Goal: Task Accomplishment & Management: Use online tool/utility

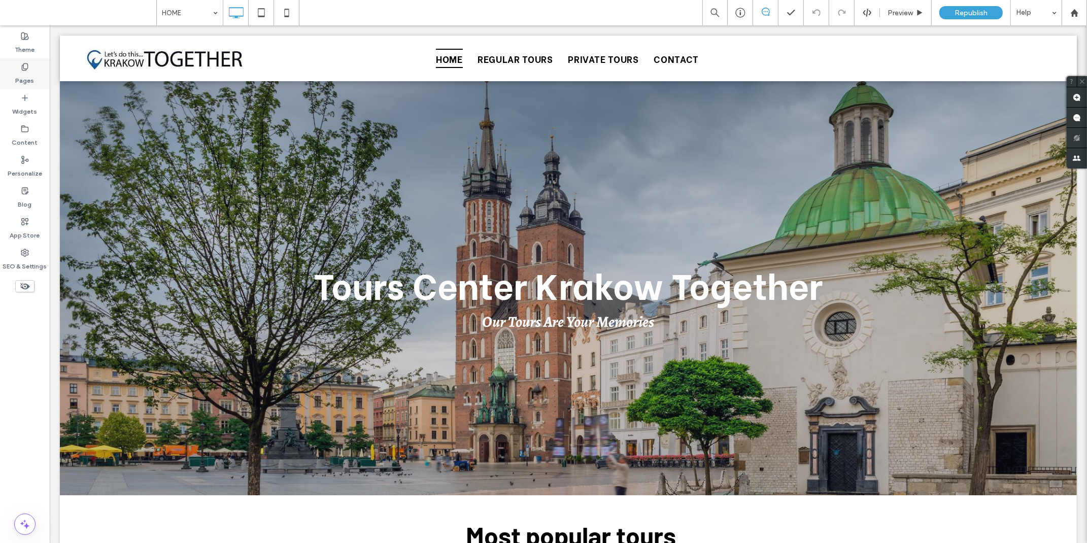
click at [27, 77] on label "Pages" at bounding box center [25, 78] width 19 height 14
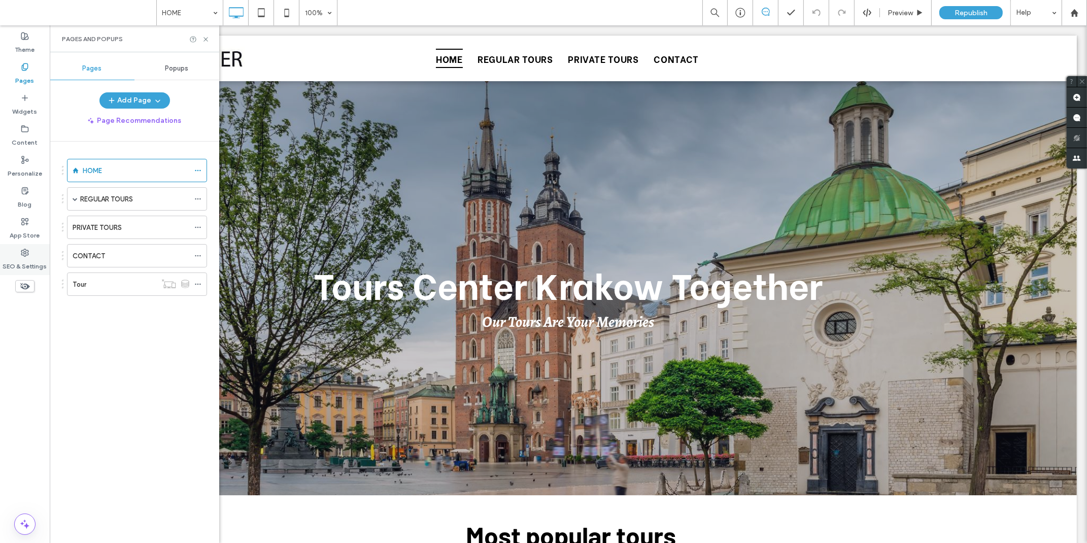
click at [27, 250] on use at bounding box center [24, 252] width 7 height 7
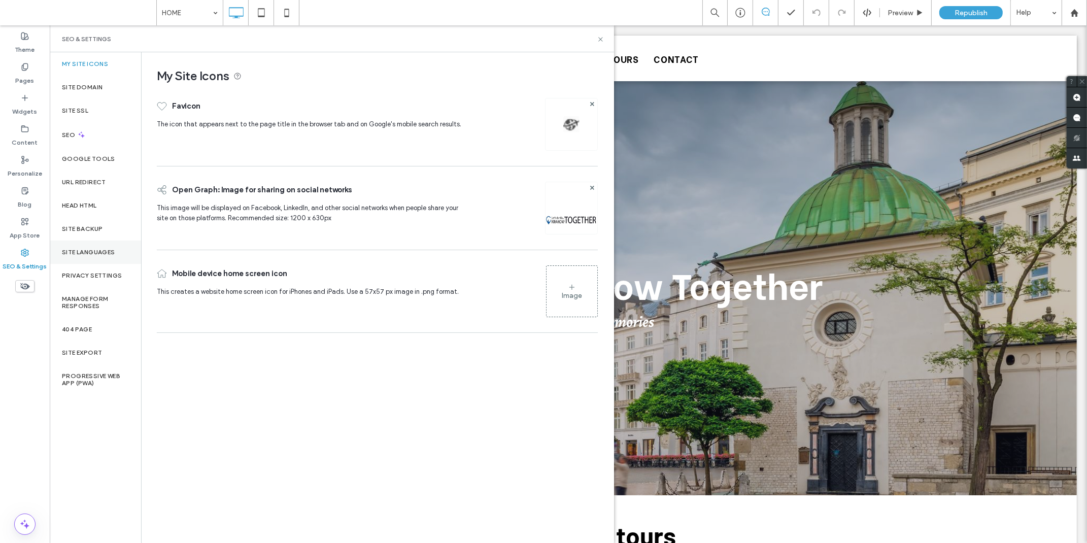
click at [88, 254] on label "Site Languages" at bounding box center [88, 252] width 53 height 7
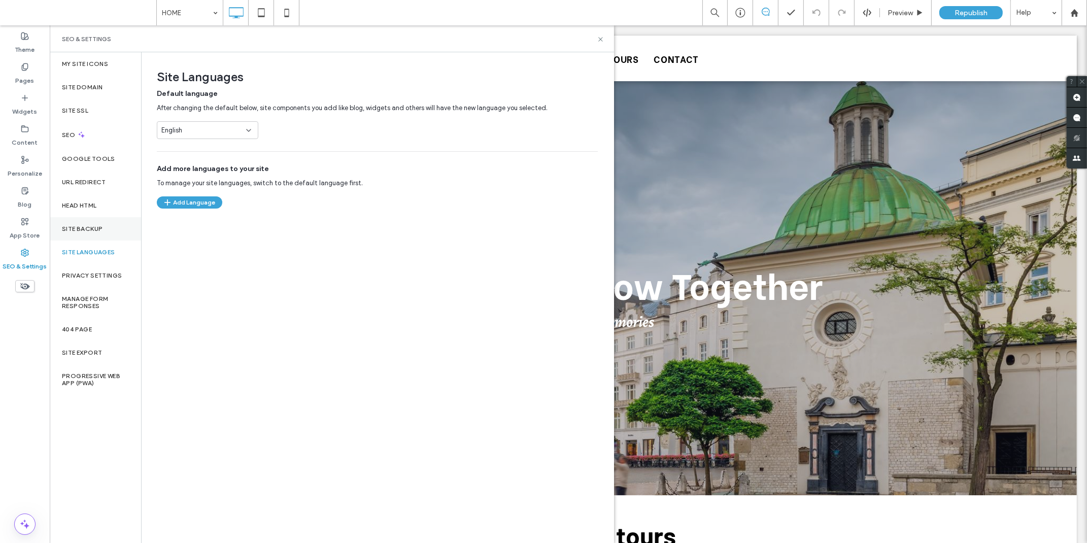
click at [88, 225] on label "Site Backup" at bounding box center [82, 228] width 41 height 7
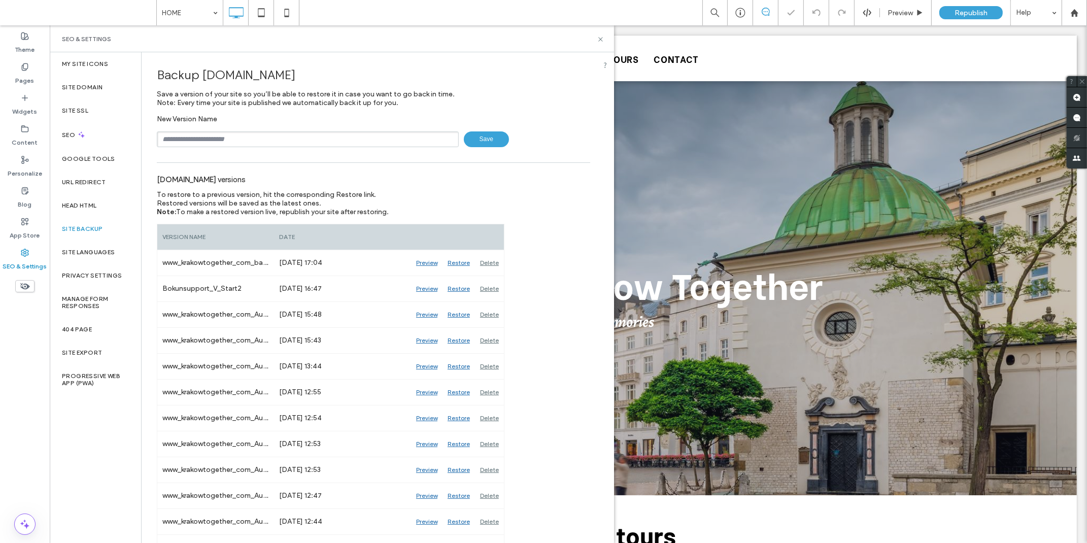
click at [323, 135] on input "text" at bounding box center [308, 139] width 302 height 16
type input "**********"
click at [464, 137] on span "Save" at bounding box center [486, 139] width 45 height 16
click at [605, 41] on div "SEO & Settings" at bounding box center [332, 38] width 565 height 27
click at [29, 76] on label "Pages" at bounding box center [25, 78] width 19 height 14
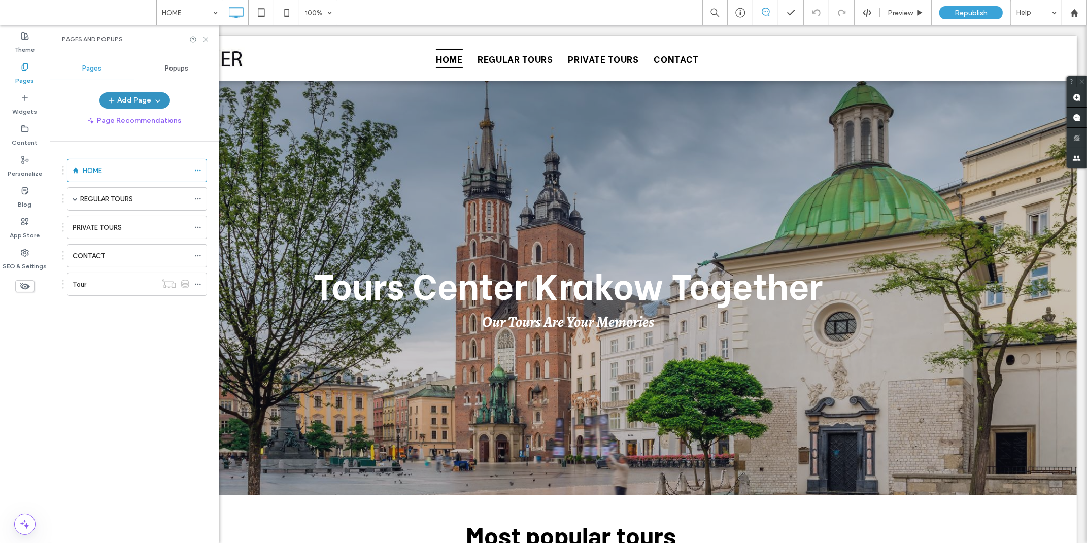
click at [143, 100] on button "Add Page" at bounding box center [135, 100] width 71 height 16
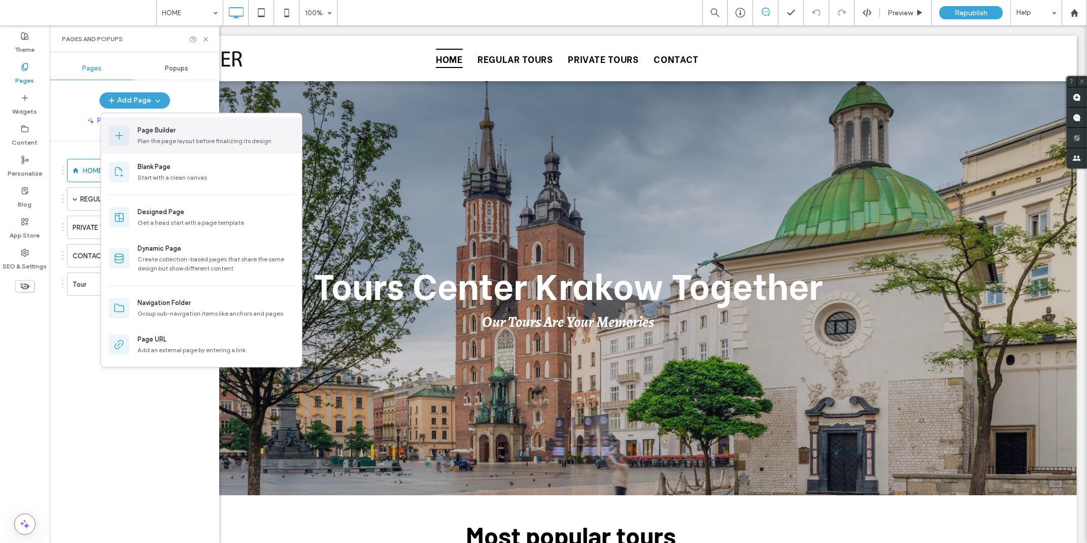
click at [195, 140] on div "Plan the page layout before finalizing its design" at bounding box center [216, 141] width 156 height 9
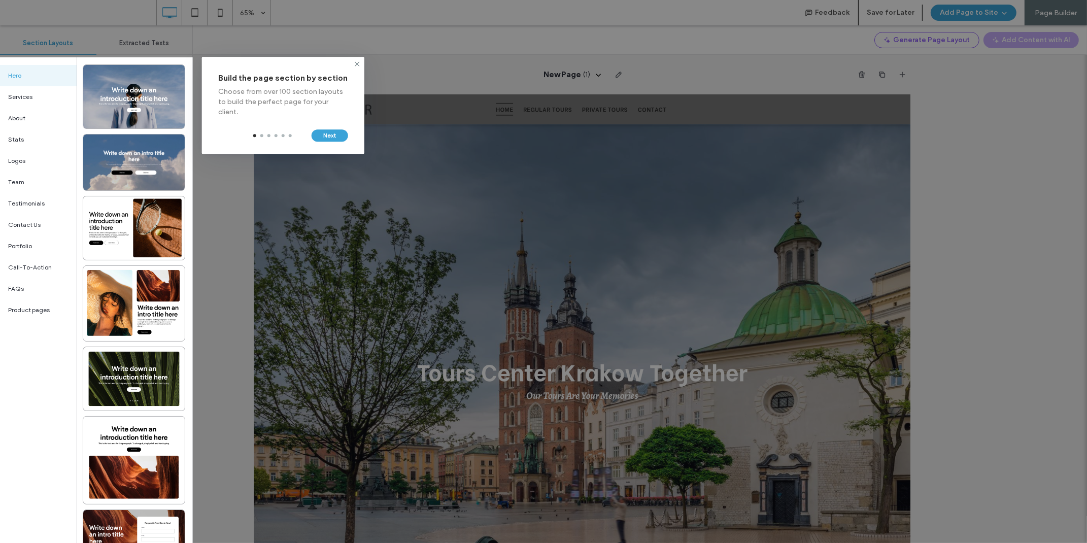
click at [36, 310] on div at bounding box center [38, 300] width 77 height 487
click at [357, 62] on icon at bounding box center [357, 64] width 8 height 8
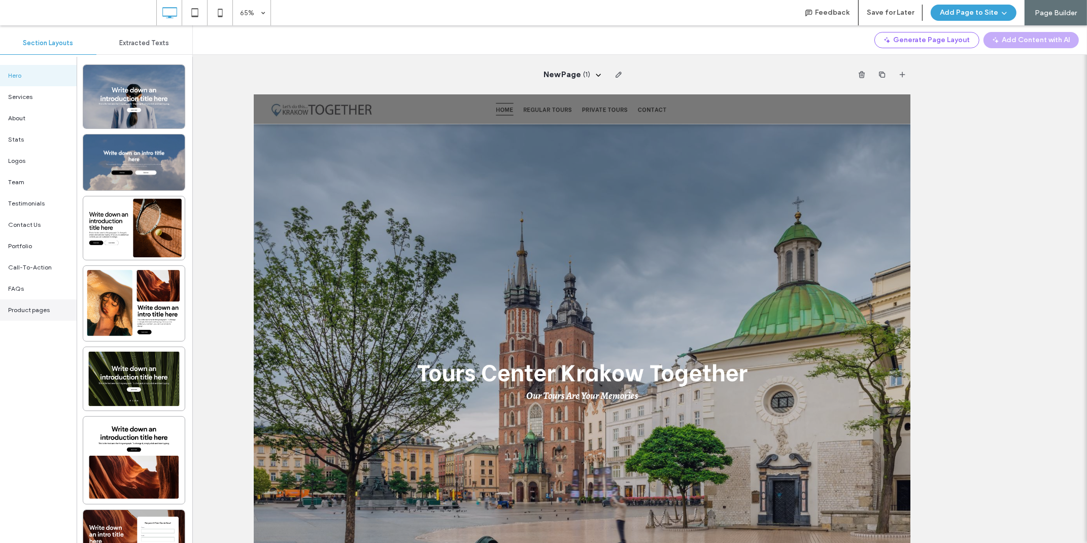
click at [37, 306] on span "Product pages" at bounding box center [29, 310] width 42 height 9
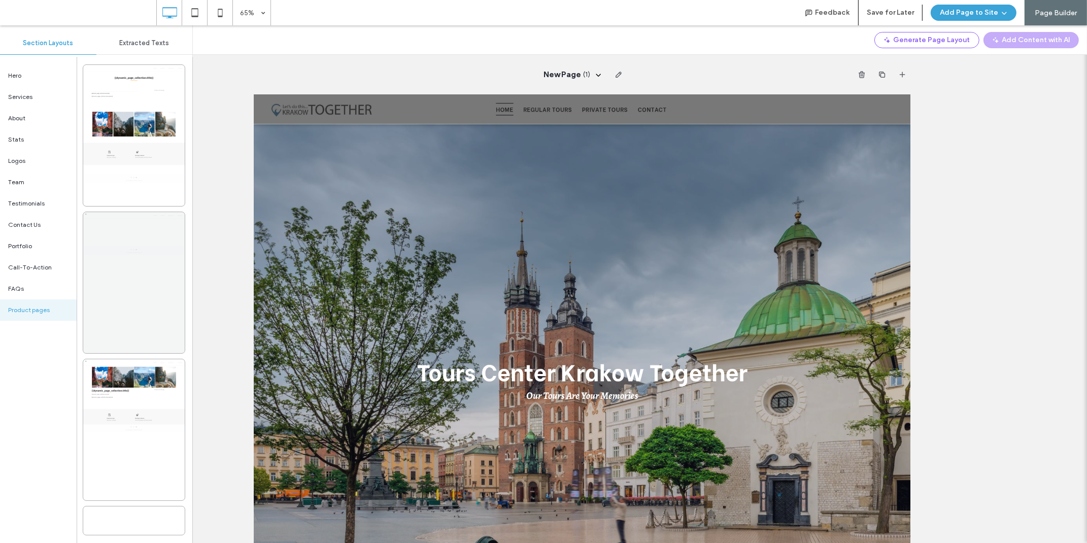
click at [134, 319] on div at bounding box center [134, 282] width 102 height 141
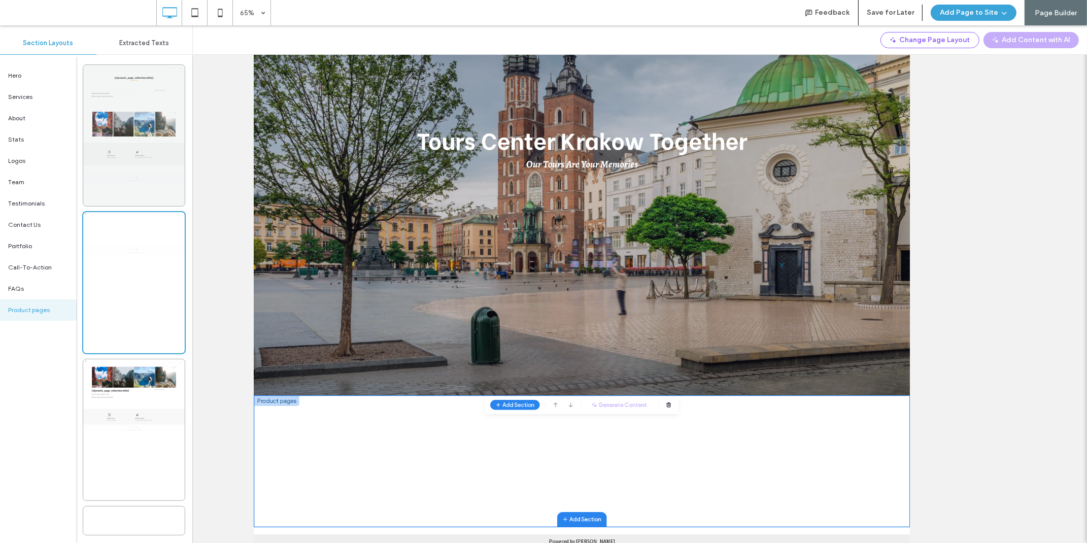
scroll to position [78, 0]
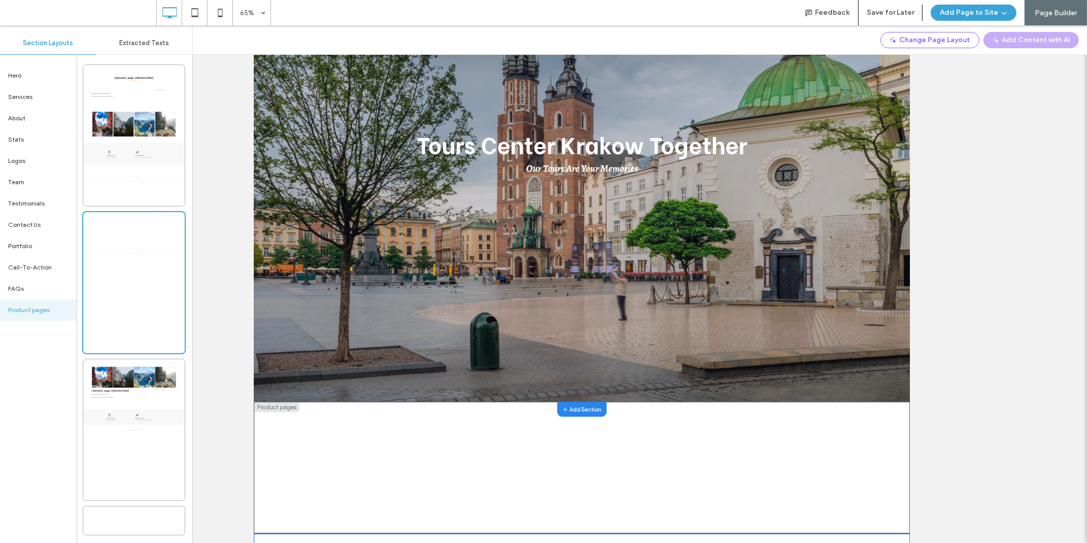
scroll to position [0, 0]
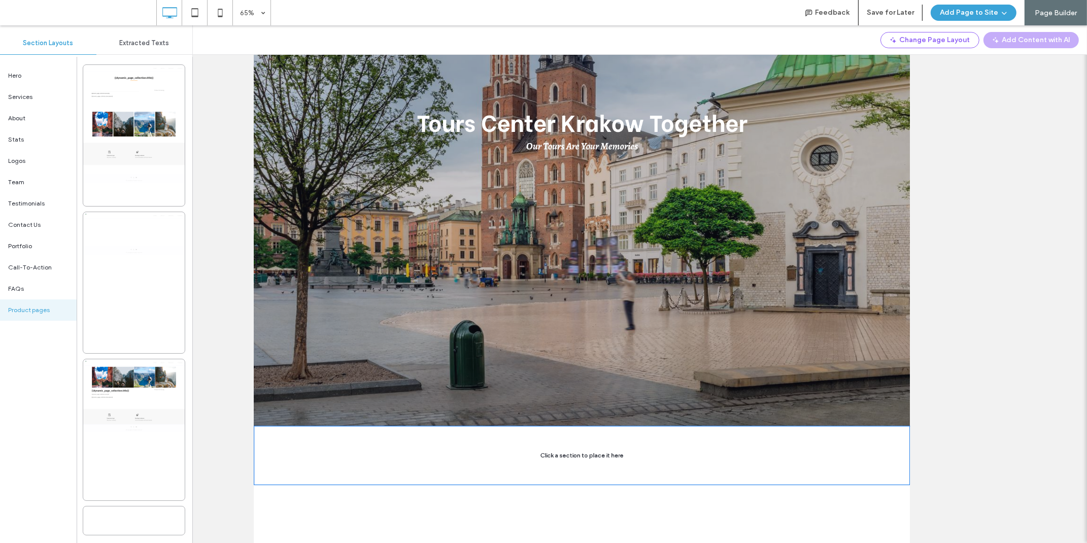
scroll to position [358, 0]
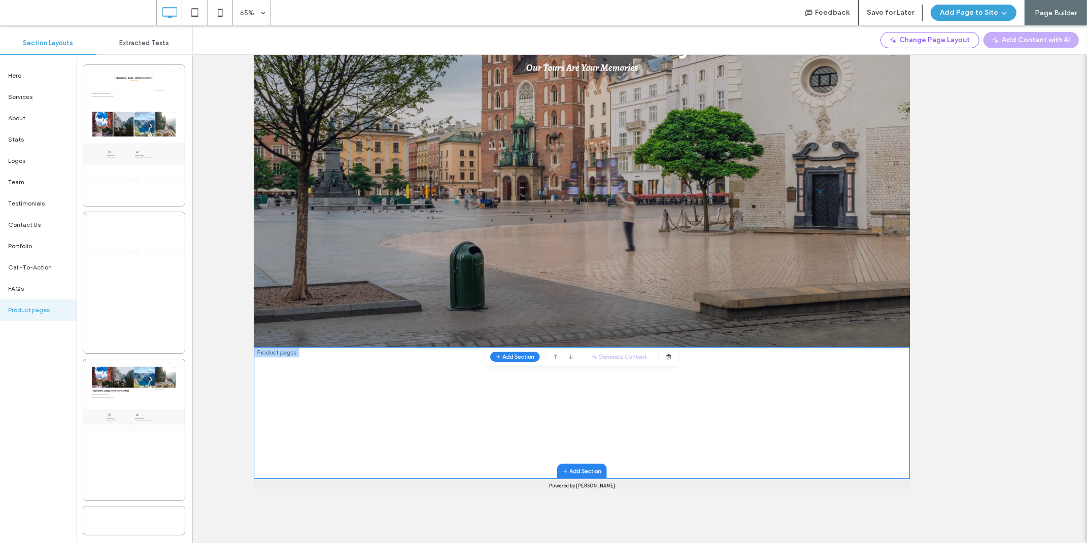
scroll to position [340, 0]
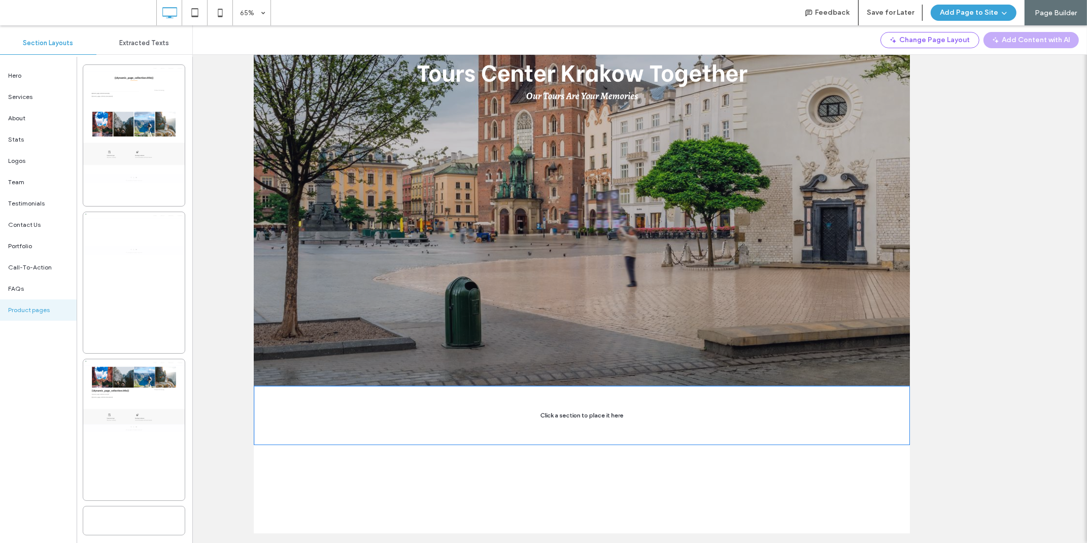
scroll to position [384, 0]
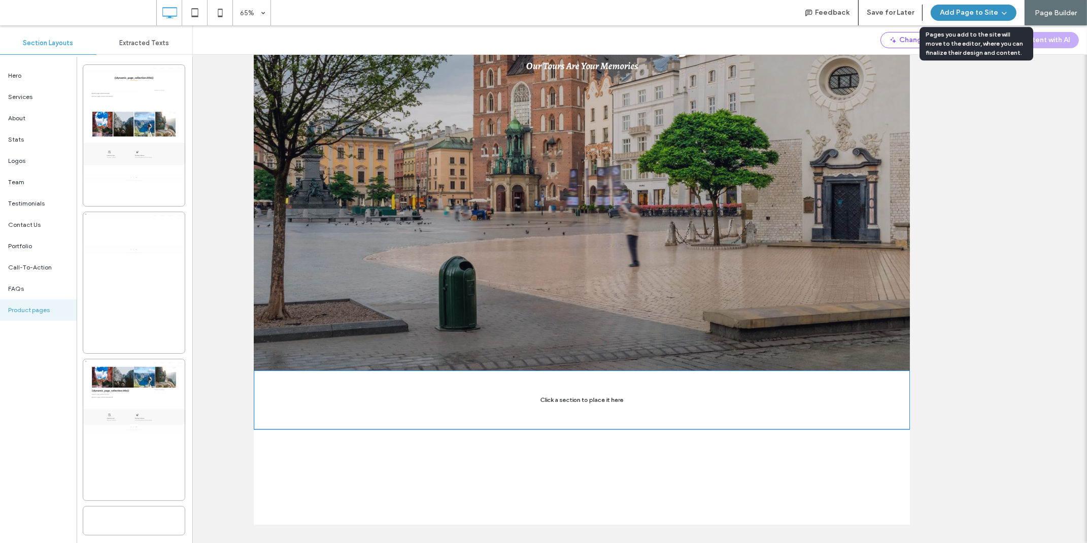
click at [990, 14] on button "Add Page to Site" at bounding box center [974, 13] width 86 height 16
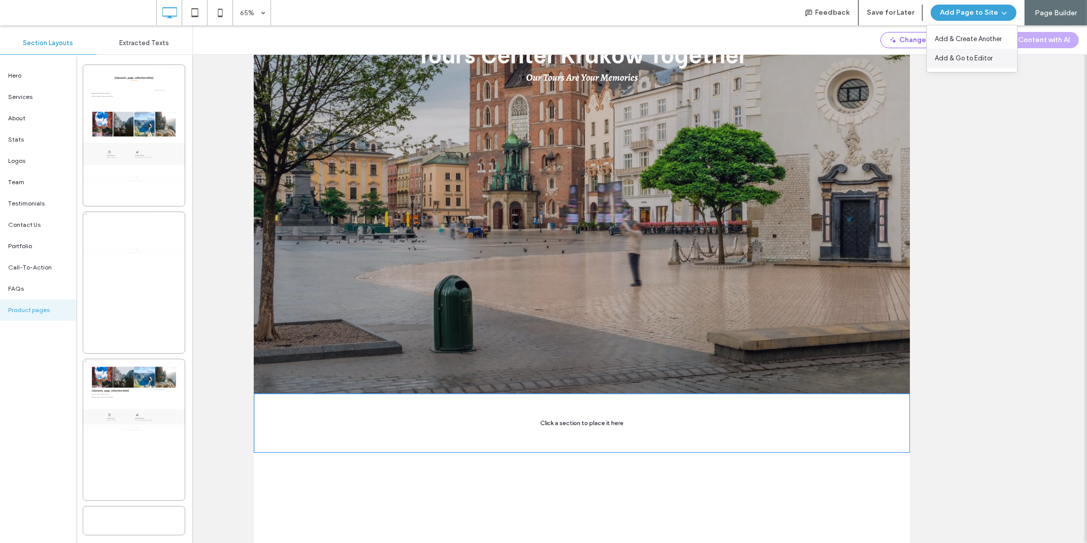
click at [972, 56] on span "Add & Go to Editor" at bounding box center [965, 58] width 58 height 10
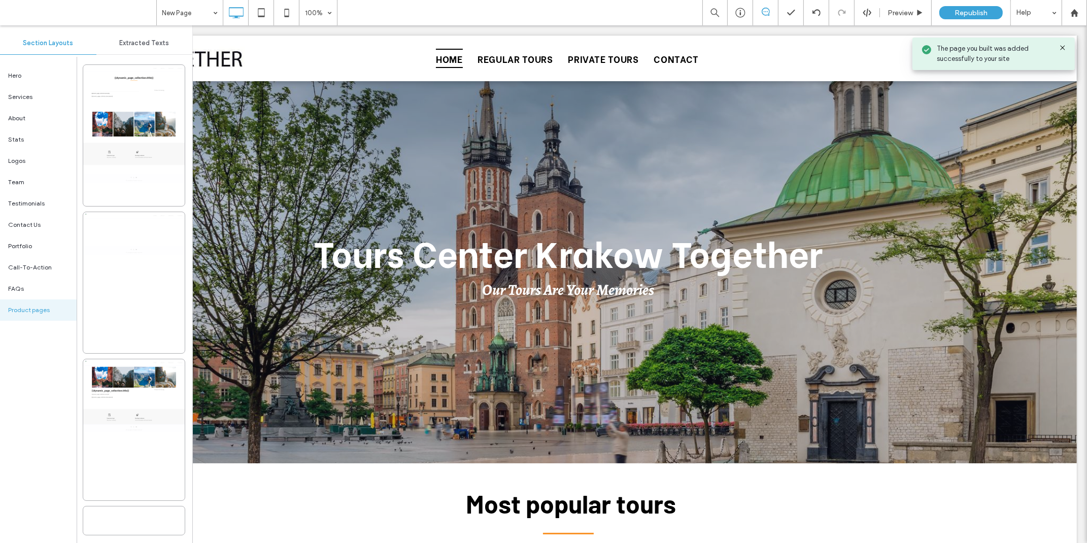
scroll to position [0, 0]
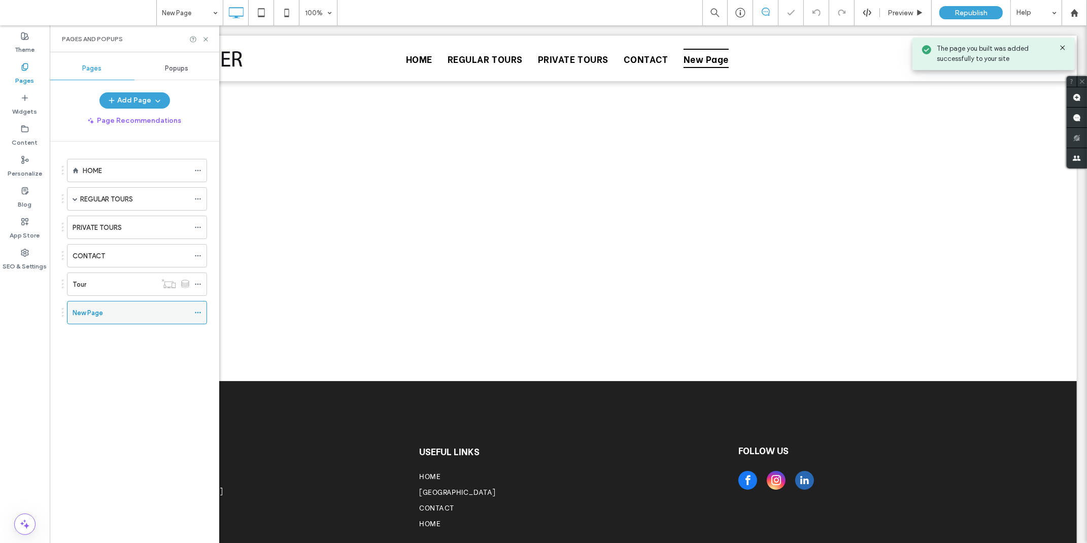
click at [195, 316] on icon at bounding box center [197, 312] width 7 height 7
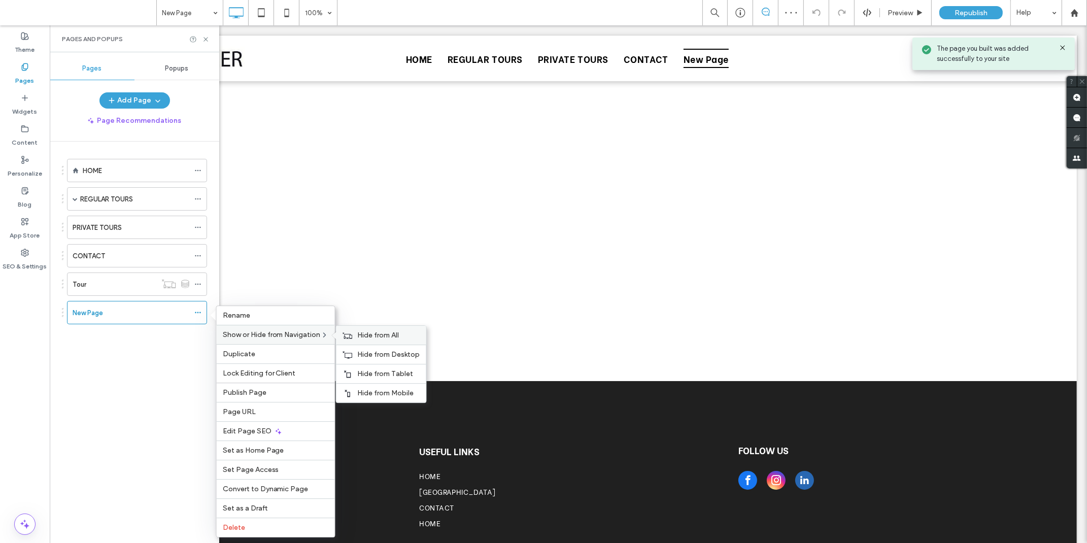
click at [356, 336] on div "Hide from All" at bounding box center [382, 335] width 90 height 19
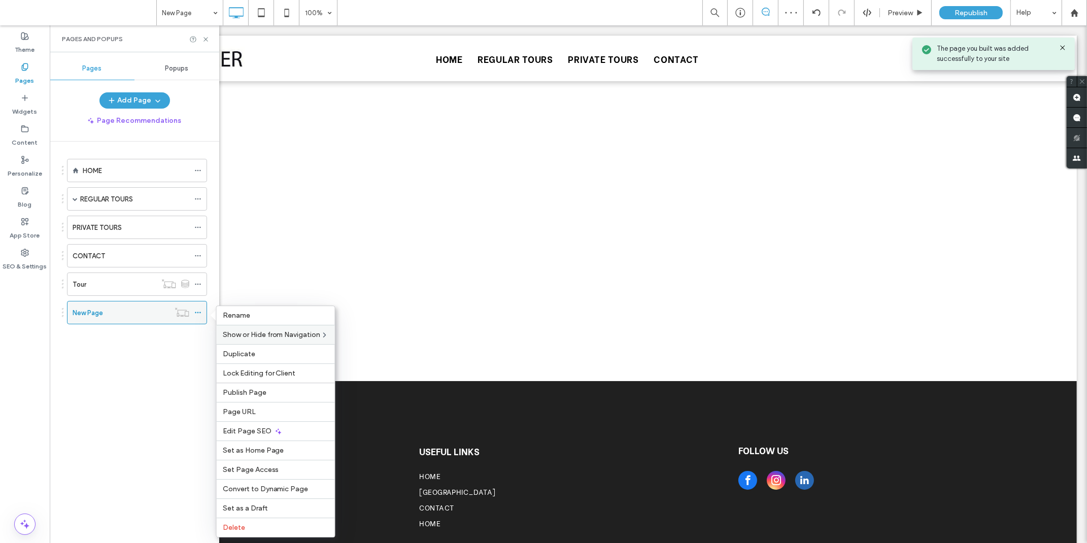
click at [124, 318] on div "New Page" at bounding box center [121, 313] width 97 height 11
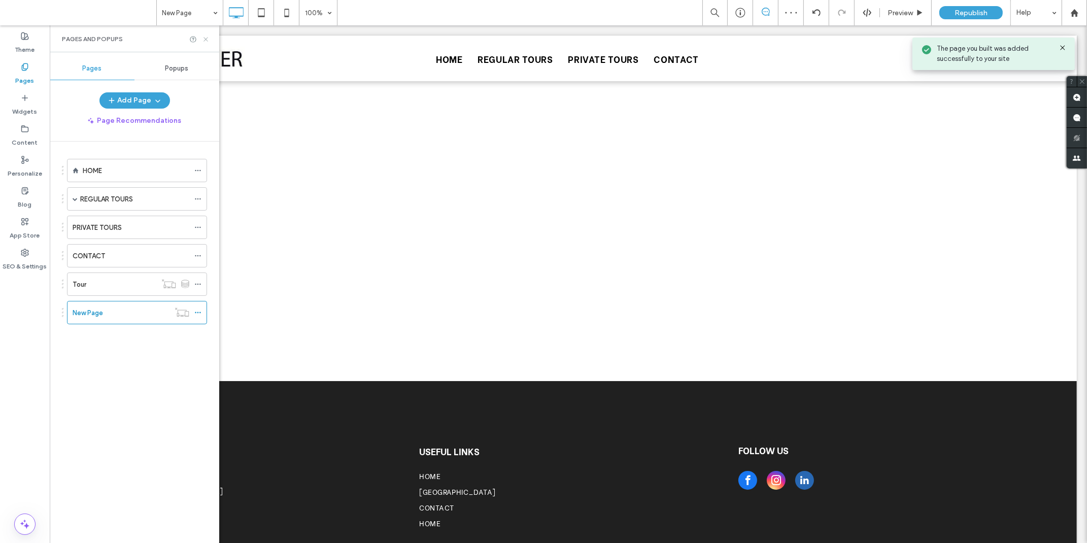
drag, startPoint x: 162, startPoint y: 15, endPoint x: 209, endPoint y: 38, distance: 51.8
click at [209, 38] on icon at bounding box center [206, 40] width 8 height 8
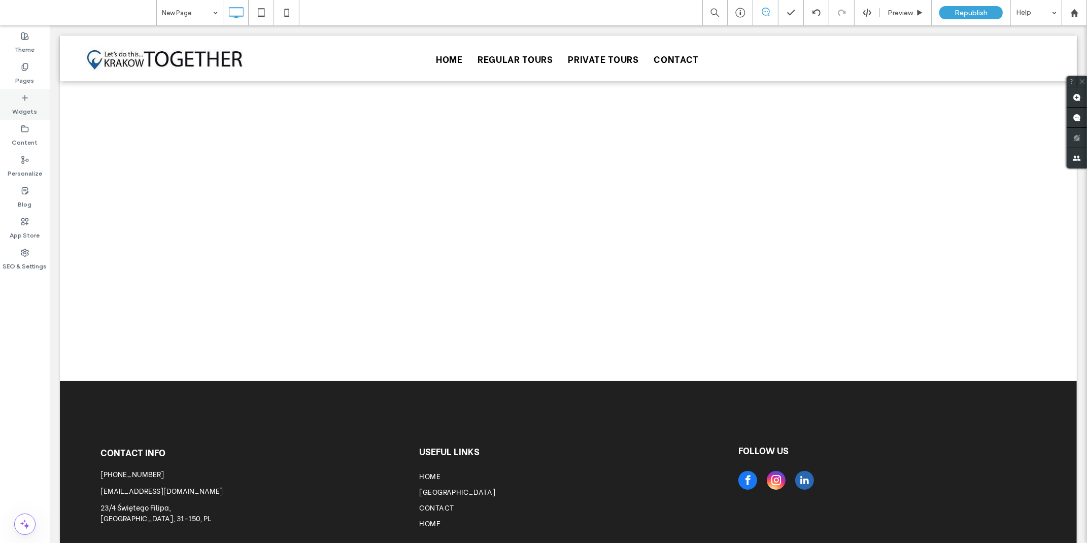
click at [24, 102] on label "Widgets" at bounding box center [25, 109] width 25 height 14
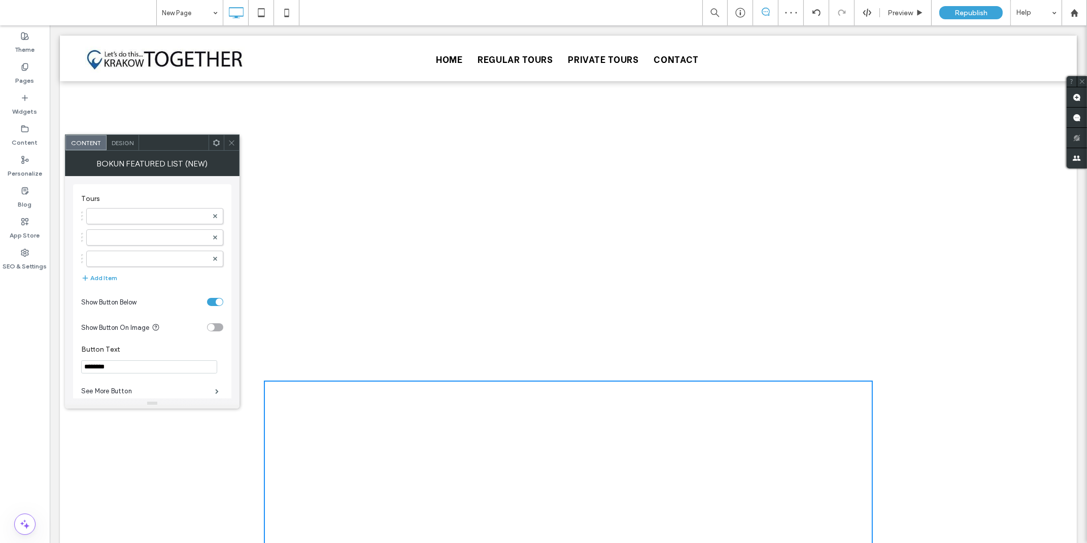
click at [228, 141] on icon at bounding box center [232, 143] width 8 height 8
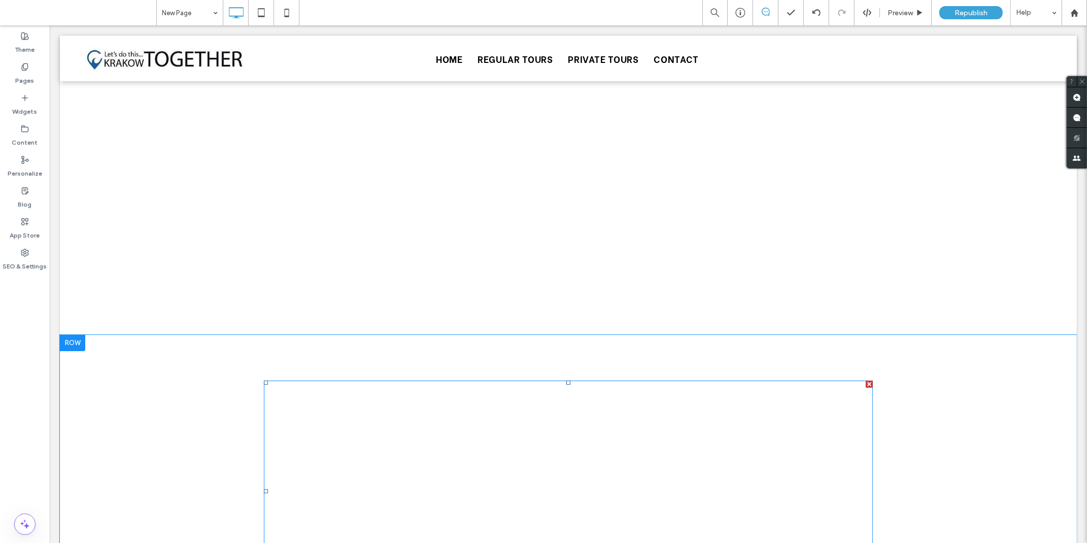
click at [866, 381] on div at bounding box center [869, 384] width 7 height 7
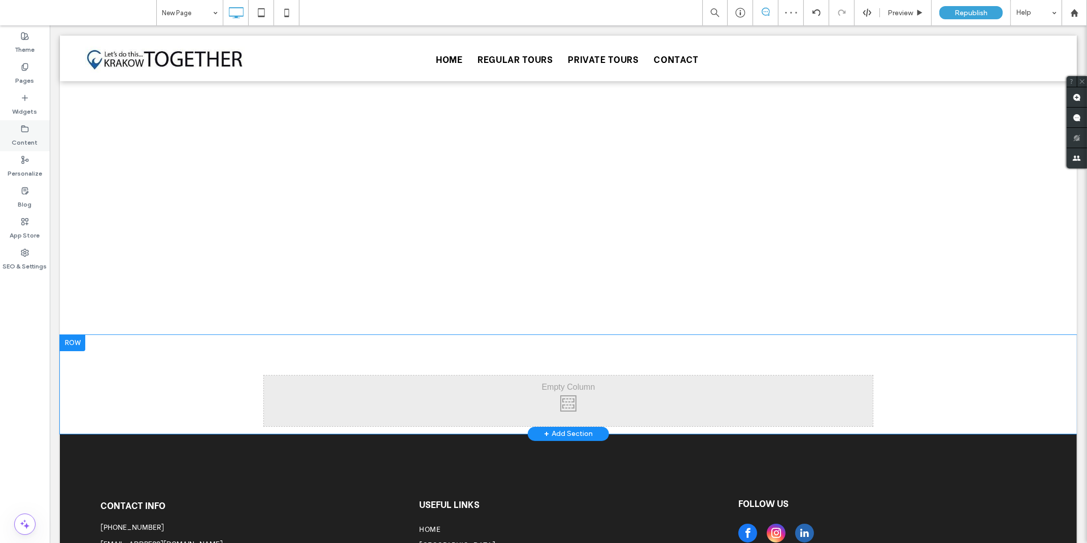
click at [27, 147] on div "Content" at bounding box center [25, 135] width 50 height 31
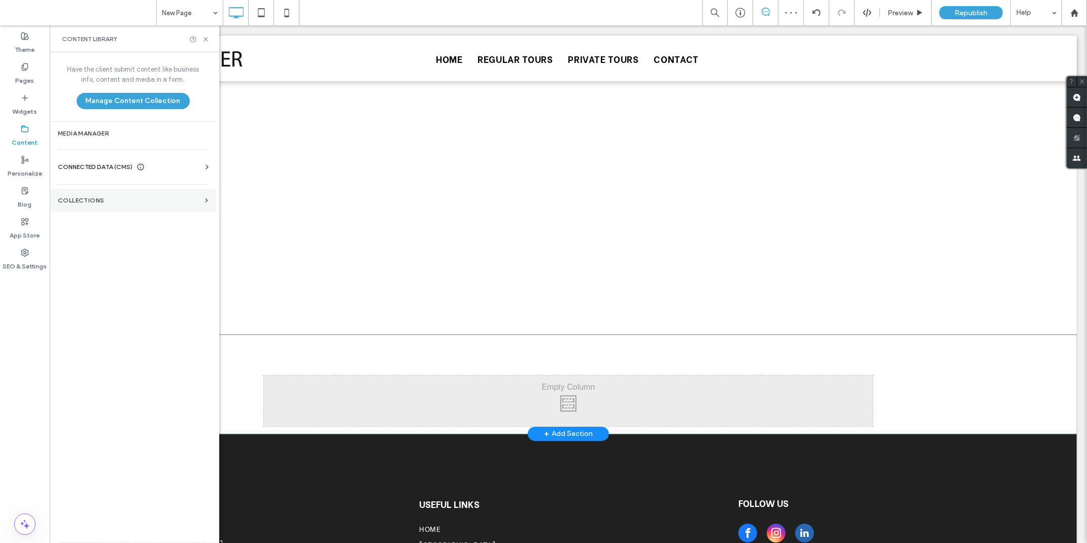
click at [84, 200] on label "Collections" at bounding box center [129, 200] width 143 height 7
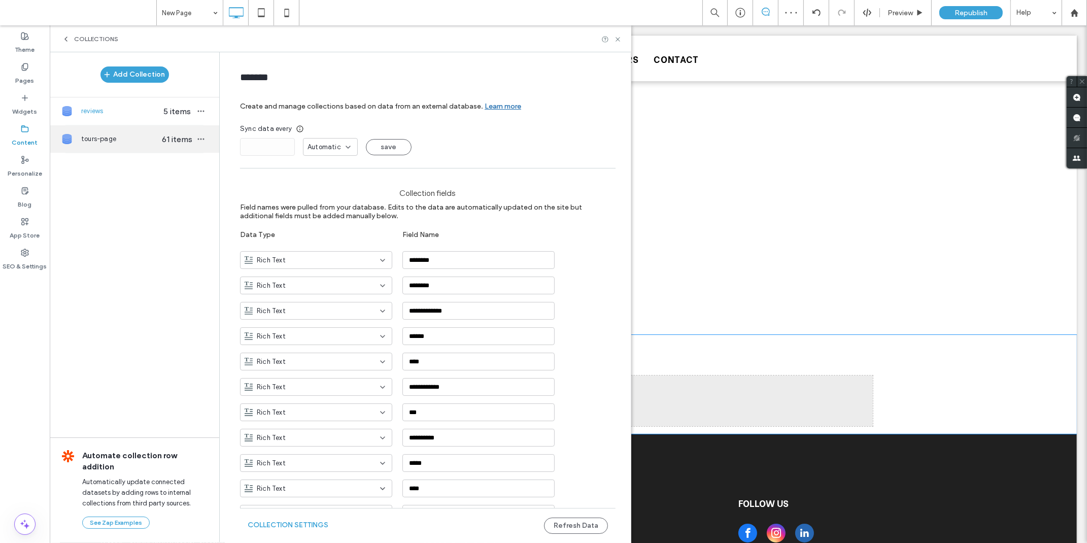
drag, startPoint x: 99, startPoint y: 146, endPoint x: 103, endPoint y: 151, distance: 6.5
click at [100, 146] on div "tours-page 61 items" at bounding box center [135, 138] width 170 height 27
type input "**********"
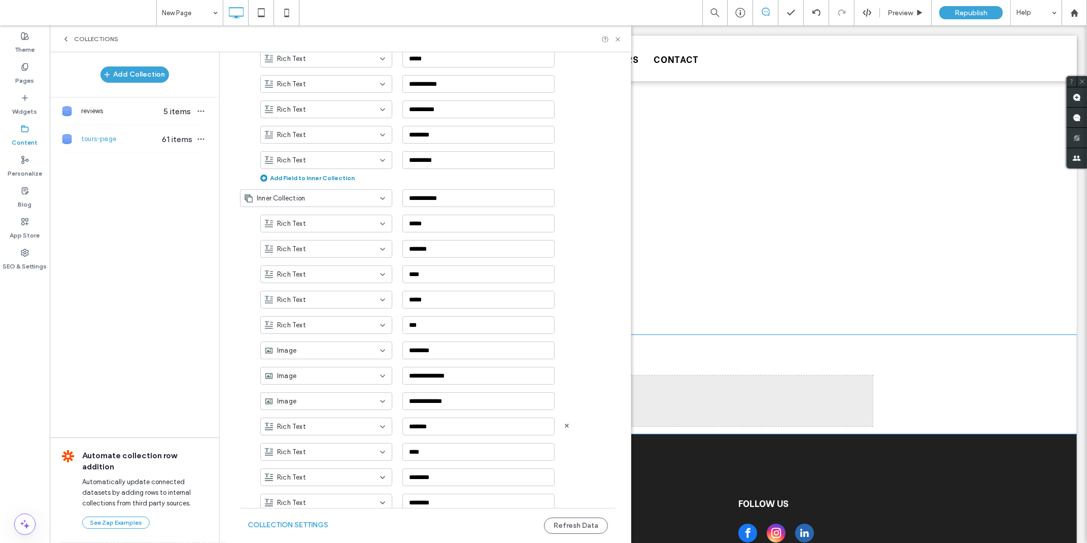
scroll to position [1828, 0]
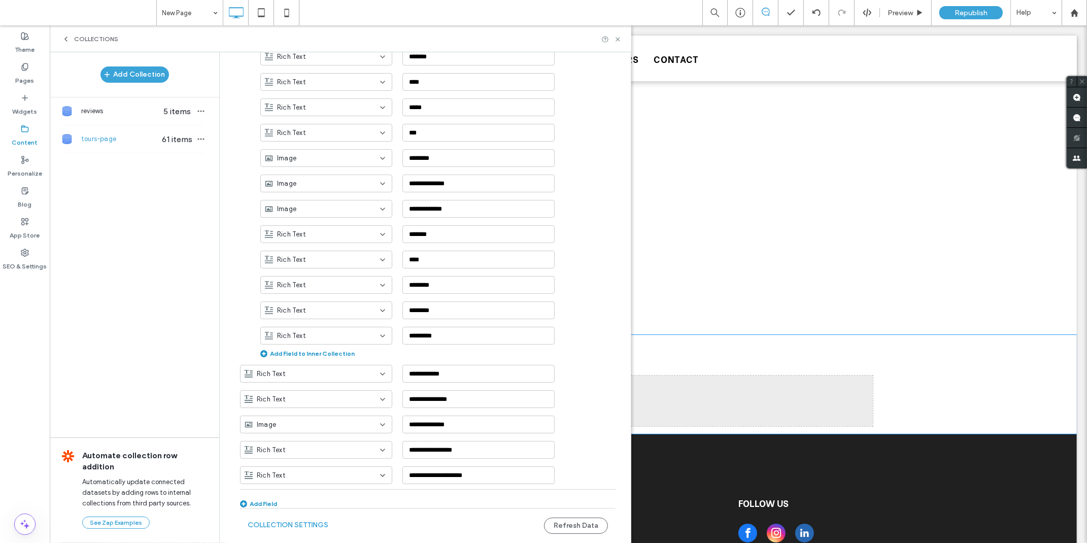
click at [265, 500] on div "Add Field" at bounding box center [258, 504] width 37 height 8
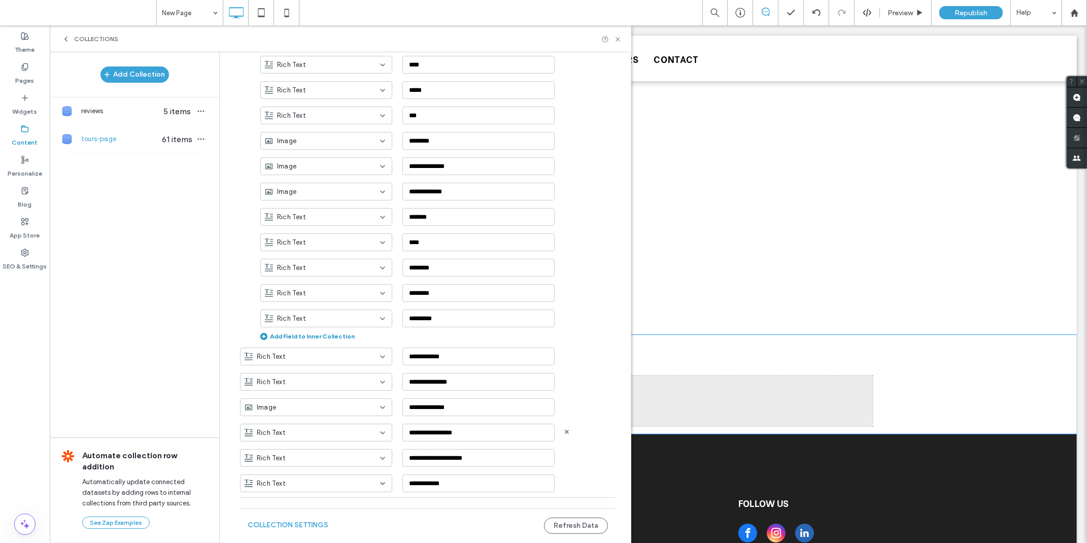
scroll to position [1854, 0]
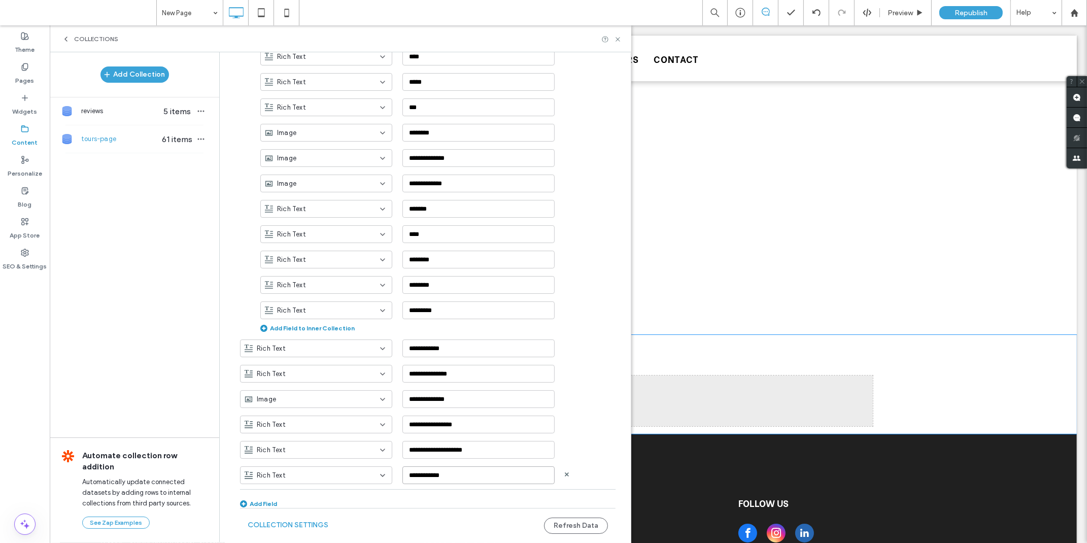
drag, startPoint x: 453, startPoint y: 473, endPoint x: 400, endPoint y: 473, distance: 53.8
click at [403, 473] on input "**********" at bounding box center [479, 476] width 152 height 18
type input "********"
click at [565, 522] on button "Refresh Data" at bounding box center [576, 526] width 64 height 16
click at [621, 39] on icon at bounding box center [618, 40] width 8 height 8
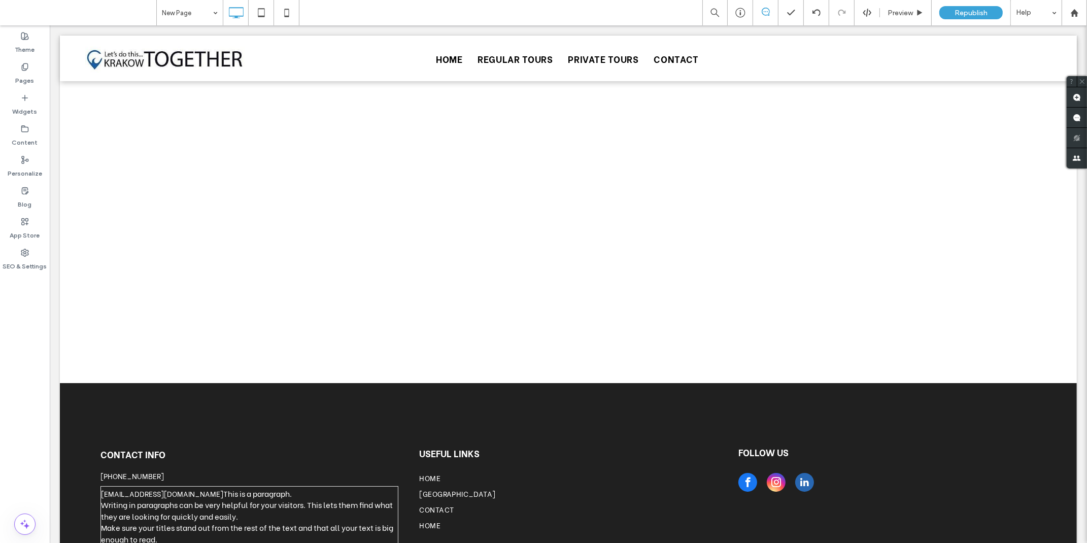
scroll to position [0, 0]
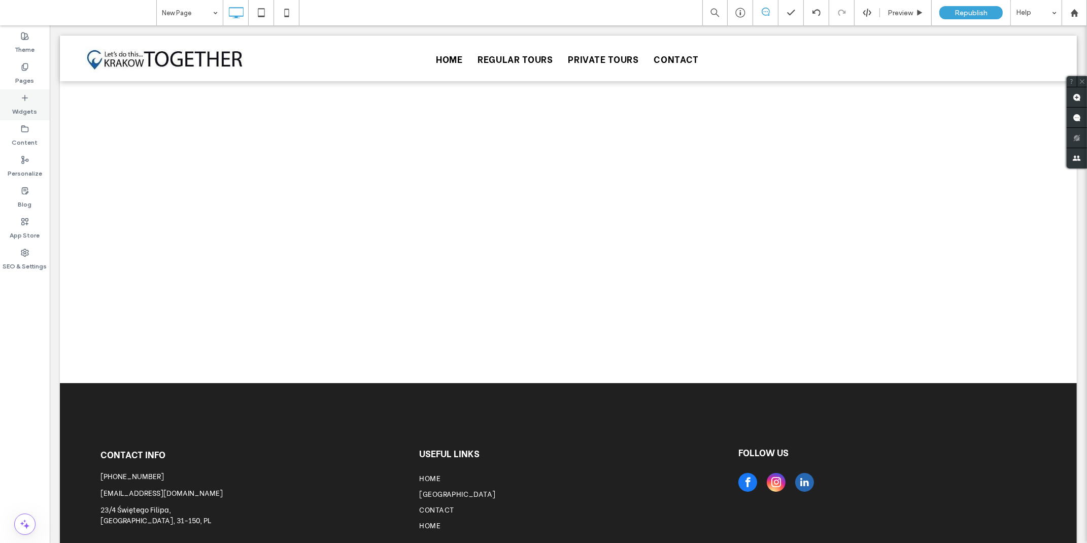
drag, startPoint x: 30, startPoint y: 98, endPoint x: 31, endPoint y: 113, distance: 14.3
click at [30, 98] on div "Widgets" at bounding box center [25, 104] width 50 height 31
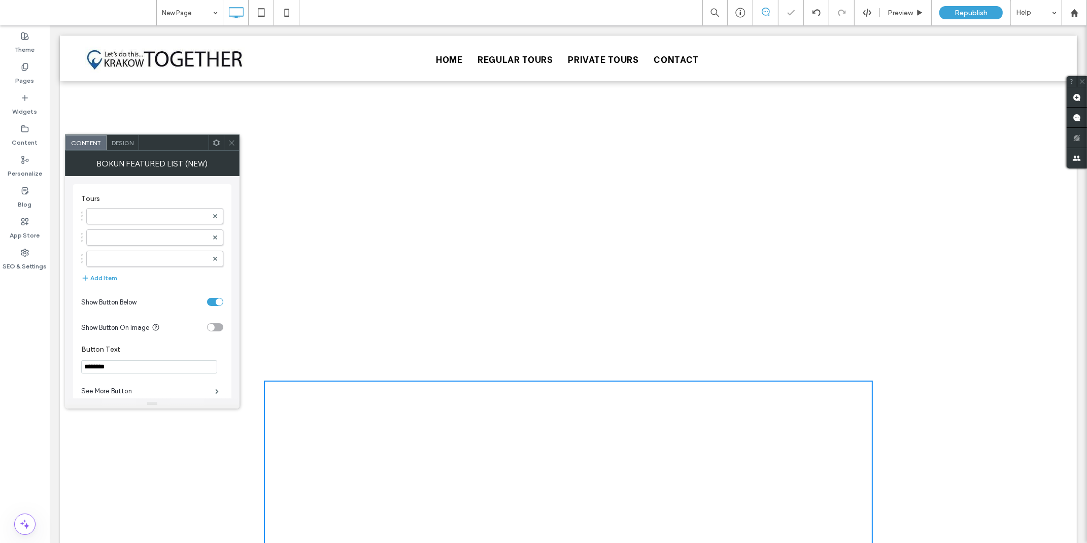
click at [220, 144] on icon at bounding box center [217, 143] width 8 height 8
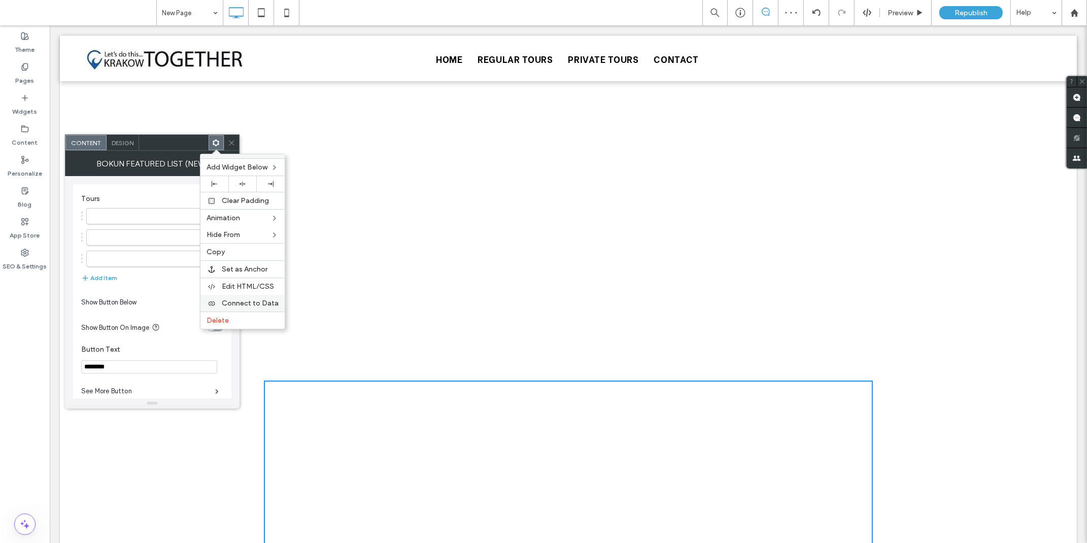
click at [256, 301] on span "Connect to Data" at bounding box center [250, 303] width 57 height 9
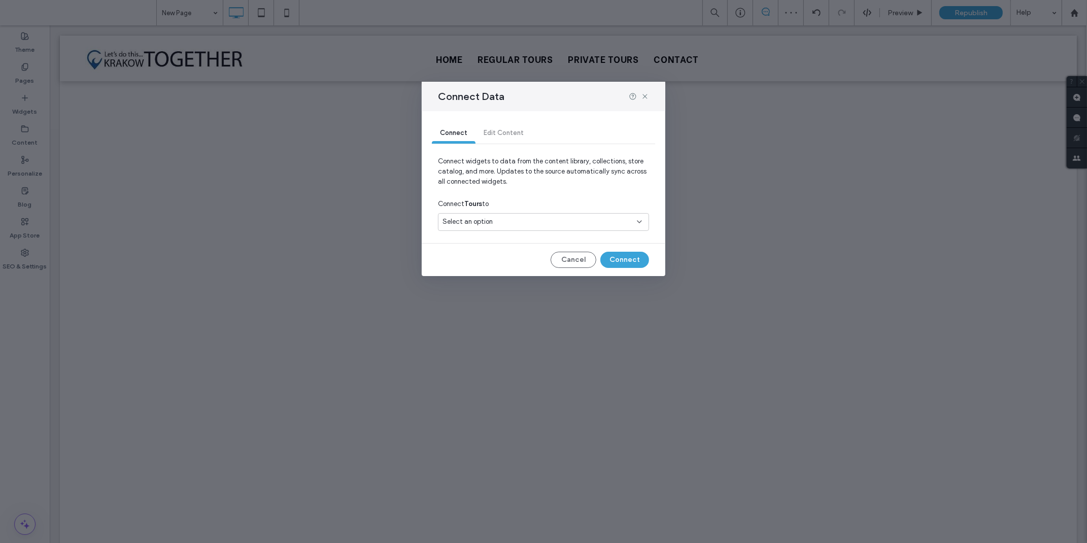
click at [491, 222] on span "Select an option" at bounding box center [468, 222] width 50 height 10
click at [483, 276] on span "tours-page" at bounding box center [478, 276] width 34 height 10
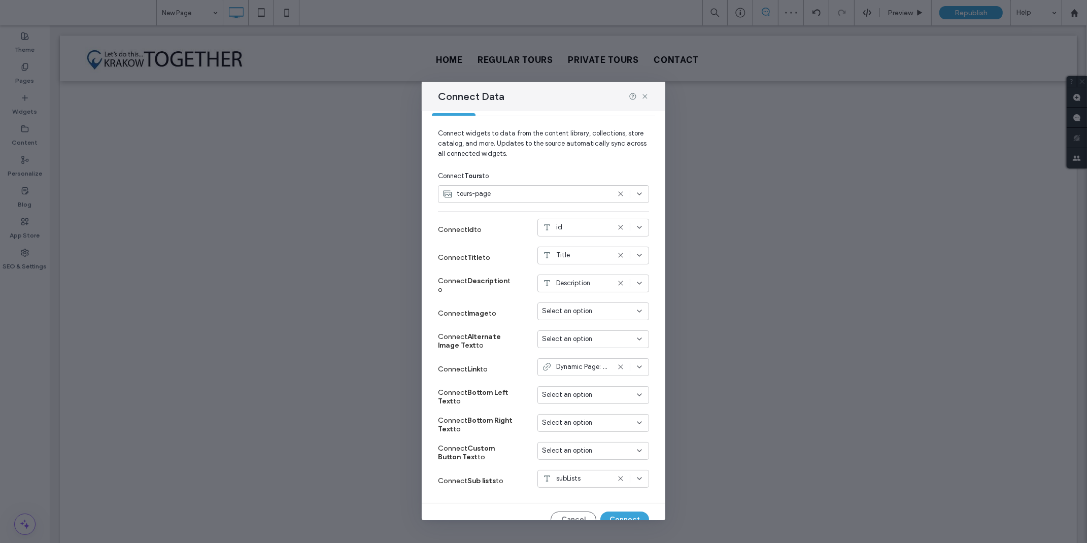
scroll to position [44, 0]
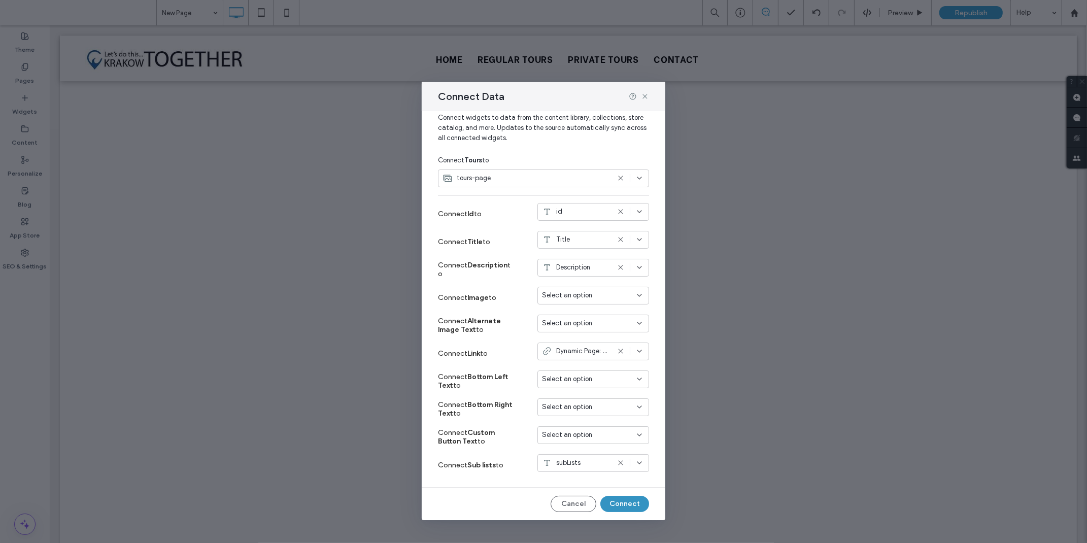
click at [615, 497] on button "Connect" at bounding box center [625, 504] width 49 height 16
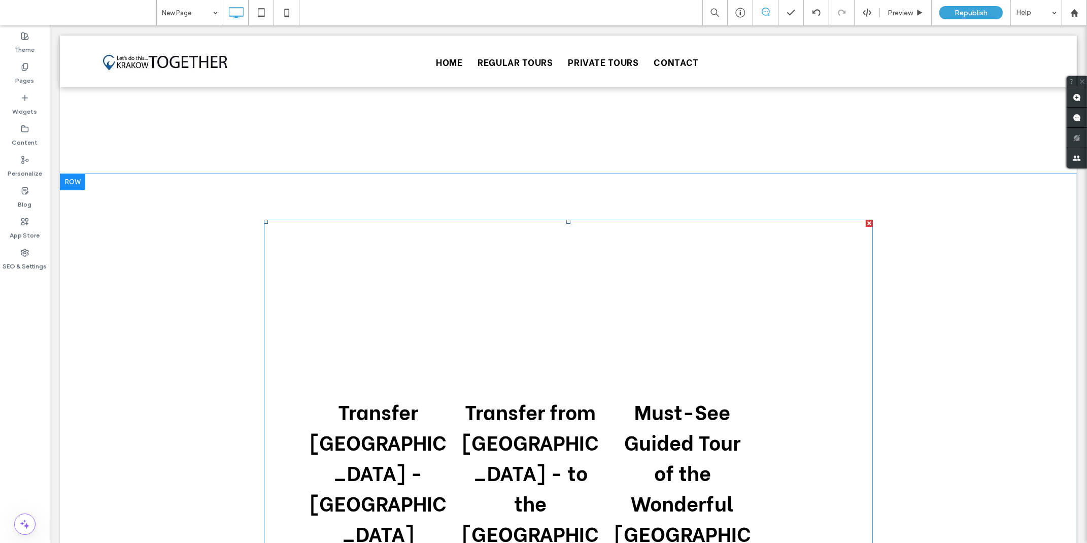
scroll to position [225, 0]
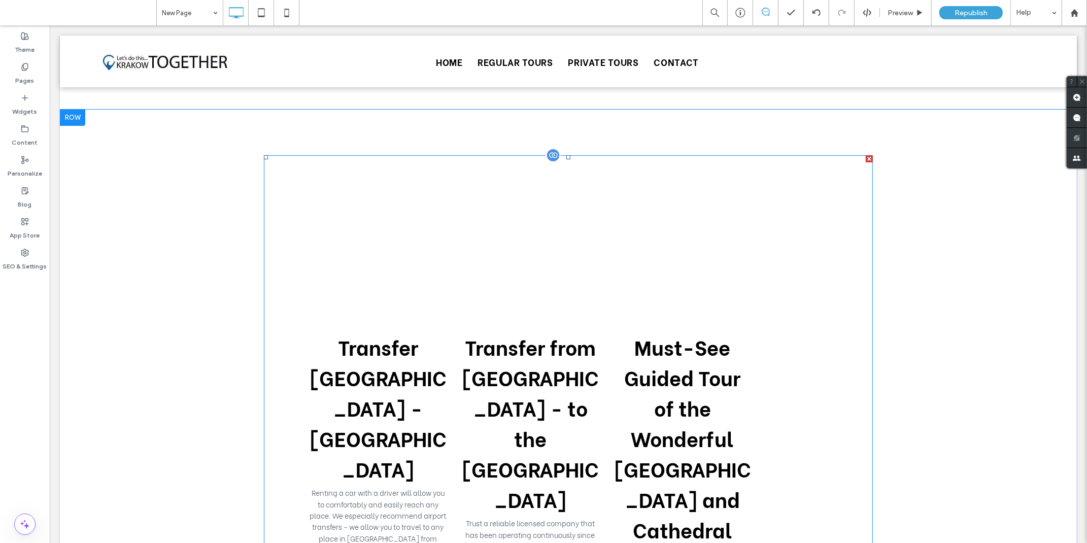
click at [550, 158] on div at bounding box center [552, 155] width 15 height 15
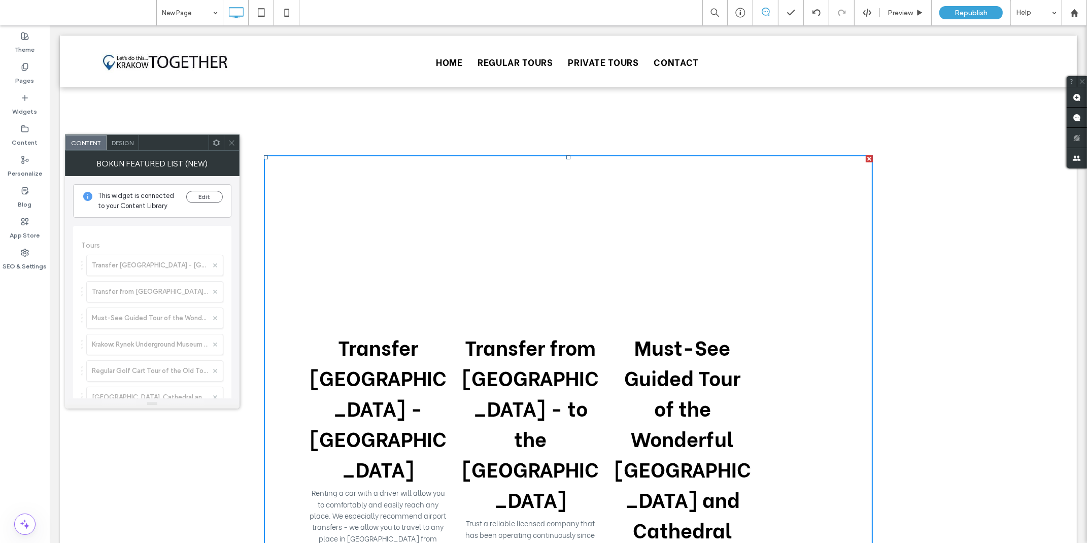
click at [214, 140] on icon at bounding box center [217, 143] width 8 height 8
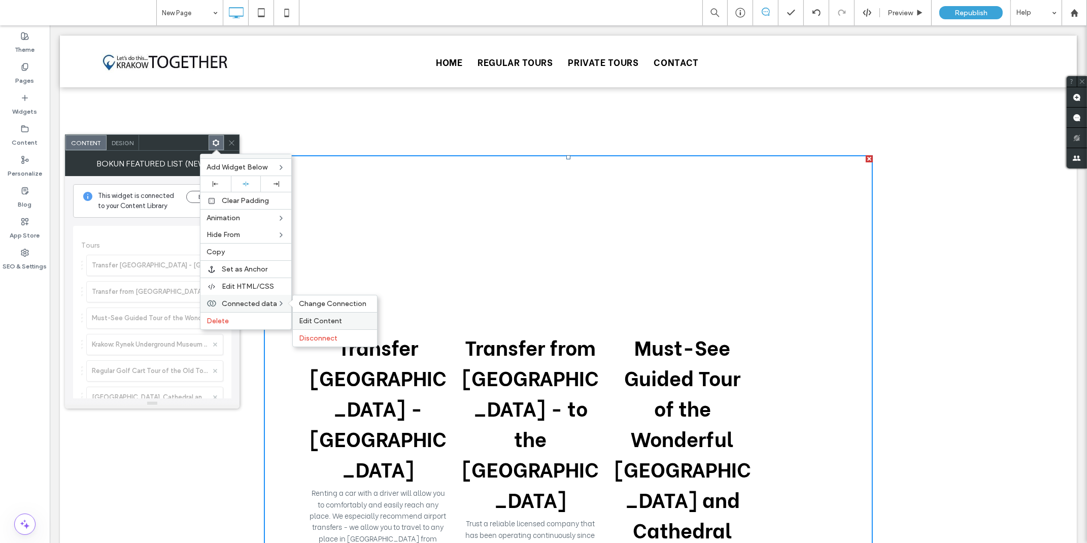
click at [327, 318] on span "Edit Content" at bounding box center [320, 321] width 43 height 9
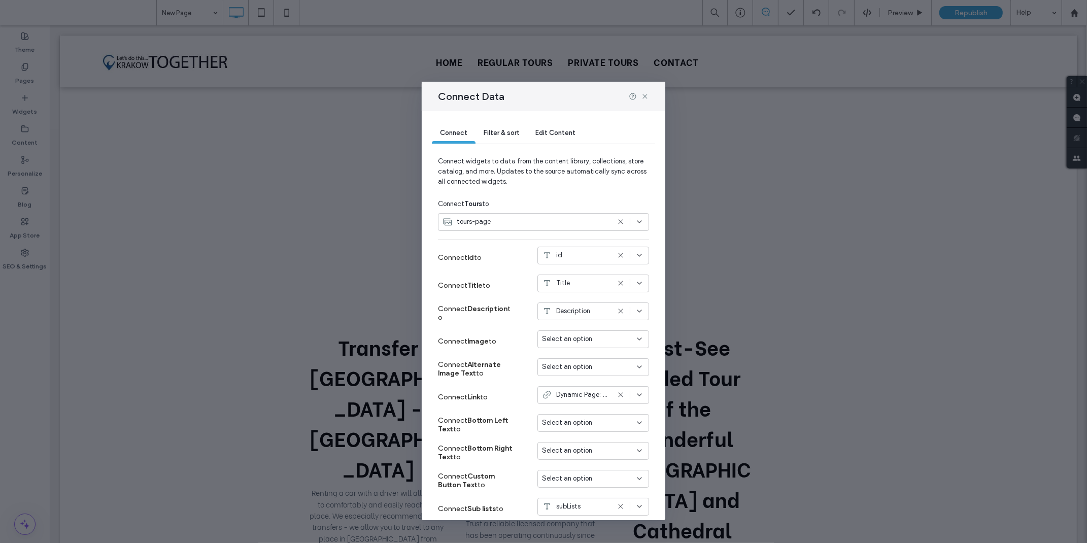
click at [542, 133] on span "Edit Content" at bounding box center [556, 133] width 40 height 8
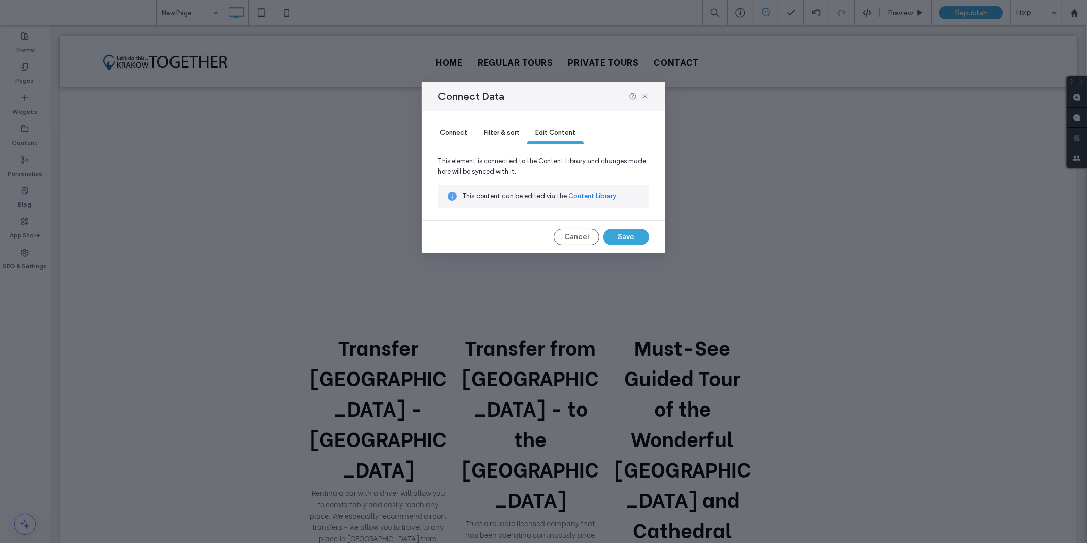
click at [496, 134] on span "Filter & sort" at bounding box center [502, 133] width 36 height 8
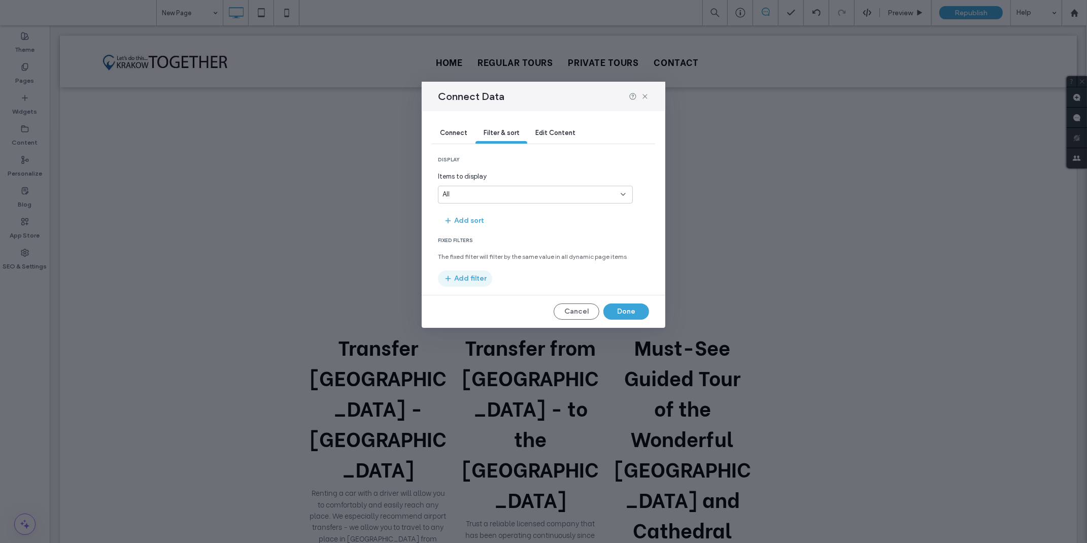
click at [461, 280] on button "Add filter" at bounding box center [465, 279] width 54 height 16
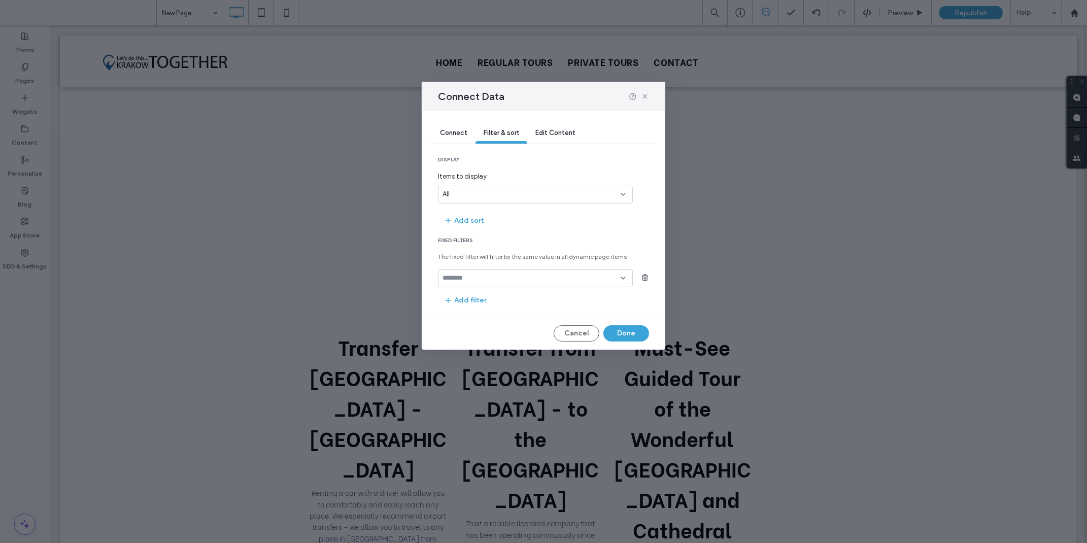
click at [605, 282] on input "fields-dropdown" at bounding box center [532, 278] width 178 height 8
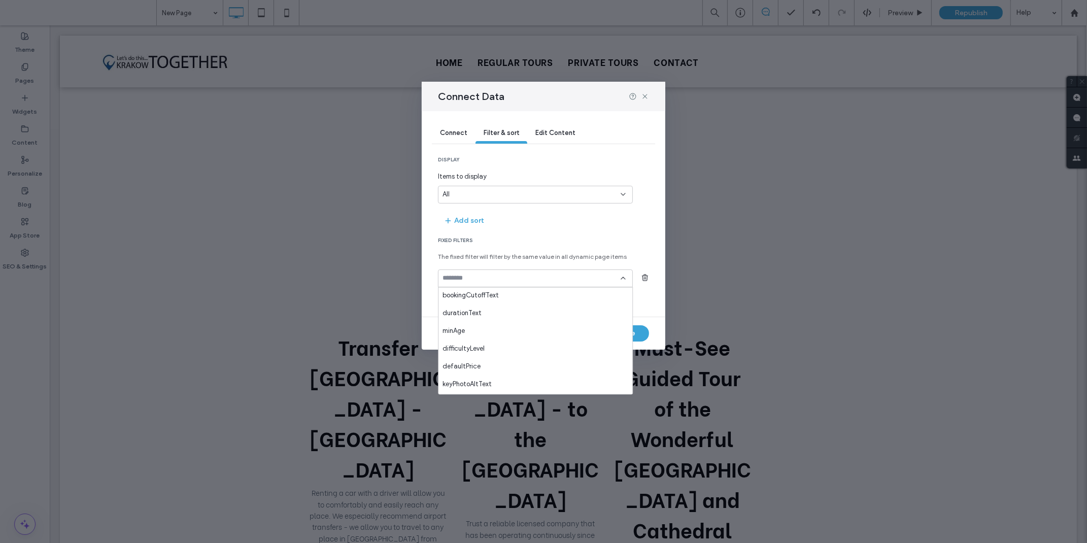
scroll to position [391, 0]
click at [479, 382] on div "subLists" at bounding box center [536, 386] width 194 height 18
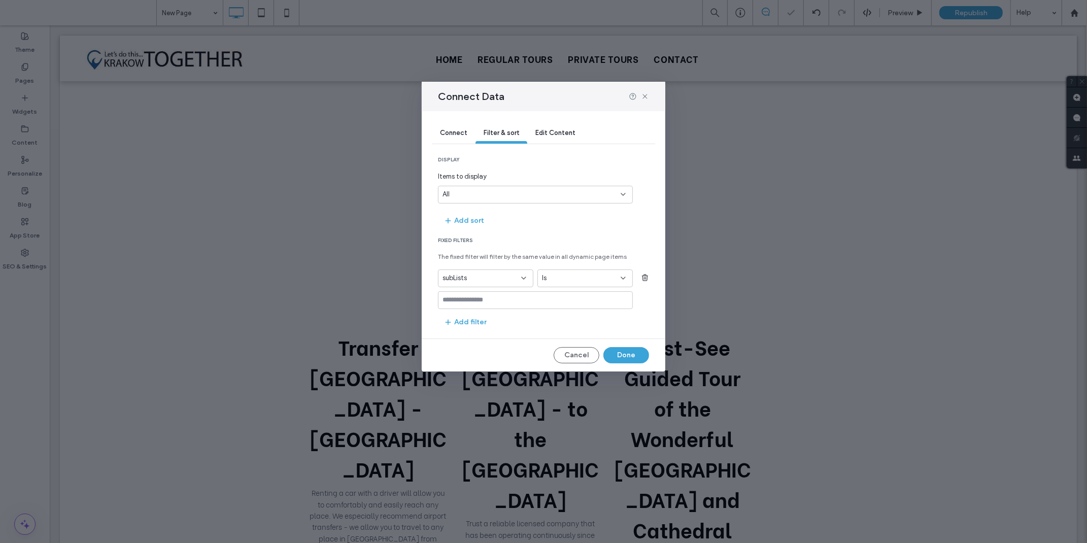
click at [584, 272] on div "Is" at bounding box center [585, 279] width 95 height 18
click at [570, 332] on div "Contains" at bounding box center [585, 332] width 94 height 18
click at [520, 301] on input at bounding box center [535, 300] width 195 height 18
paste input "**********"
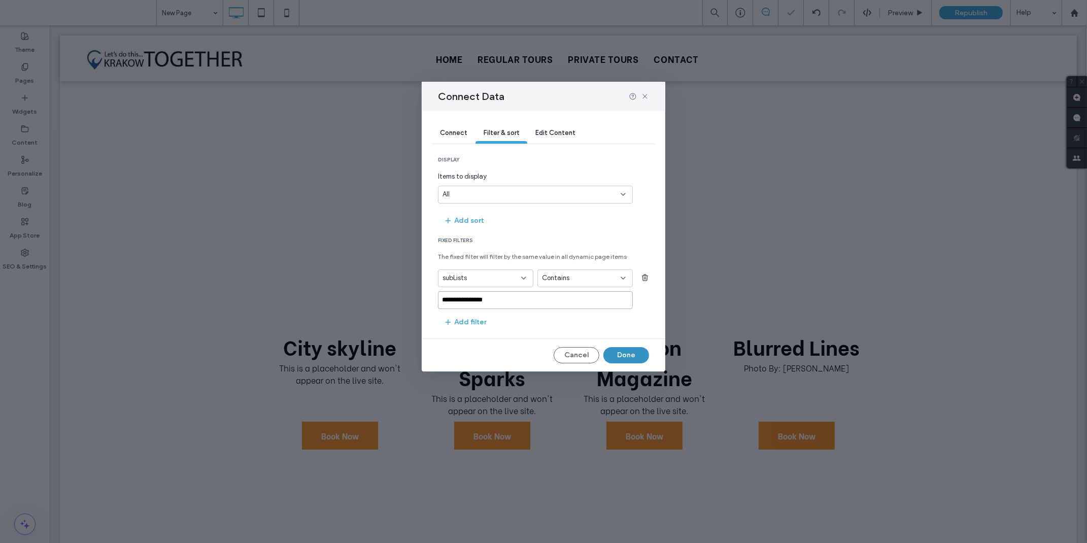
type input "**********"
click at [641, 356] on button "Done" at bounding box center [627, 355] width 46 height 16
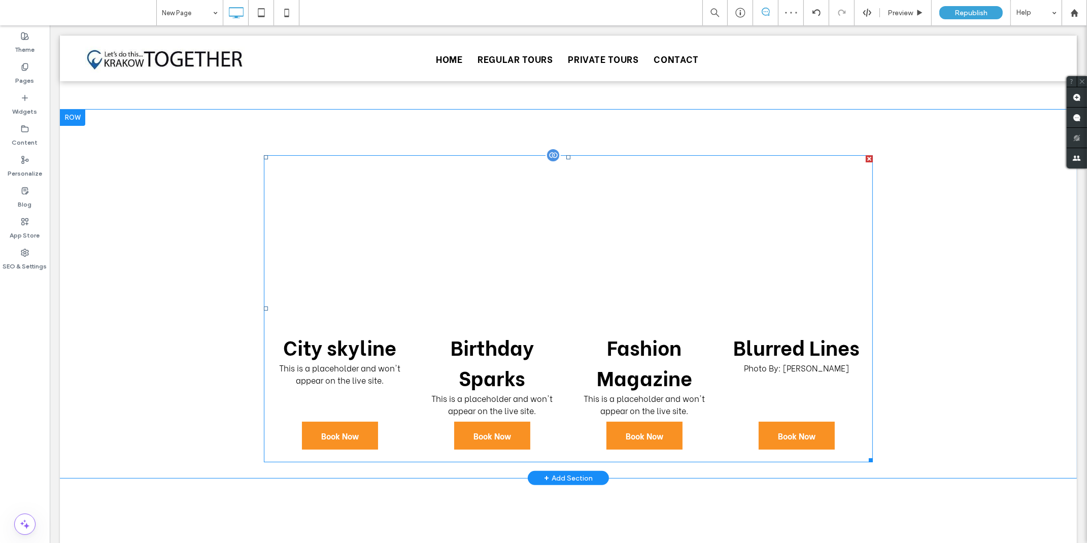
click at [548, 154] on div at bounding box center [552, 155] width 15 height 15
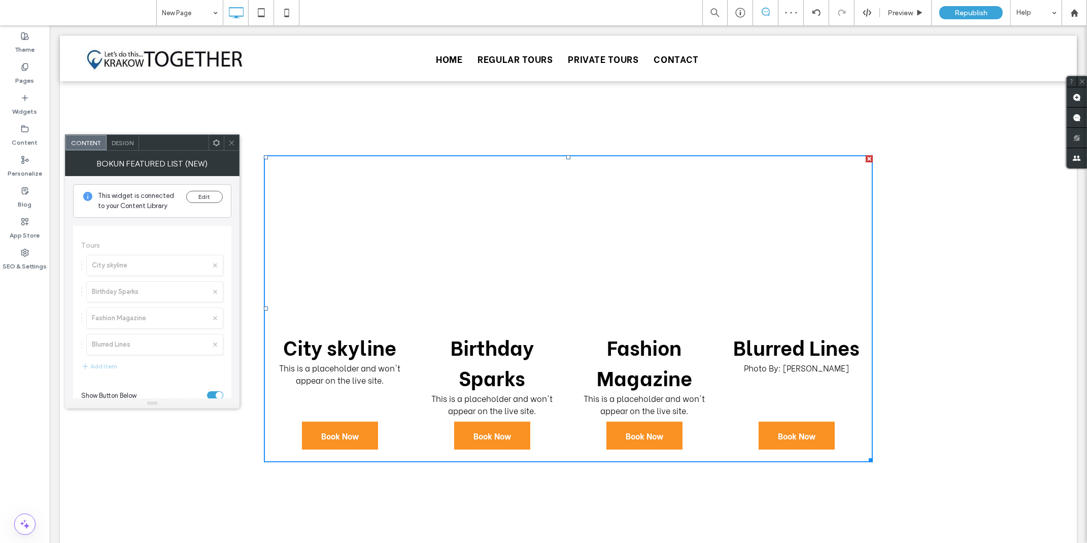
click at [218, 141] on use at bounding box center [216, 142] width 7 height 7
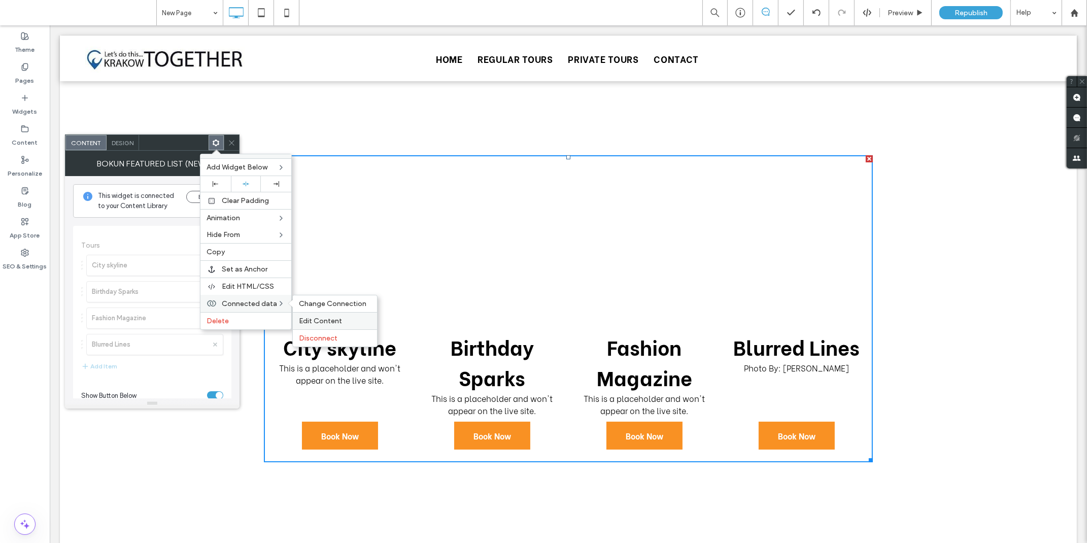
click at [315, 317] on span "Edit Content" at bounding box center [320, 321] width 43 height 9
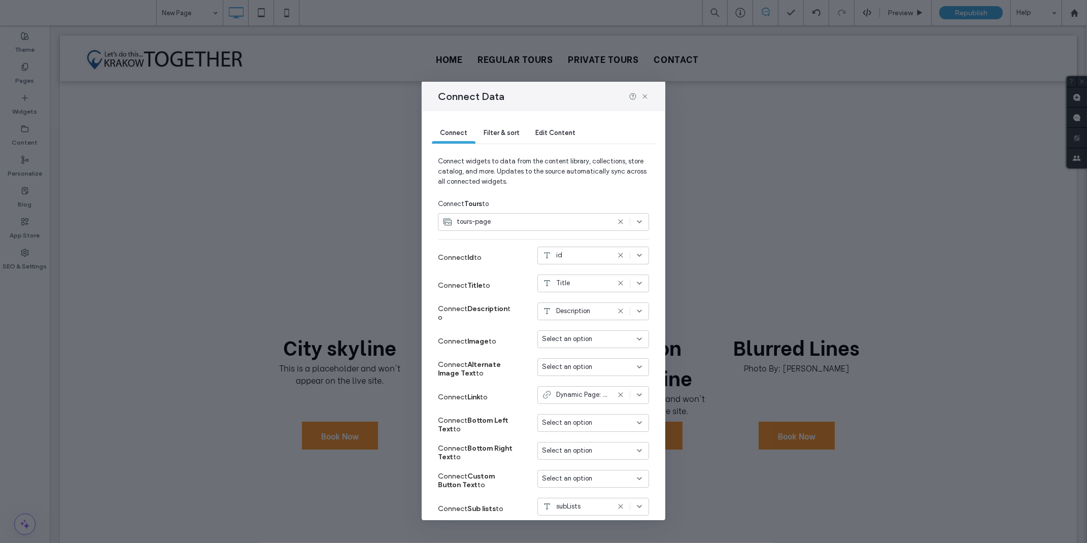
click at [505, 130] on span "Filter & sort" at bounding box center [502, 133] width 36 height 8
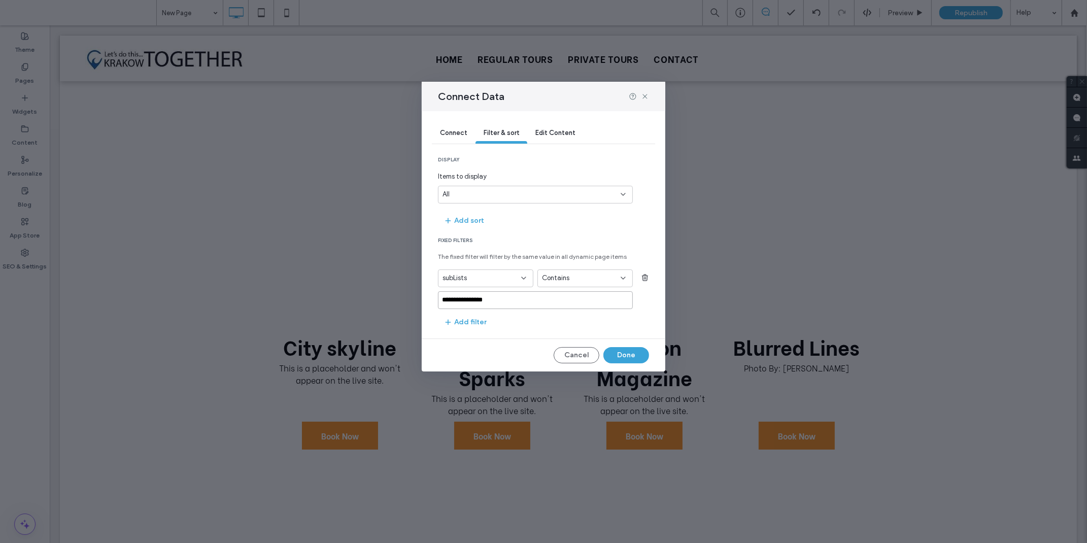
click at [501, 304] on input "**********" at bounding box center [535, 300] width 195 height 18
click at [444, 298] on input "**********" at bounding box center [535, 300] width 195 height 18
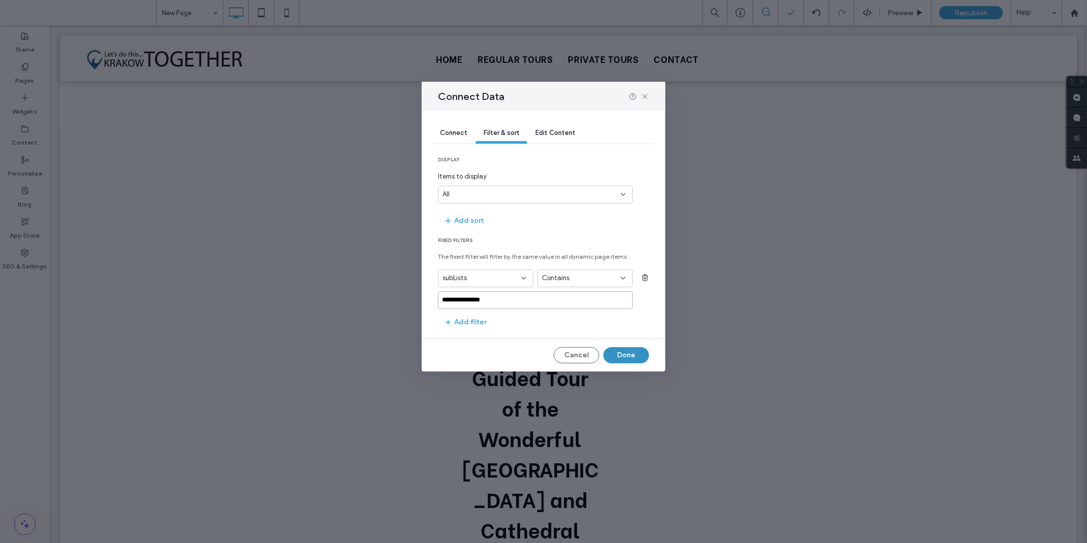
type input "**********"
click at [642, 361] on button "Done" at bounding box center [627, 355] width 46 height 16
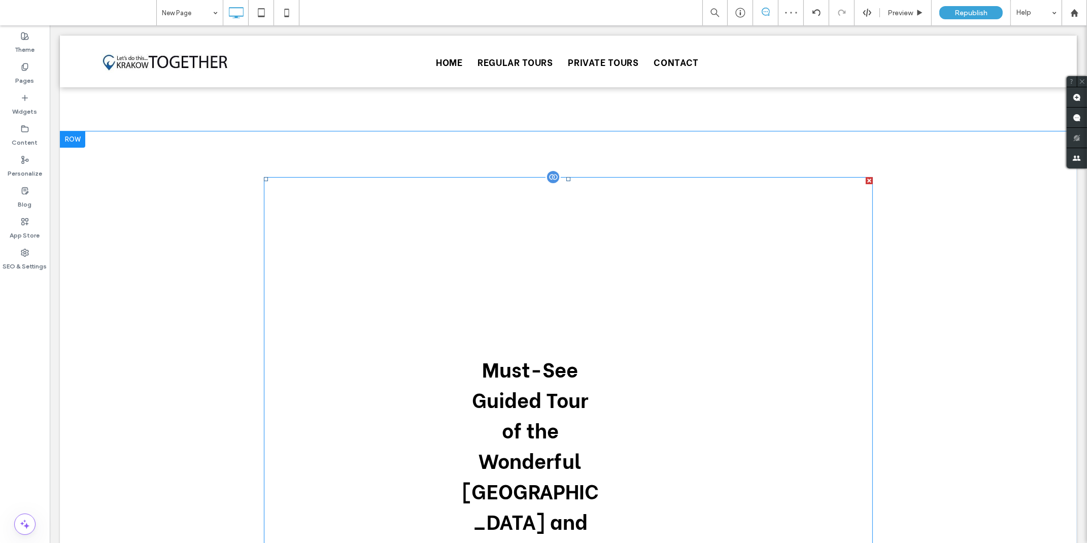
scroll to position [169, 0]
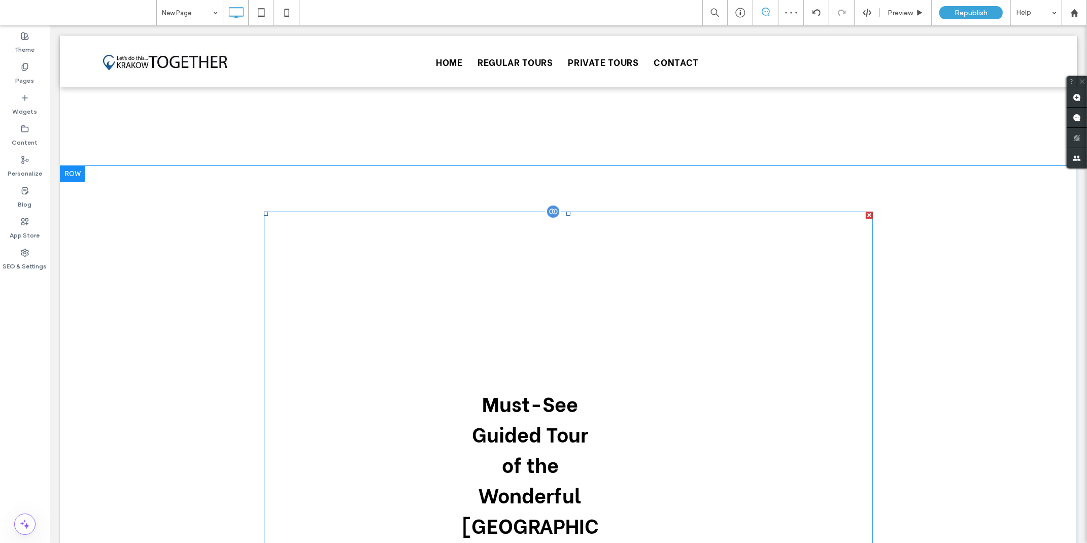
click at [550, 212] on div at bounding box center [552, 211] width 15 height 15
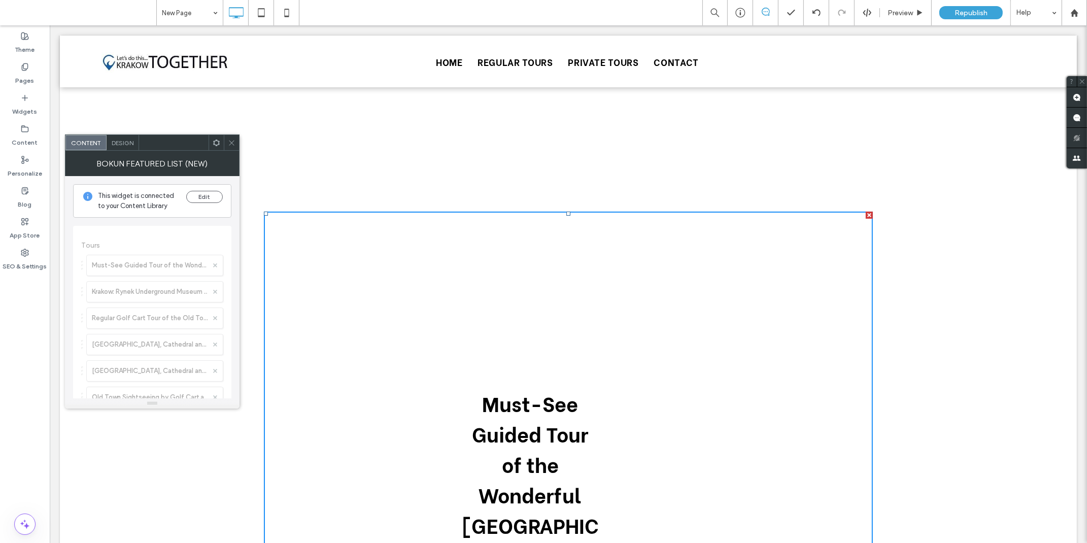
click at [214, 146] on icon at bounding box center [217, 143] width 8 height 8
click at [217, 146] on icon at bounding box center [217, 143] width 8 height 8
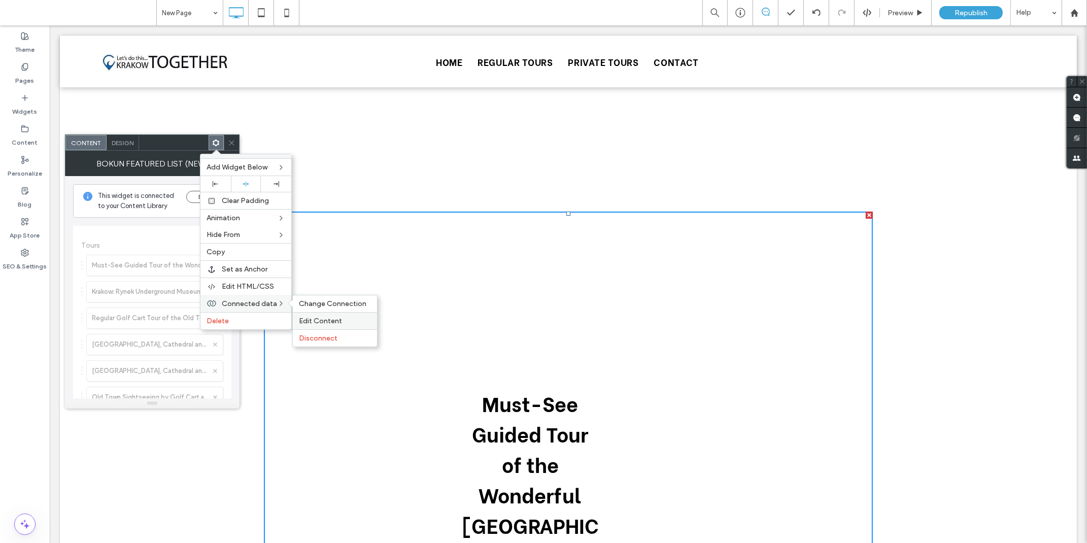
click at [304, 313] on div "Edit Content" at bounding box center [335, 320] width 84 height 17
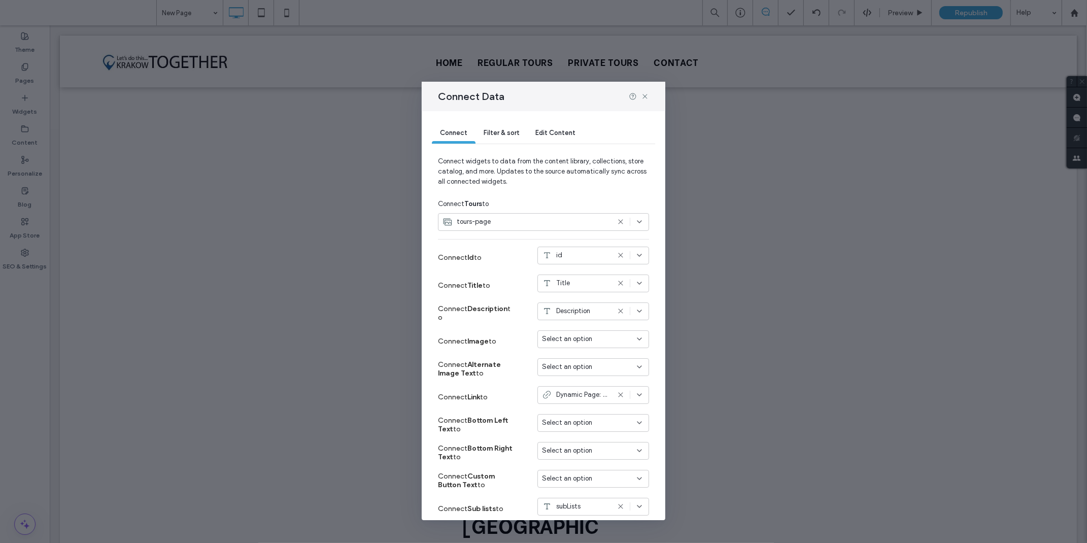
click at [617, 309] on icon at bounding box center [621, 311] width 8 height 8
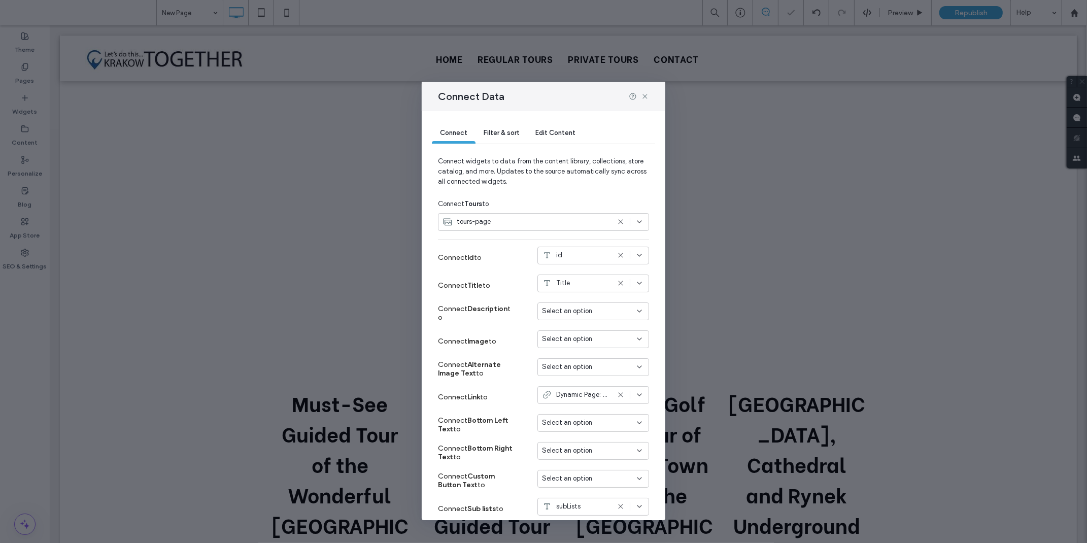
click at [636, 337] on icon at bounding box center [640, 339] width 8 height 8
click at [612, 354] on div "keyPhoto" at bounding box center [585, 358] width 111 height 18
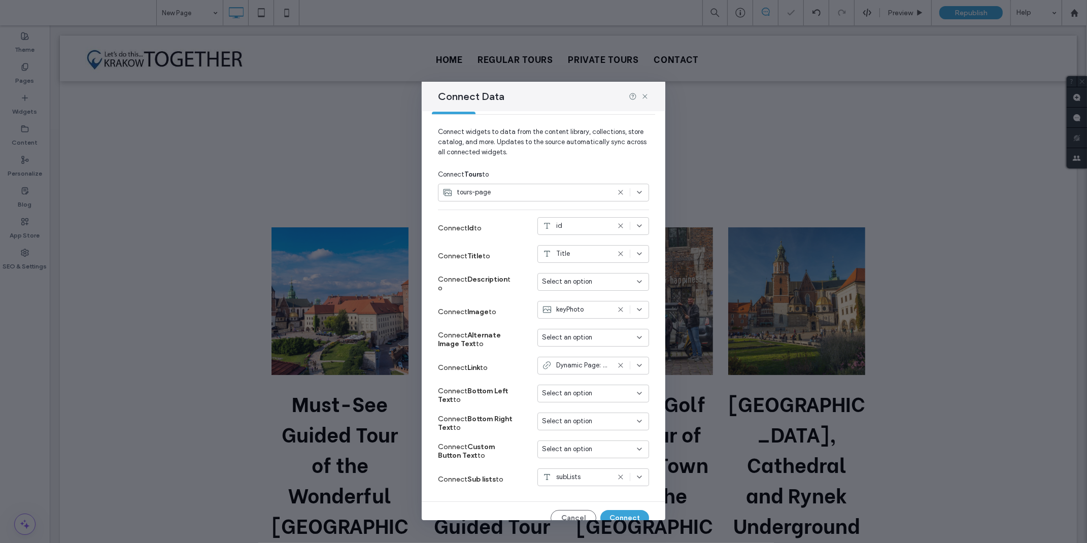
scroll to position [44, 0]
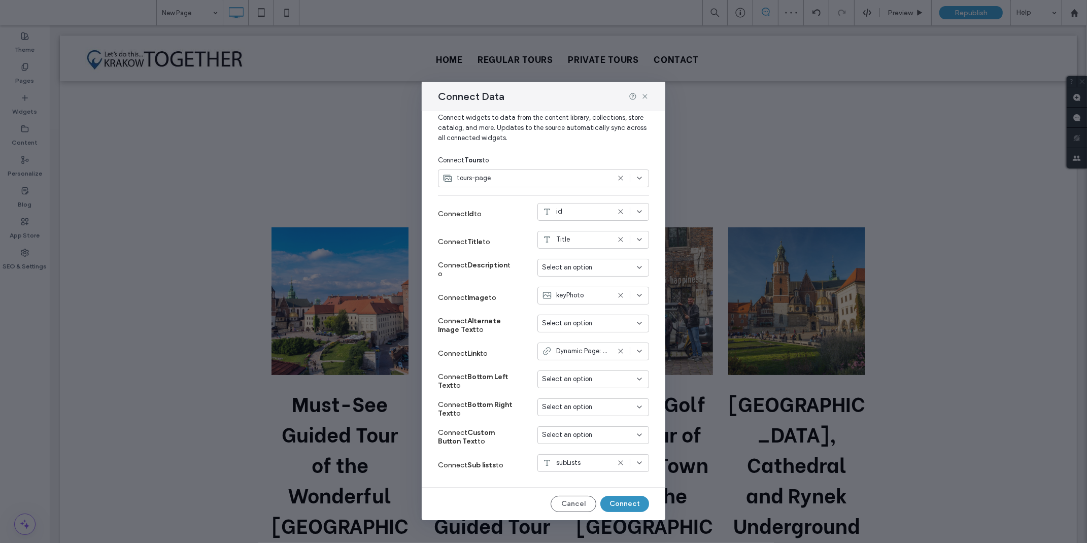
click at [622, 505] on button "Connect" at bounding box center [625, 504] width 49 height 16
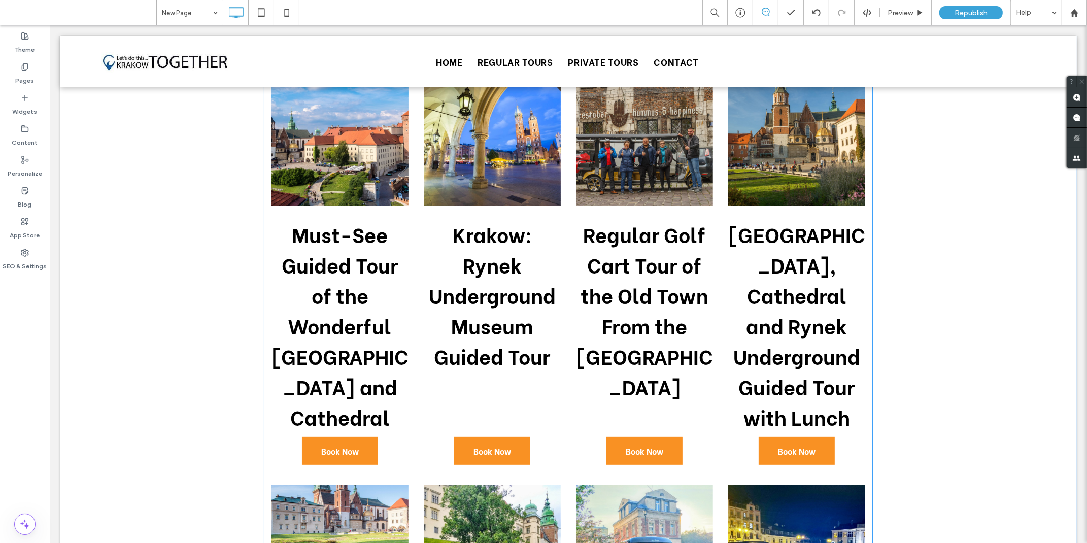
scroll to position [169, 0]
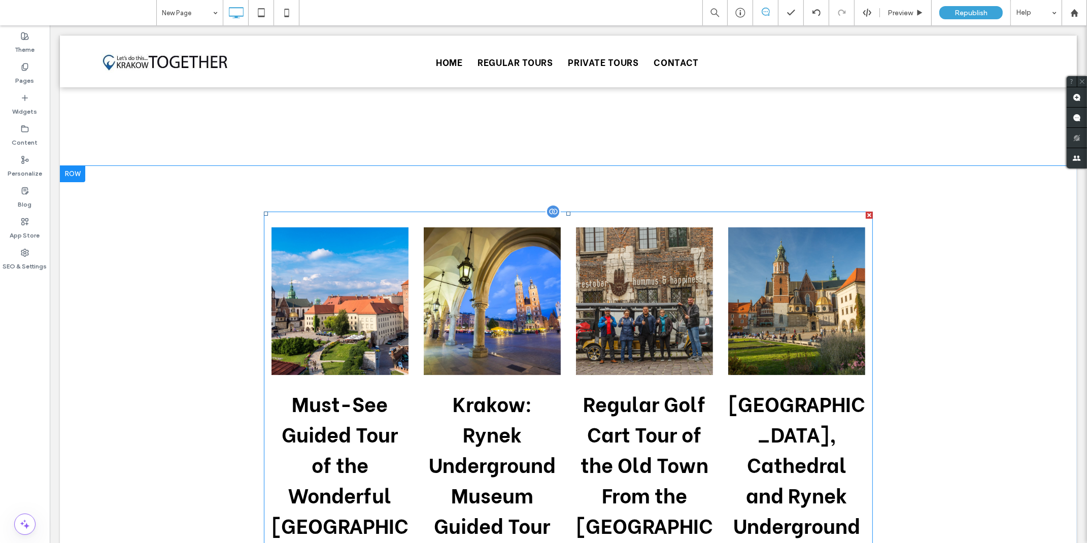
click at [866, 212] on div at bounding box center [869, 215] width 7 height 7
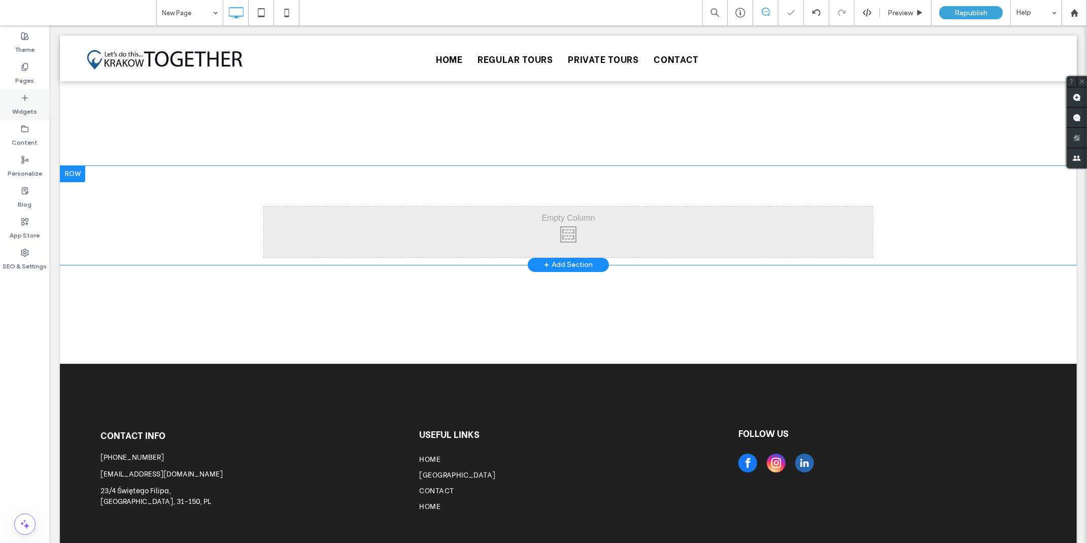
click at [32, 97] on div "Widgets" at bounding box center [25, 104] width 50 height 31
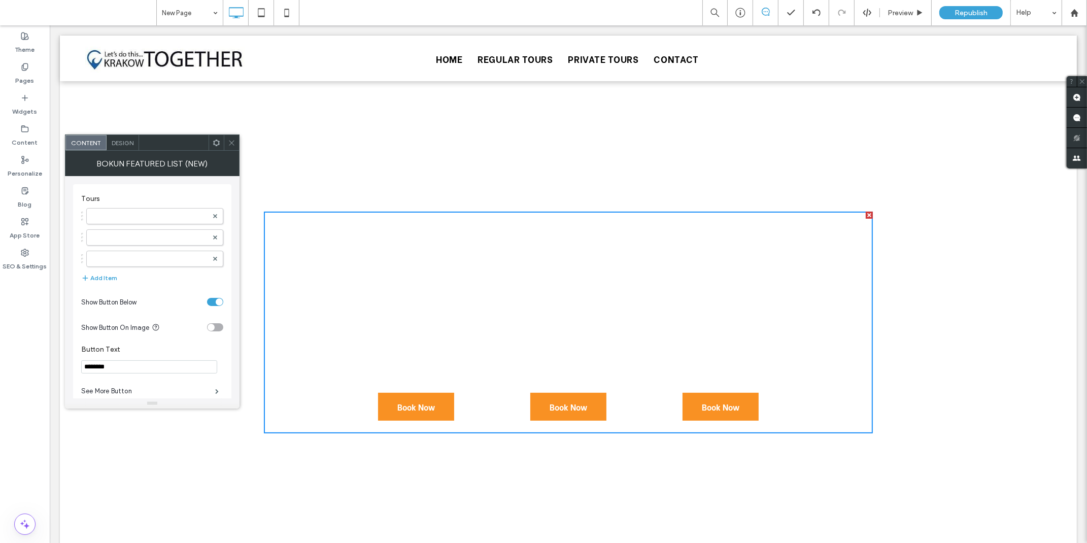
click at [214, 142] on use at bounding box center [216, 142] width 7 height 7
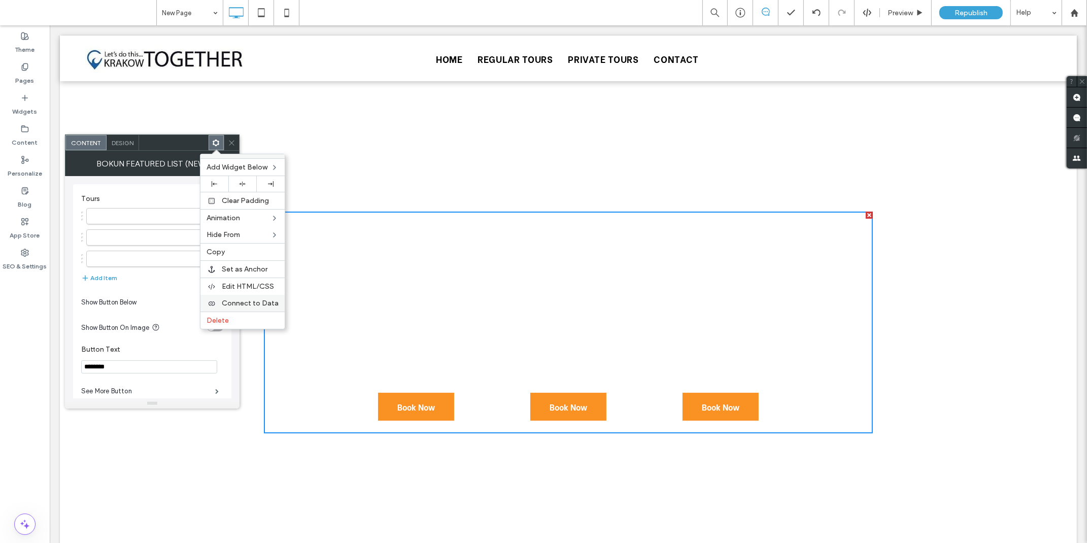
click at [274, 302] on span "Connect to Data" at bounding box center [250, 303] width 57 height 9
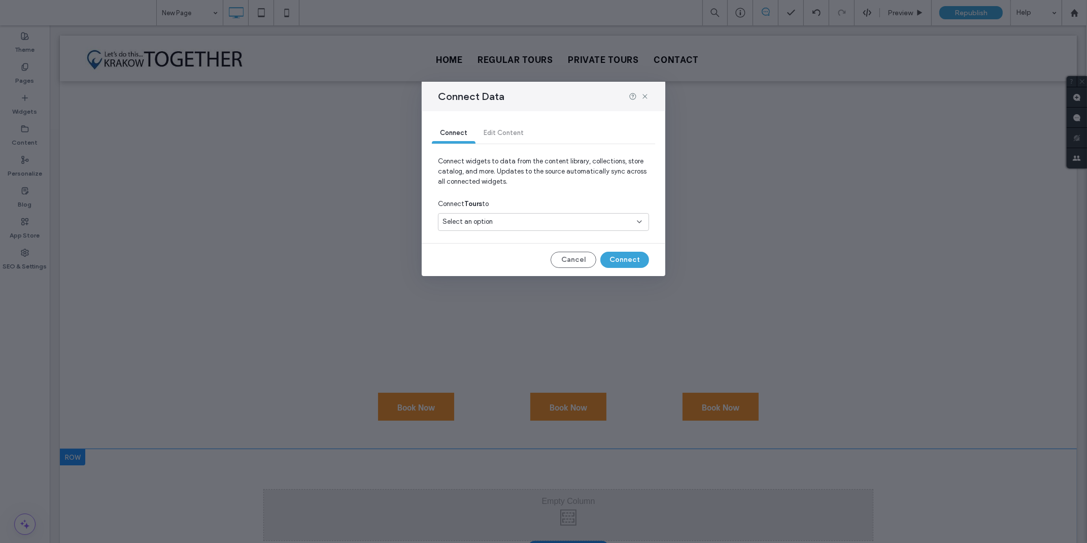
click at [501, 224] on div "Select an option" at bounding box center [538, 222] width 190 height 10
click at [490, 275] on span "tours-page" at bounding box center [478, 276] width 34 height 10
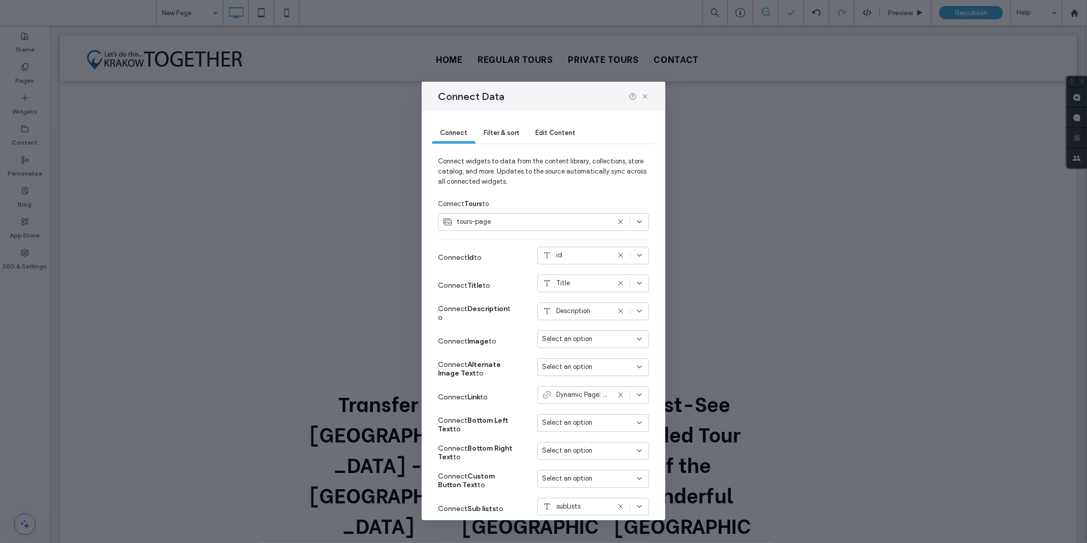
click at [617, 312] on icon at bounding box center [621, 311] width 8 height 8
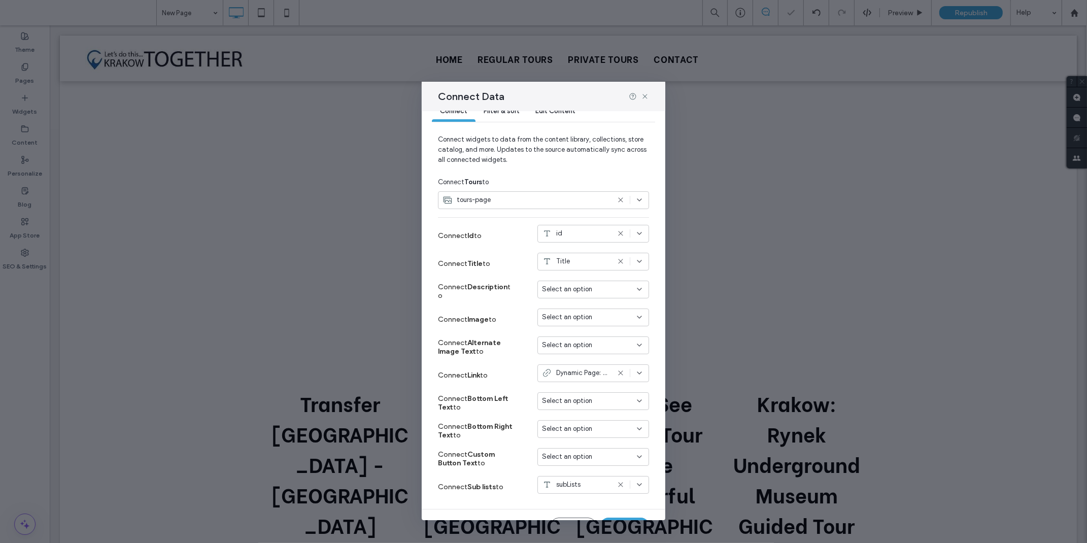
scroll to position [44, 0]
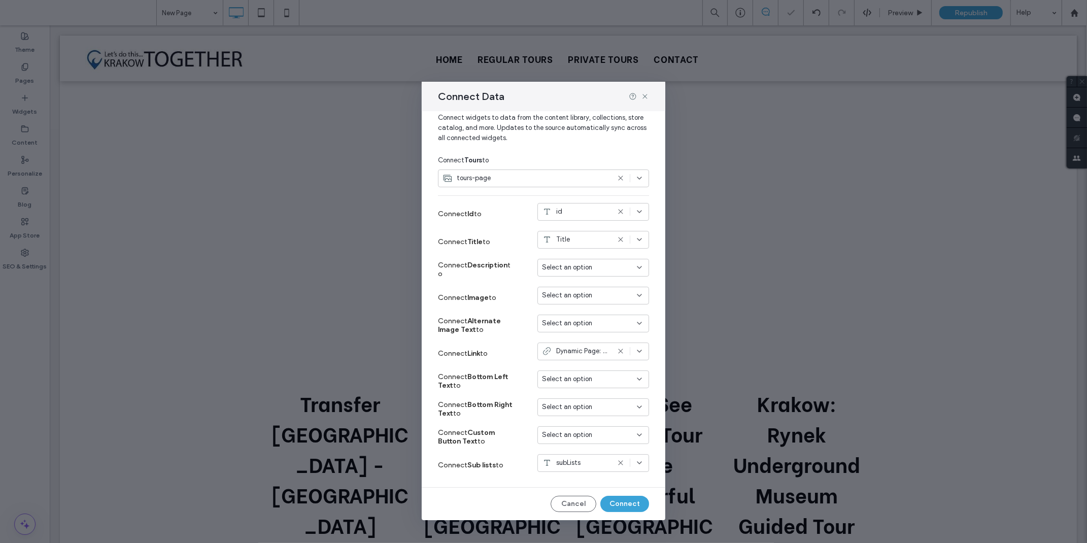
click at [601, 327] on div "Select an option" at bounding box center [587, 323] width 90 height 10
click at [567, 298] on span "Select an option" at bounding box center [567, 295] width 50 height 10
click at [558, 316] on span "keyPhoto" at bounding box center [565, 313] width 27 height 10
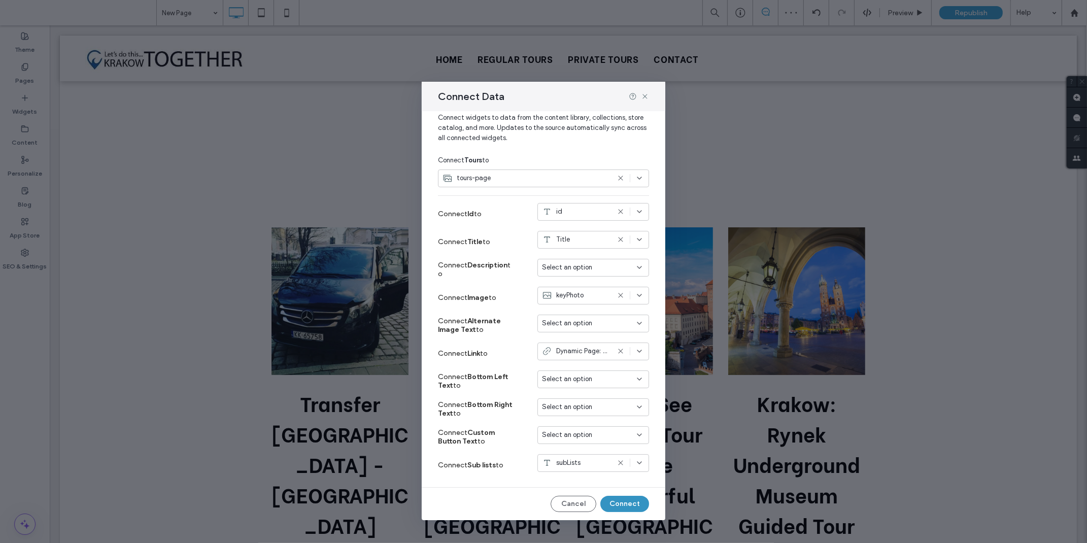
drag, startPoint x: 631, startPoint y: 510, endPoint x: 574, endPoint y: 484, distance: 62.3
click at [631, 510] on button "Connect" at bounding box center [625, 504] width 49 height 16
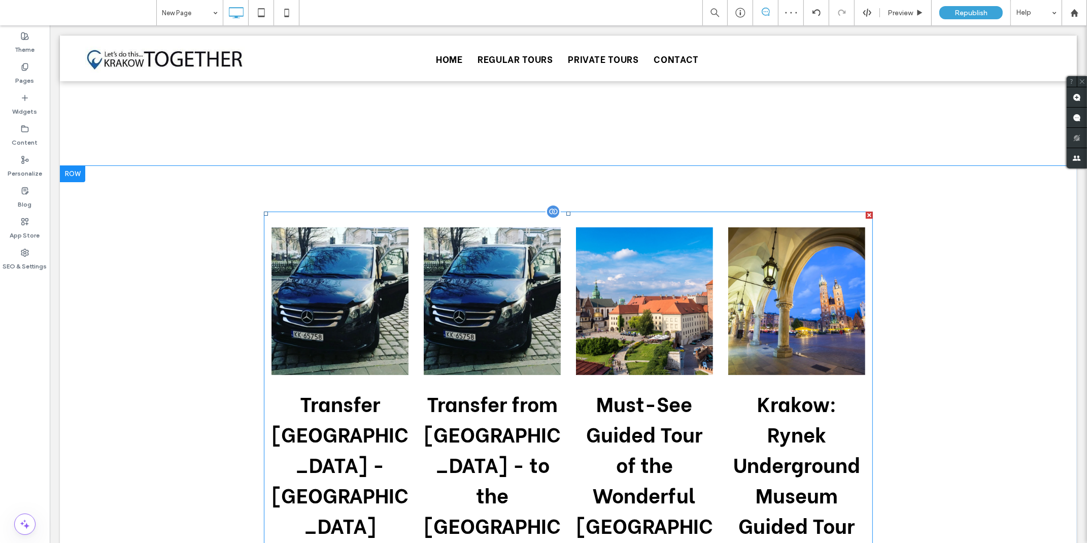
click at [549, 210] on div at bounding box center [552, 211] width 15 height 15
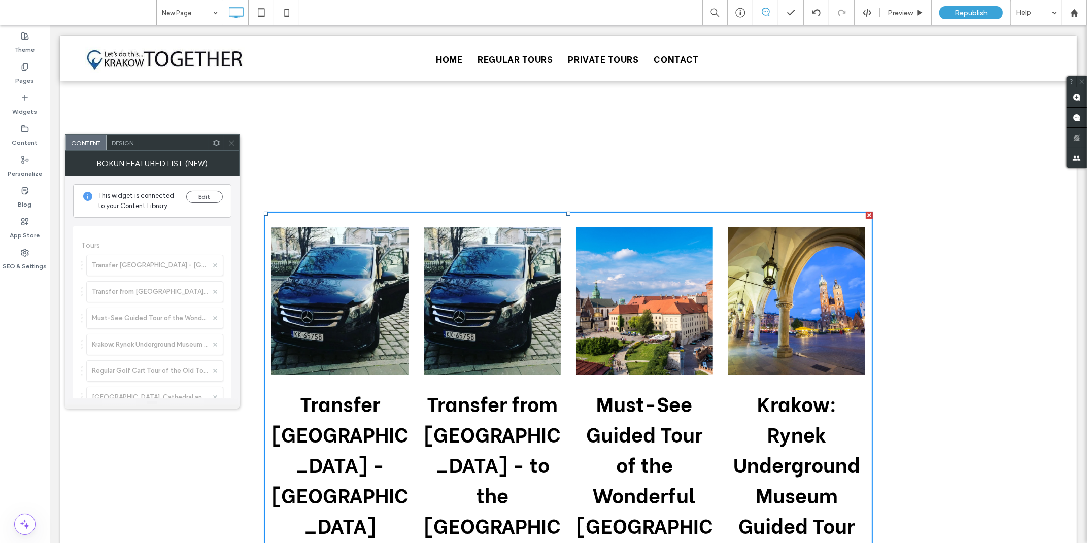
click at [218, 144] on use at bounding box center [216, 142] width 7 height 7
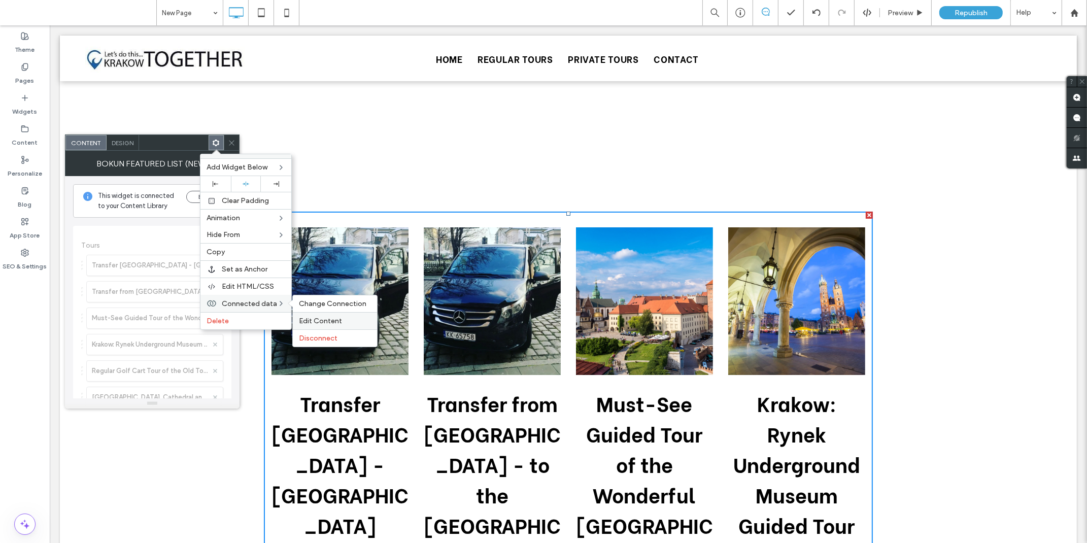
click at [322, 318] on span "Edit Content" at bounding box center [320, 321] width 43 height 9
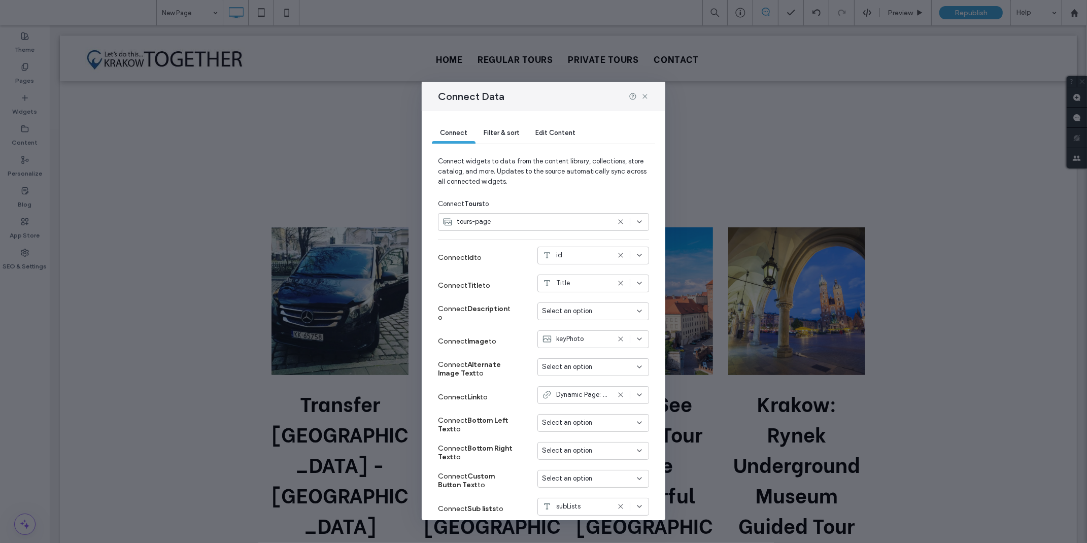
click at [505, 131] on span "Filter & sort" at bounding box center [502, 133] width 36 height 8
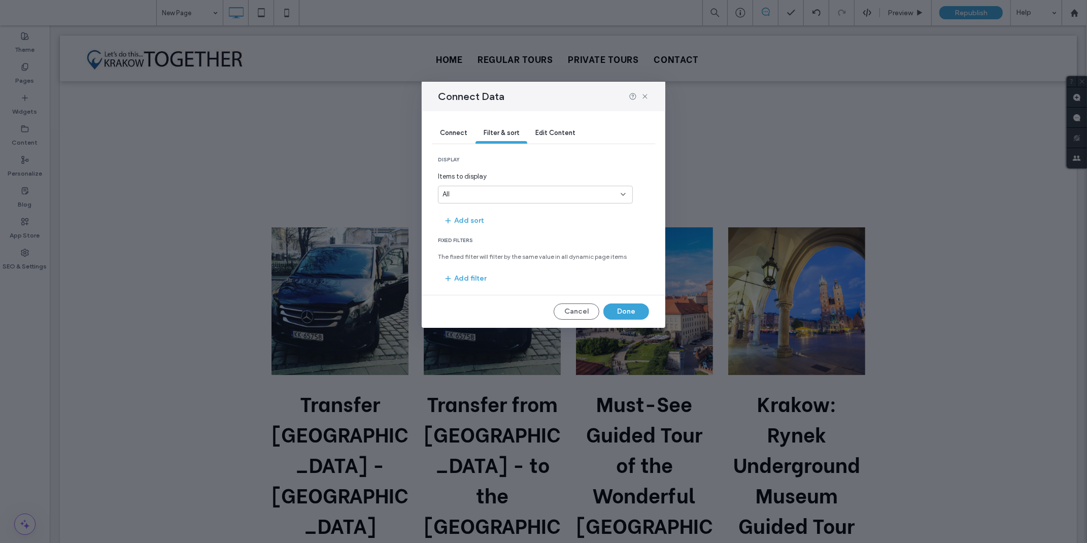
click at [471, 287] on div "Connect Filter & sort Edit Content display Items to display All Add sort Fixed …" at bounding box center [544, 219] width 244 height 217
click at [471, 280] on button "Add filter" at bounding box center [465, 279] width 54 height 16
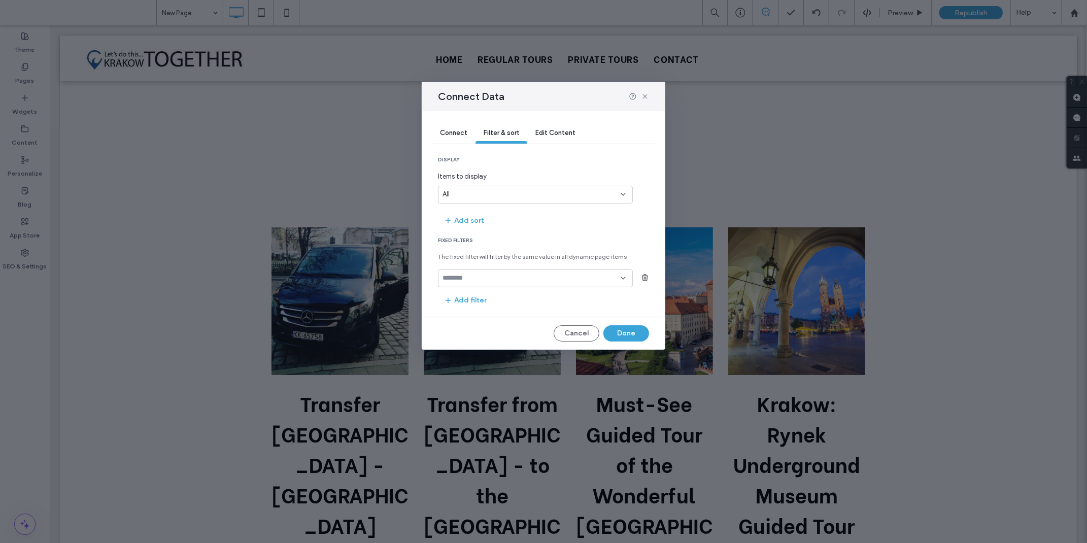
click at [485, 277] on input "fields-dropdown" at bounding box center [532, 278] width 178 height 8
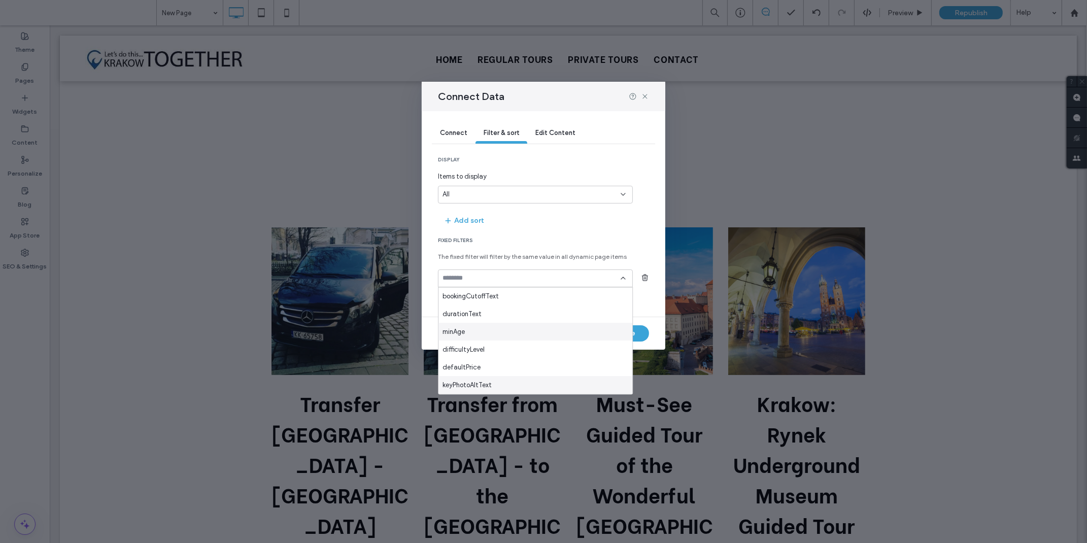
scroll to position [391, 0]
click at [470, 382] on div "subLists" at bounding box center [536, 386] width 194 height 18
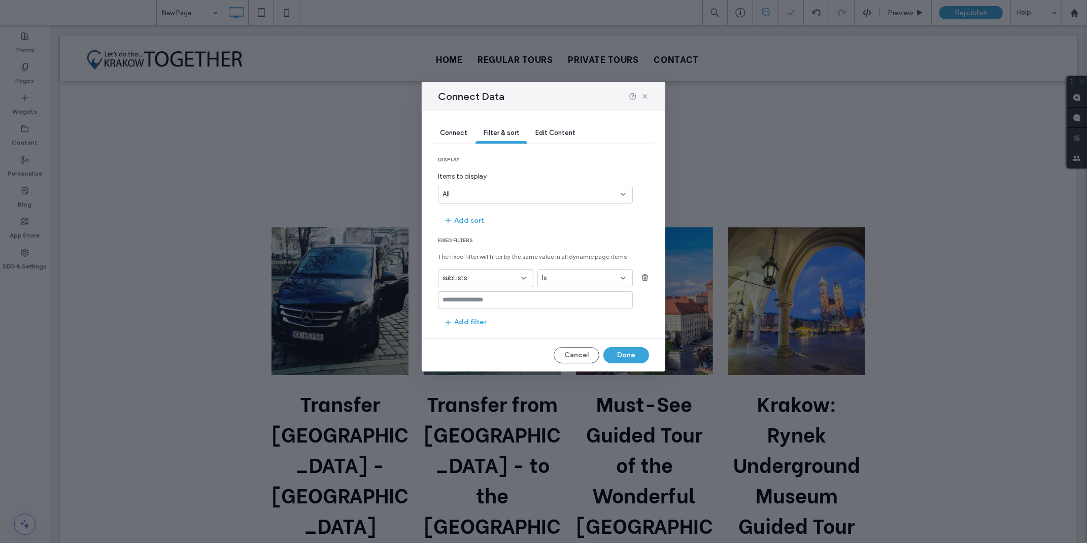
click at [556, 283] on div "Is" at bounding box center [579, 278] width 74 height 10
click at [562, 333] on span "Contains" at bounding box center [555, 332] width 27 height 10
click at [501, 295] on input at bounding box center [535, 300] width 195 height 18
paste input "**********"
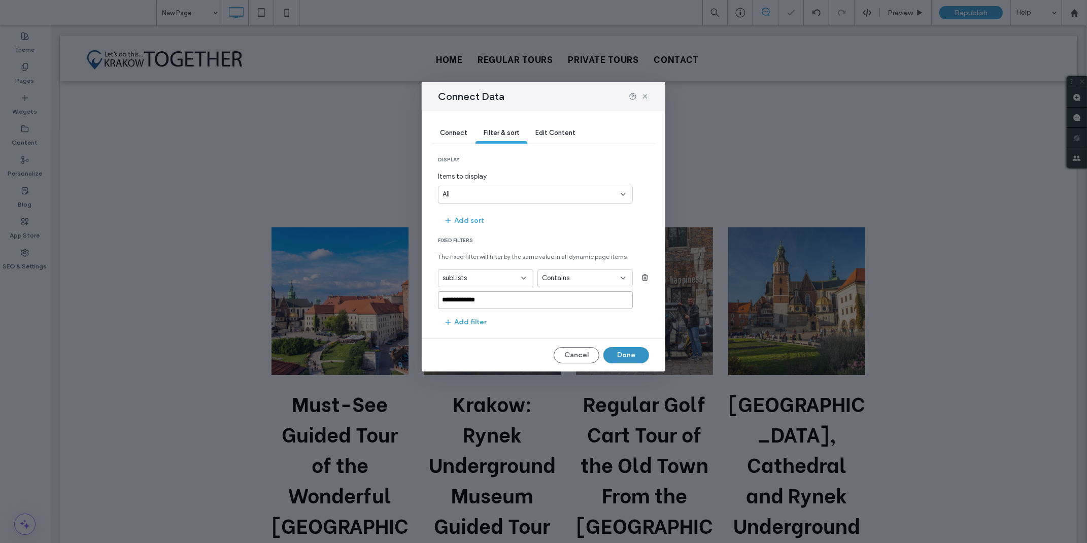
type input "**********"
click at [617, 352] on button "Done" at bounding box center [627, 355] width 46 height 16
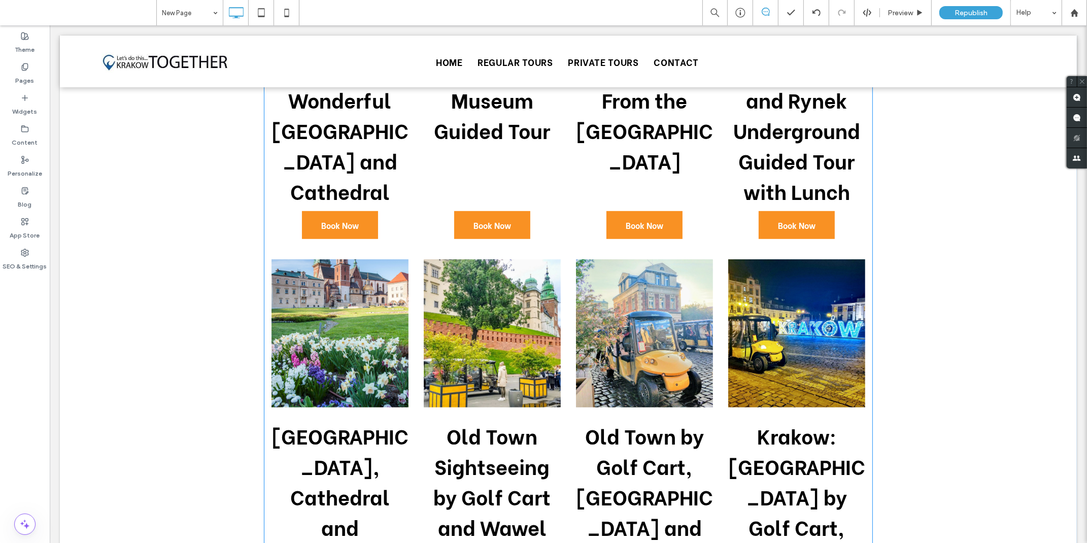
scroll to position [225, 0]
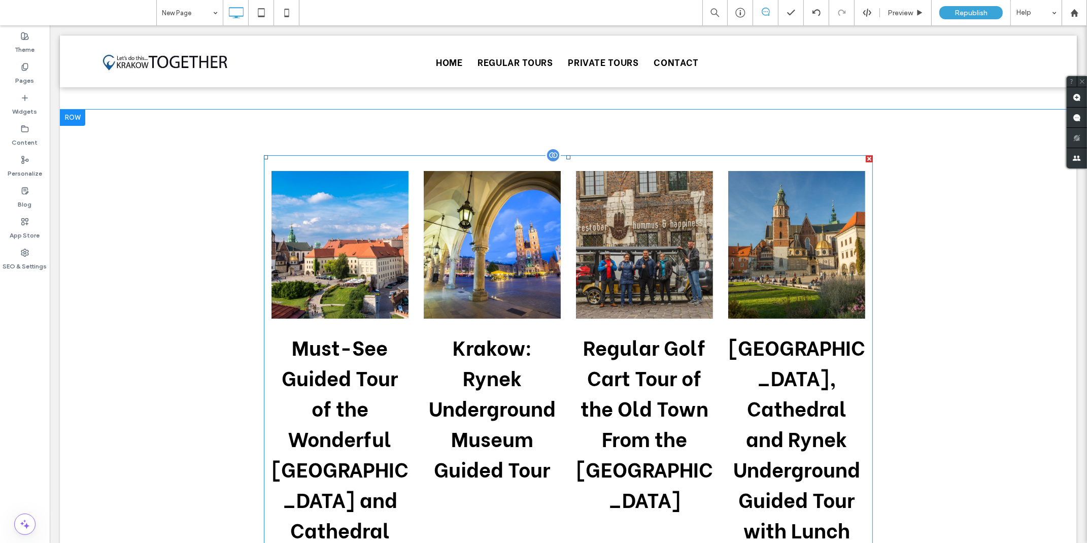
click at [549, 156] on div at bounding box center [552, 155] width 15 height 15
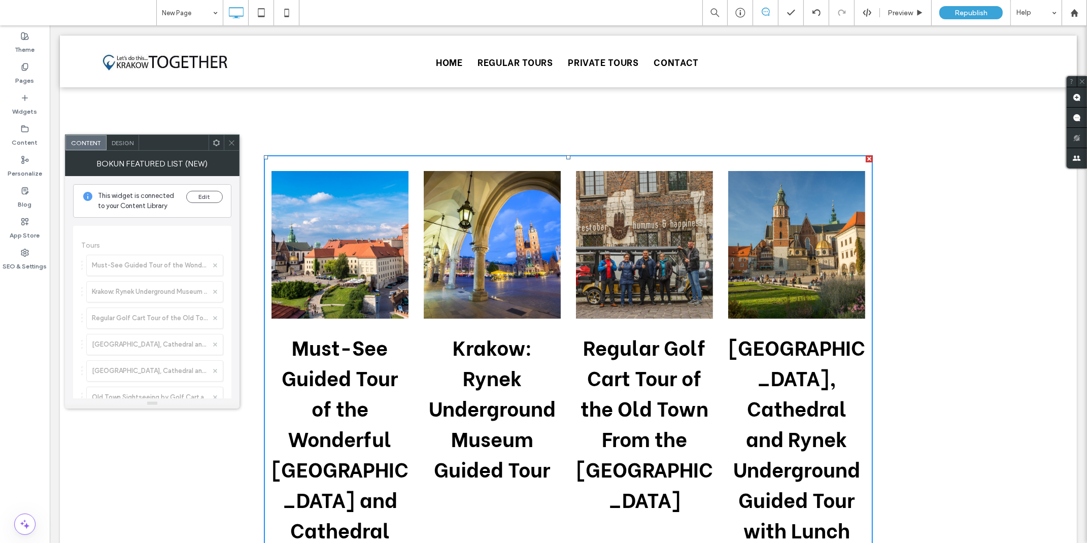
click at [215, 146] on icon at bounding box center [217, 143] width 8 height 8
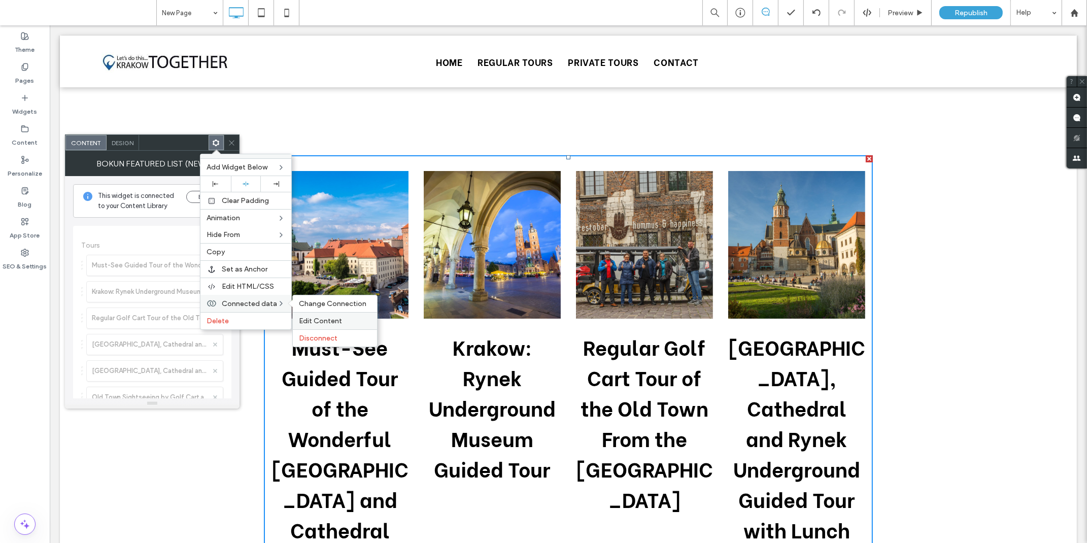
click at [324, 315] on div "Edit Content" at bounding box center [335, 320] width 84 height 17
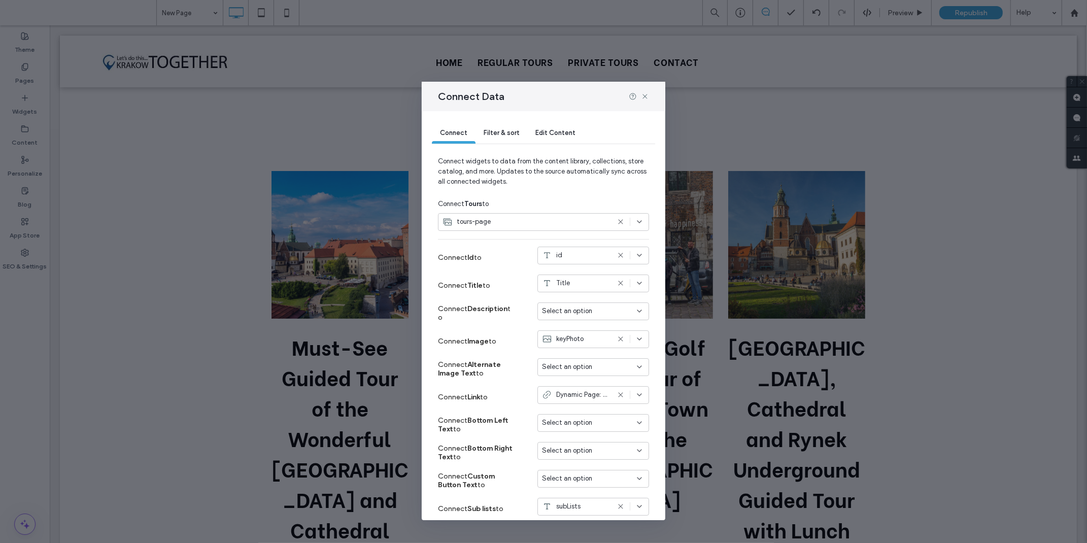
click at [506, 127] on div "Filter & sort" at bounding box center [502, 133] width 52 height 20
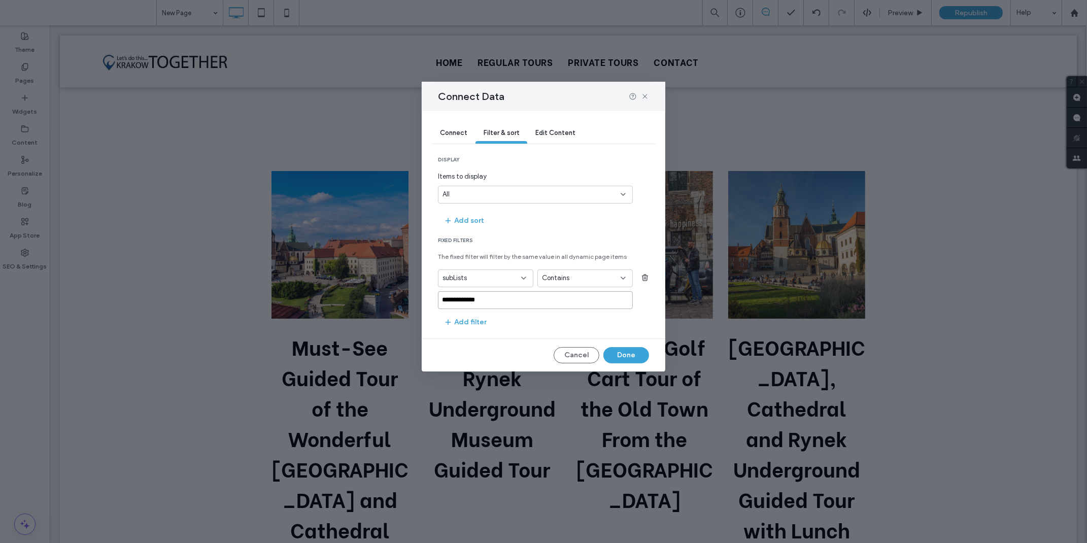
click at [517, 305] on input "**********" at bounding box center [535, 300] width 195 height 18
click at [564, 282] on span "Contains" at bounding box center [555, 278] width 27 height 10
click at [562, 303] on div "Is" at bounding box center [585, 297] width 94 height 18
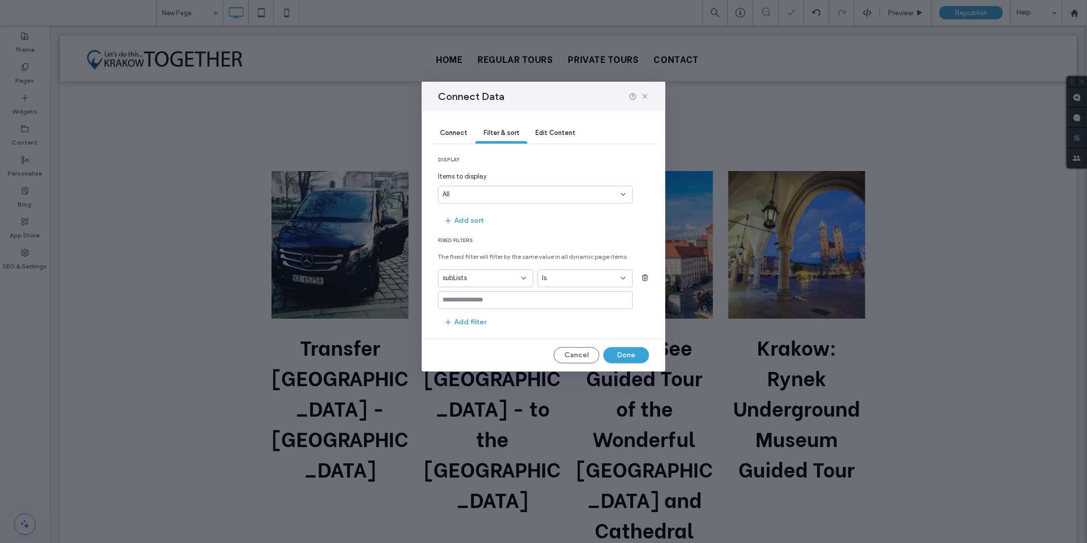
click at [483, 298] on input "values-textbox" at bounding box center [532, 300] width 178 height 8
paste input "**********"
type input "**********"
click at [525, 322] on div "REGULAR TOURS (Click enter to add)" at bounding box center [536, 317] width 194 height 15
click at [489, 320] on div "REGULAR TOURS (Click enter to add)" at bounding box center [535, 317] width 185 height 8
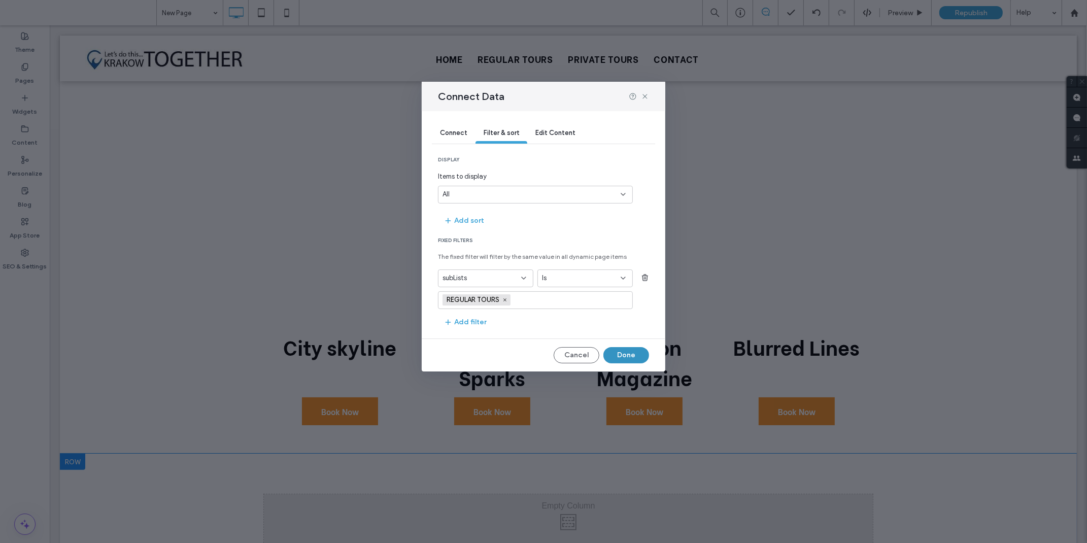
click at [616, 351] on button "Done" at bounding box center [627, 355] width 46 height 16
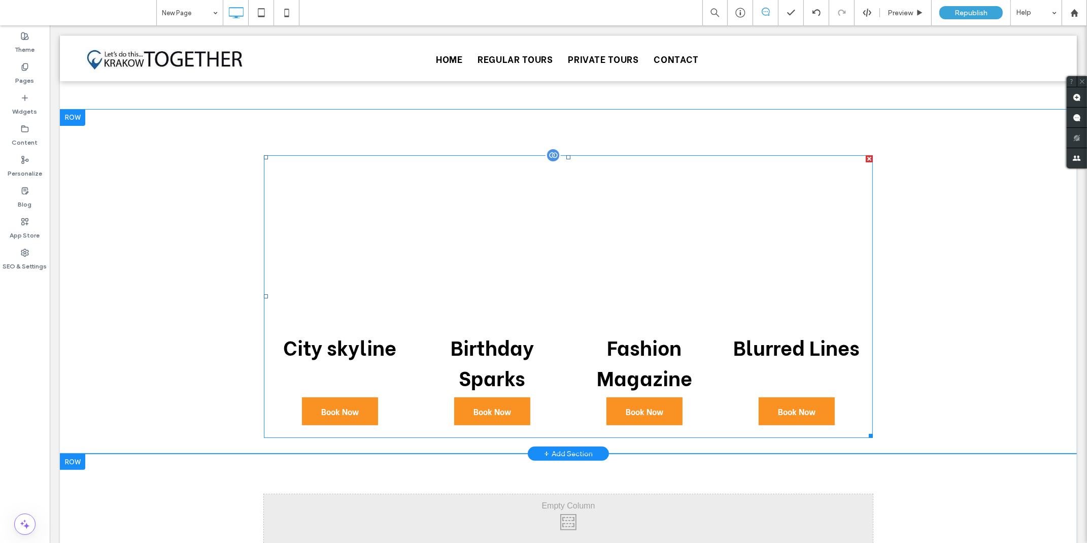
click at [548, 154] on div at bounding box center [552, 155] width 15 height 15
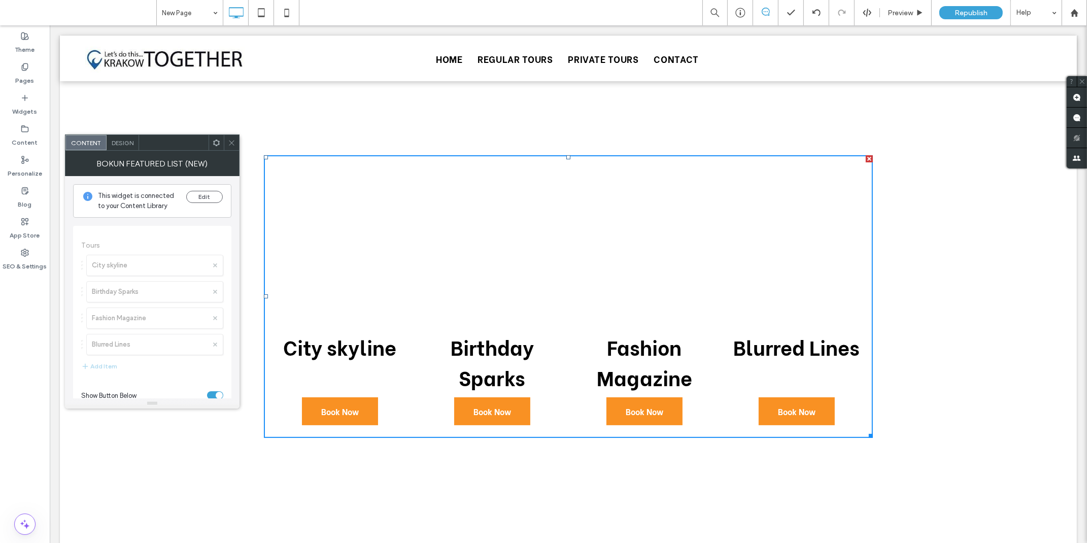
click at [213, 148] on span at bounding box center [217, 142] width 8 height 15
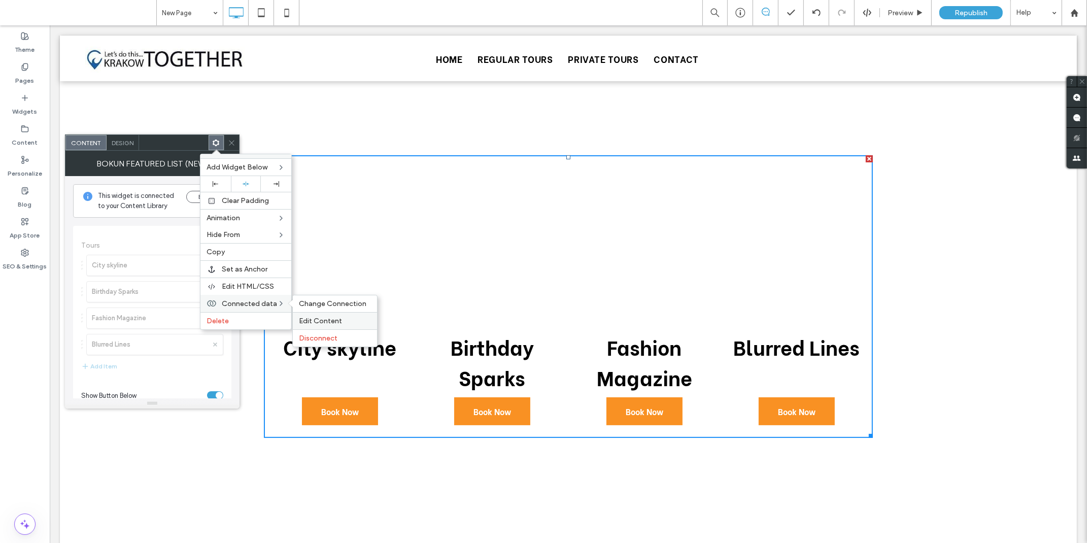
click at [311, 317] on span "Edit Content" at bounding box center [320, 321] width 43 height 9
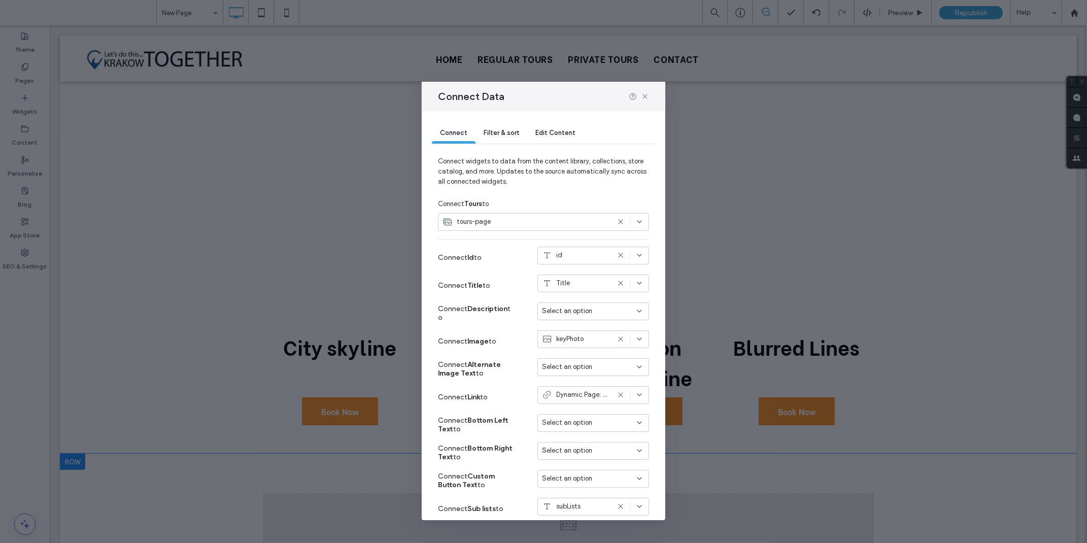
click at [490, 133] on span "Filter & sort" at bounding box center [502, 133] width 36 height 8
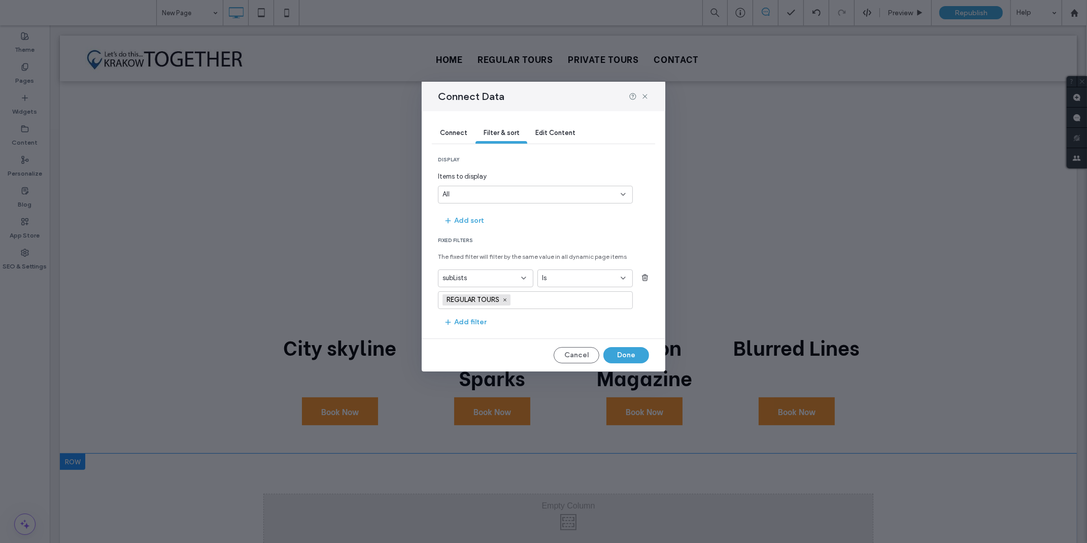
click at [554, 279] on div "Is" at bounding box center [579, 278] width 74 height 10
click at [554, 331] on span "Contains" at bounding box center [555, 332] width 27 height 10
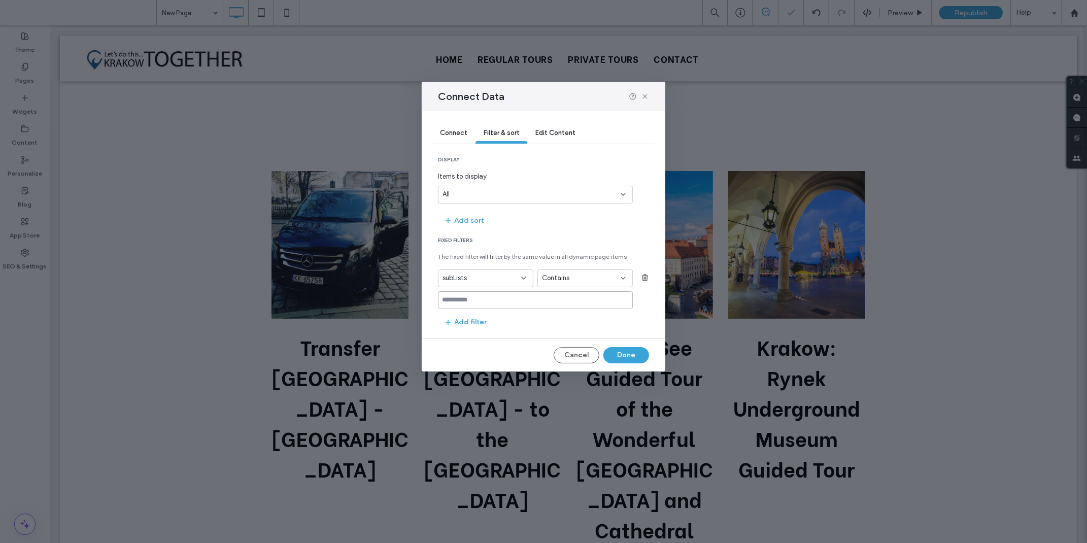
click at [452, 301] on input at bounding box center [535, 300] width 195 height 18
paste input "**********"
click at [442, 299] on input "**********" at bounding box center [535, 300] width 195 height 18
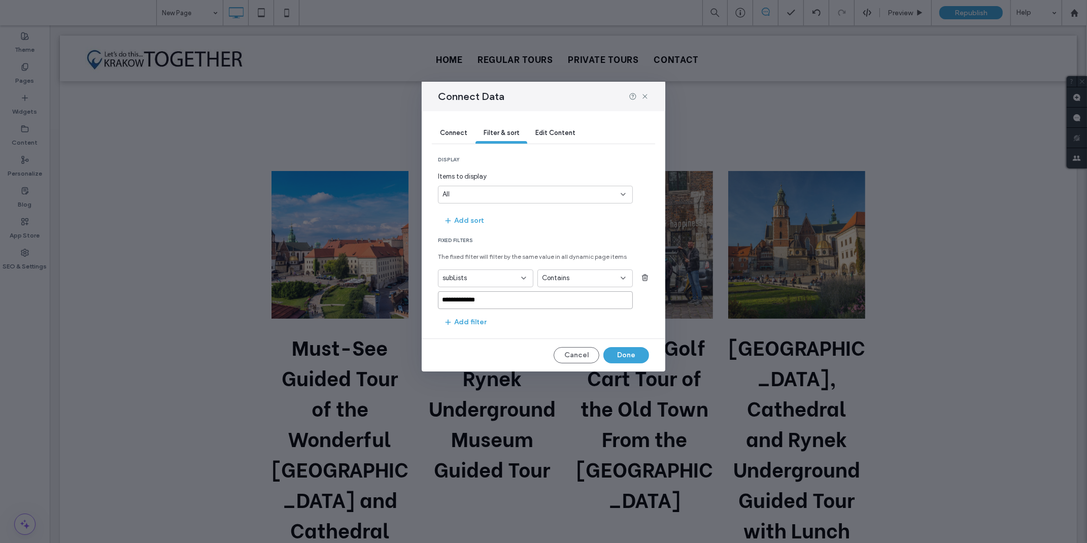
type input "**********"
click at [457, 133] on span "Connect" at bounding box center [453, 133] width 27 height 8
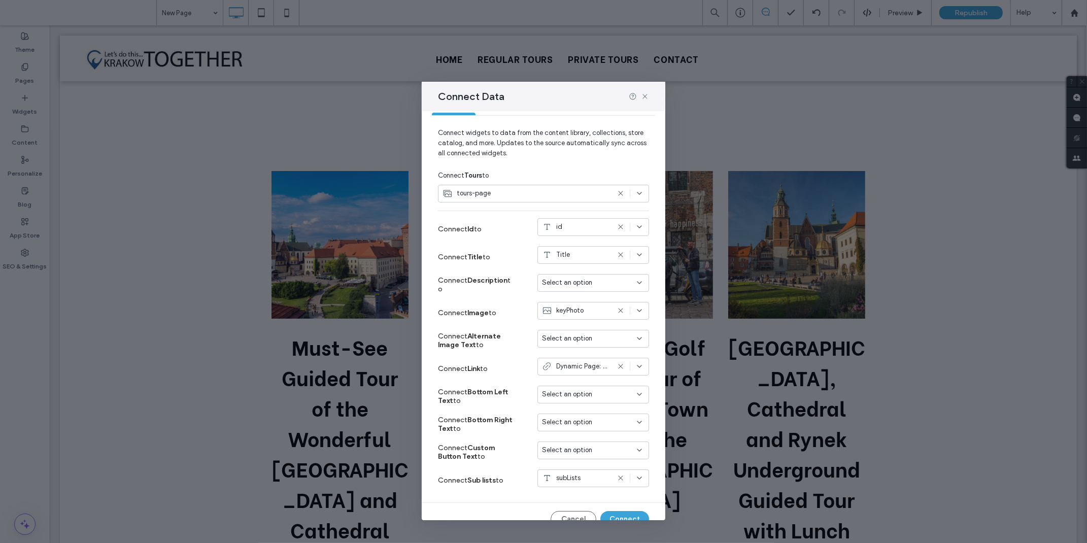
scroll to position [44, 0]
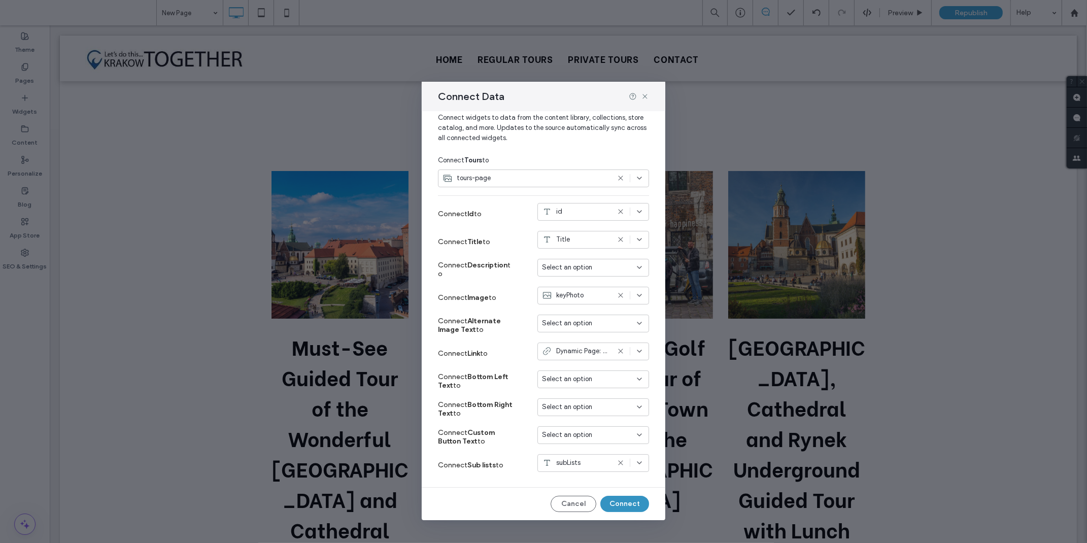
click at [612, 504] on button "Connect" at bounding box center [625, 504] width 49 height 16
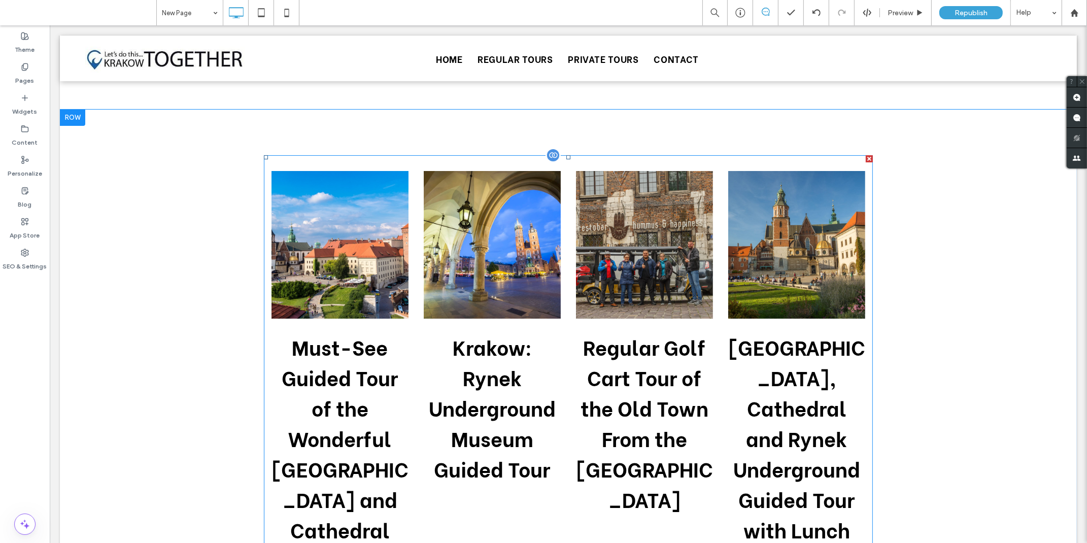
click at [545, 148] on div at bounding box center [552, 155] width 15 height 15
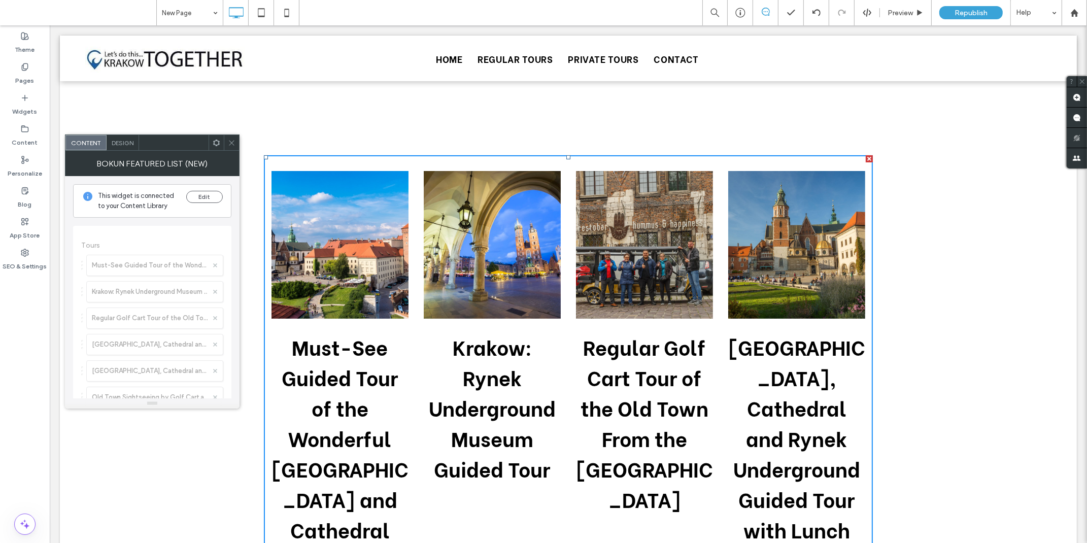
click at [213, 142] on icon at bounding box center [217, 143] width 8 height 8
click at [219, 148] on span at bounding box center [217, 142] width 8 height 15
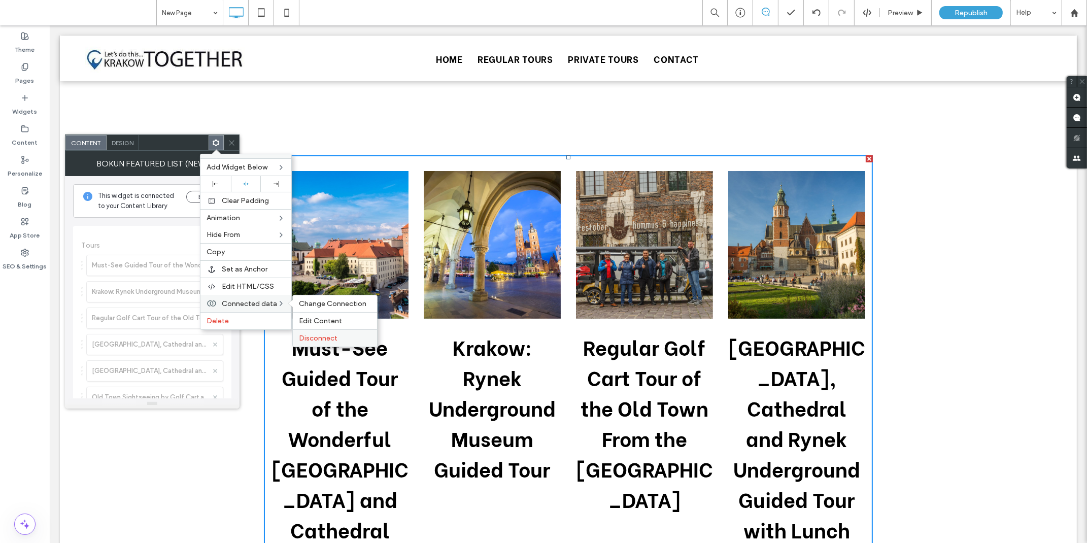
click at [326, 329] on div "Disconnect" at bounding box center [335, 337] width 84 height 17
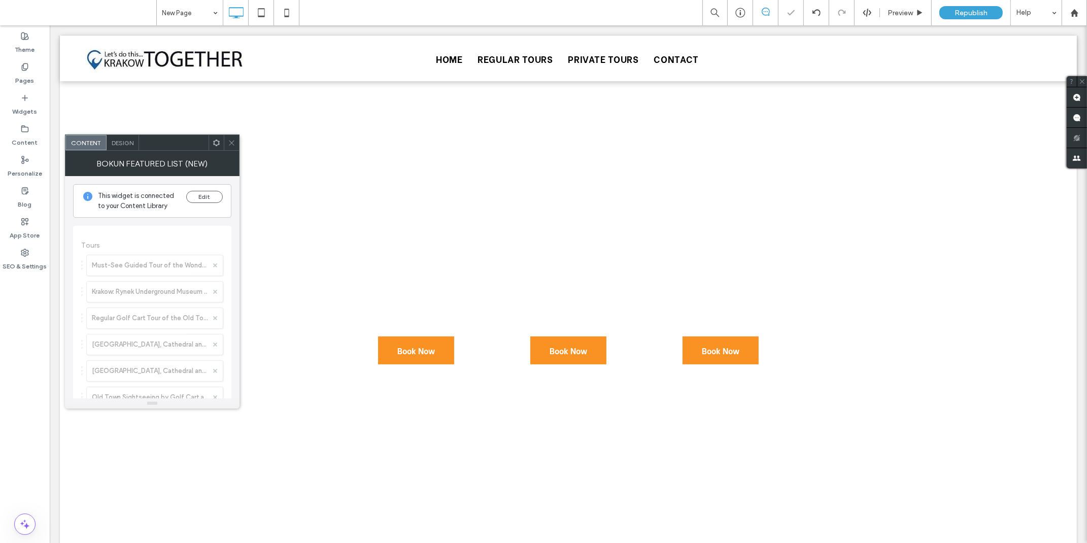
click at [215, 144] on icon at bounding box center [217, 143] width 8 height 8
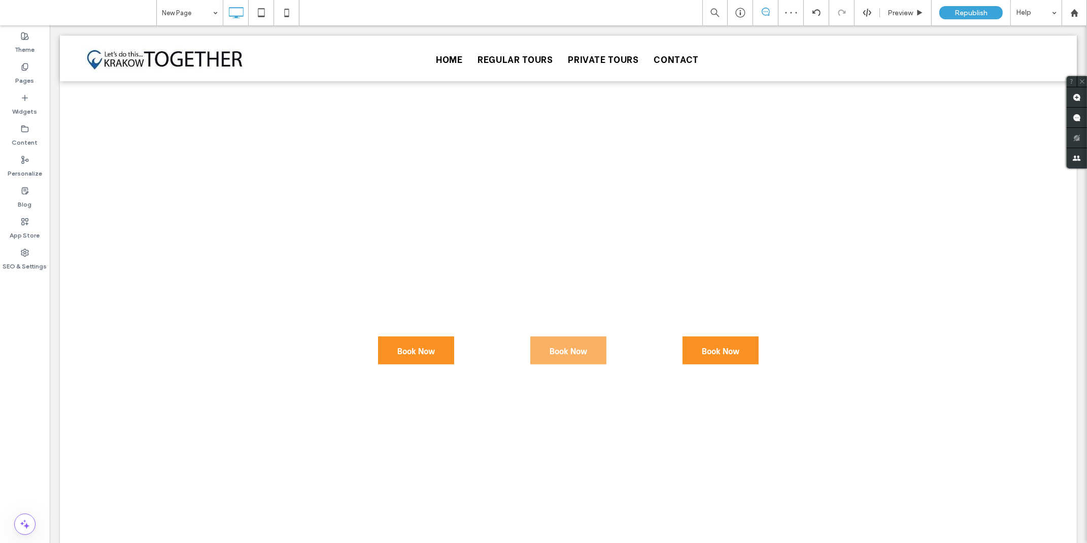
click at [539, 292] on span at bounding box center [568, 245] width 137 height 148
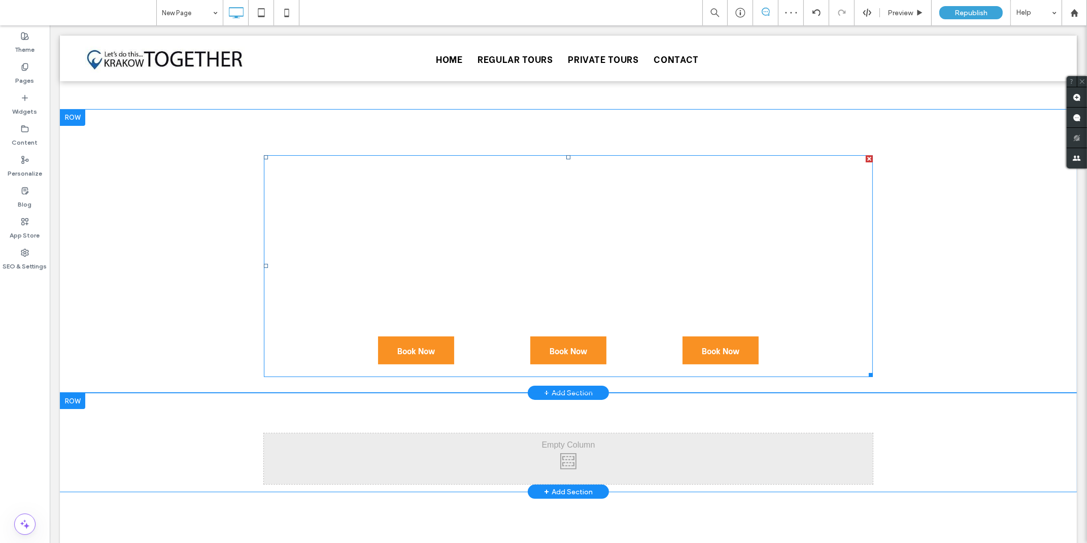
click at [551, 159] on span at bounding box center [567, 266] width 609 height 222
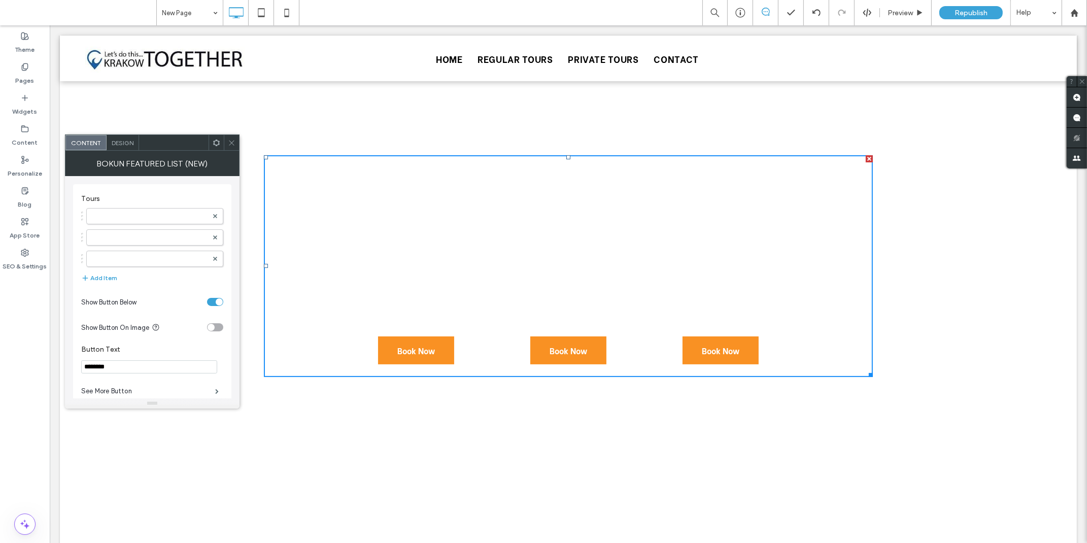
click at [220, 141] on icon at bounding box center [217, 143] width 8 height 8
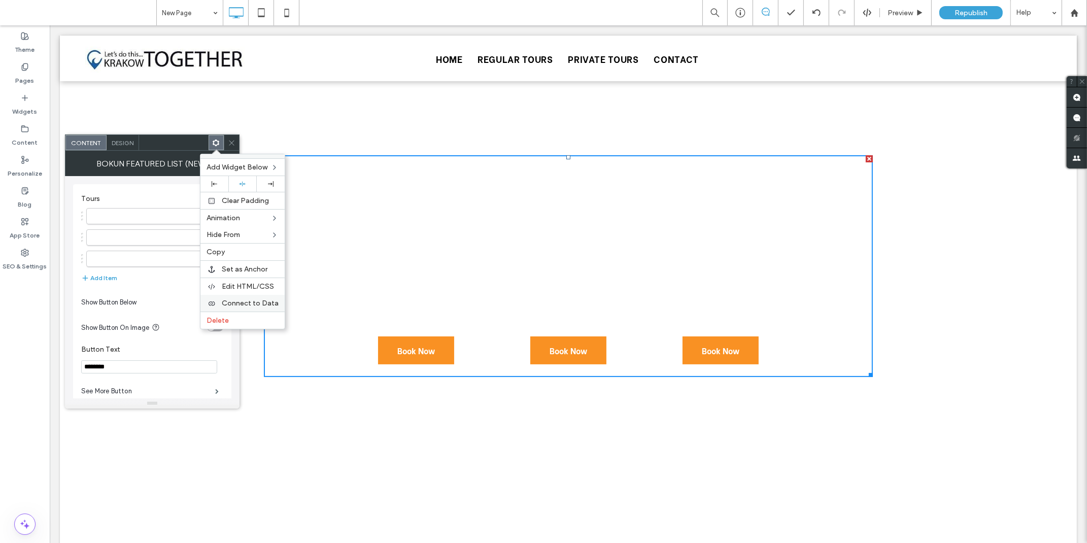
click at [246, 301] on span "Connect to Data" at bounding box center [250, 303] width 57 height 9
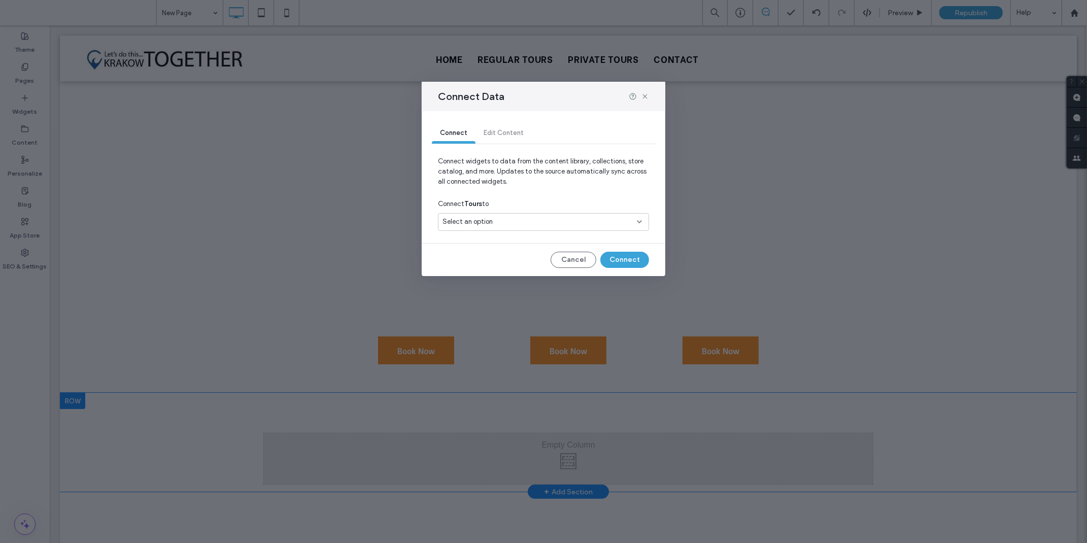
click at [490, 133] on div "Connect Edit Content" at bounding box center [543, 133] width 223 height 20
click at [478, 221] on span "Select an option" at bounding box center [468, 222] width 50 height 10
click at [485, 277] on span "tours-page" at bounding box center [478, 276] width 34 height 10
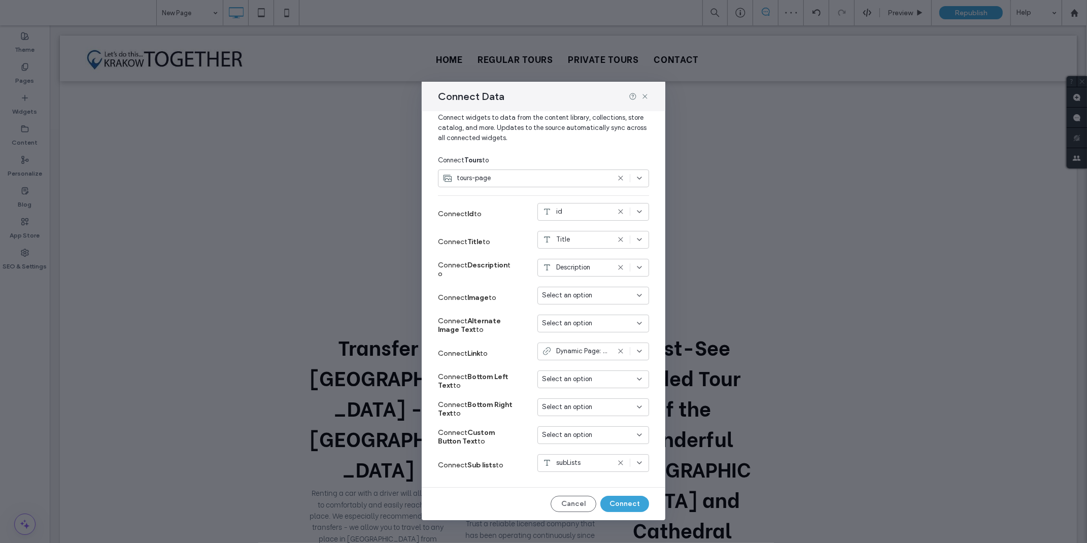
click at [589, 354] on span "Dynamic Page: Tour" at bounding box center [582, 351] width 53 height 10
click at [585, 374] on div "Dynamic Page: Tour" at bounding box center [585, 369] width 111 height 18
click at [617, 266] on icon at bounding box center [621, 267] width 8 height 8
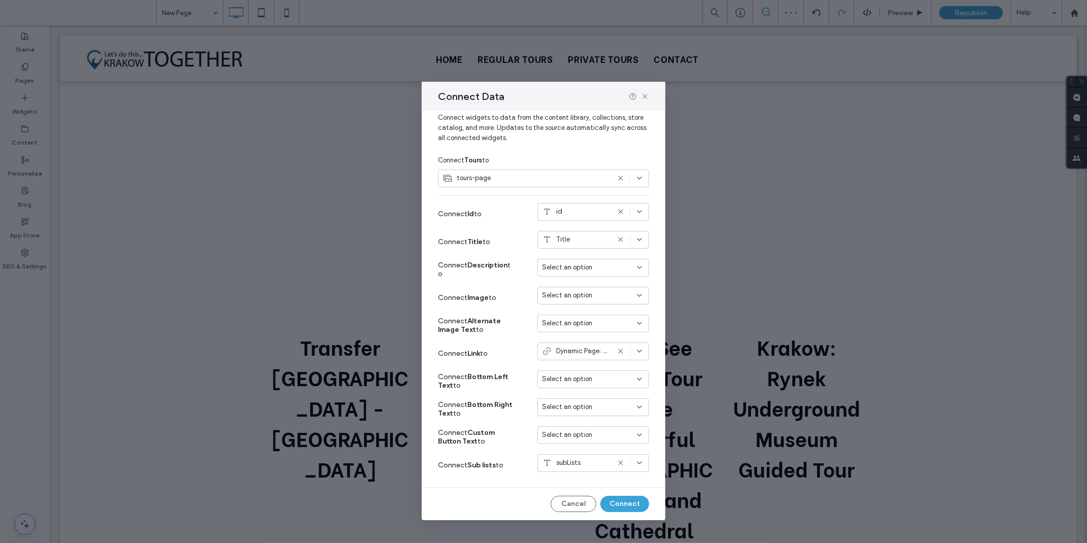
click at [636, 292] on icon at bounding box center [640, 295] width 8 height 8
click at [589, 327] on span "keyPhotoSmall" at bounding box center [574, 331] width 45 height 10
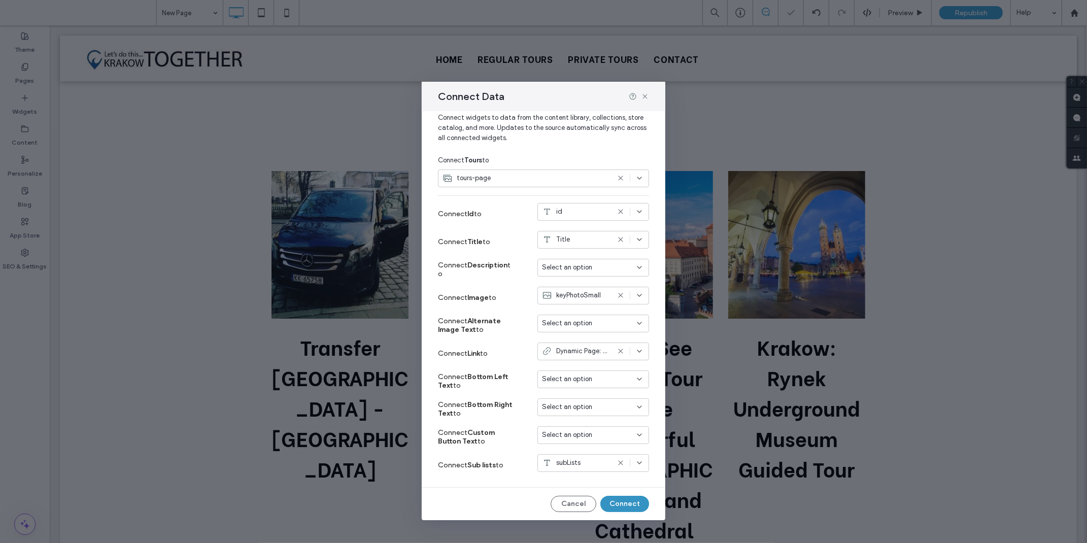
click at [620, 503] on button "Connect" at bounding box center [625, 504] width 49 height 16
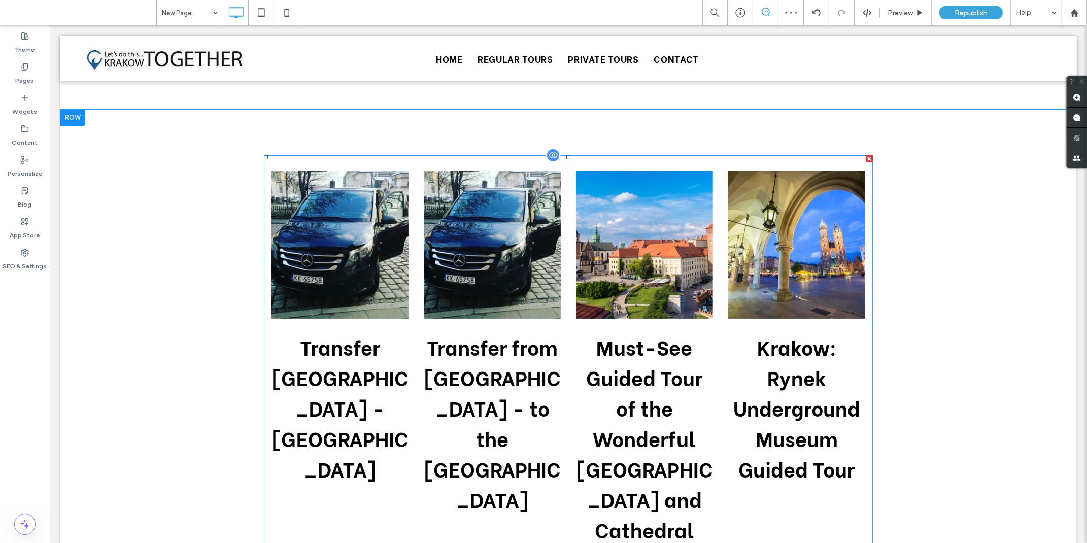
click at [545, 153] on div at bounding box center [552, 155] width 15 height 15
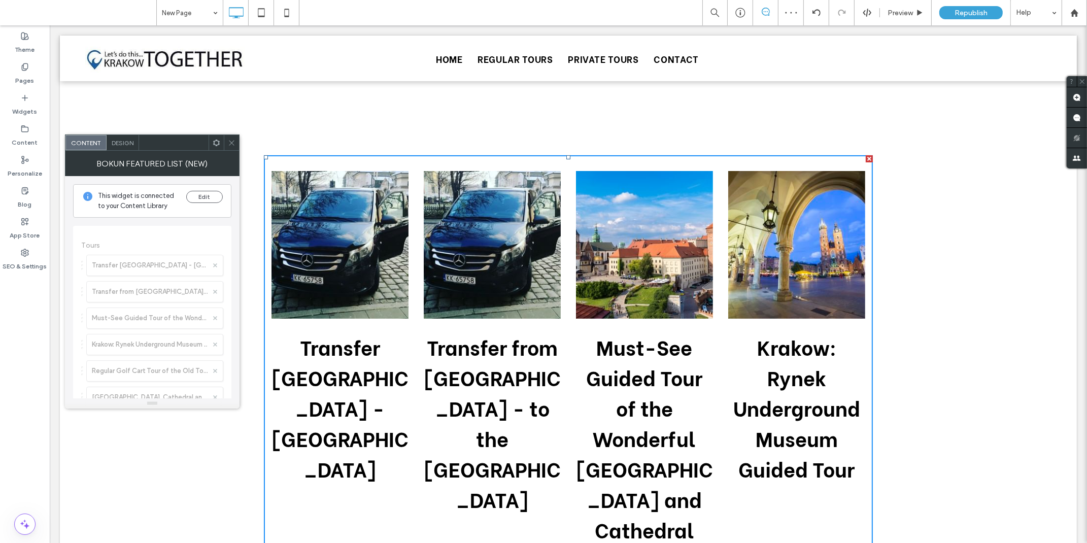
click at [215, 140] on use at bounding box center [216, 142] width 7 height 7
click at [215, 139] on icon at bounding box center [217, 143] width 8 height 8
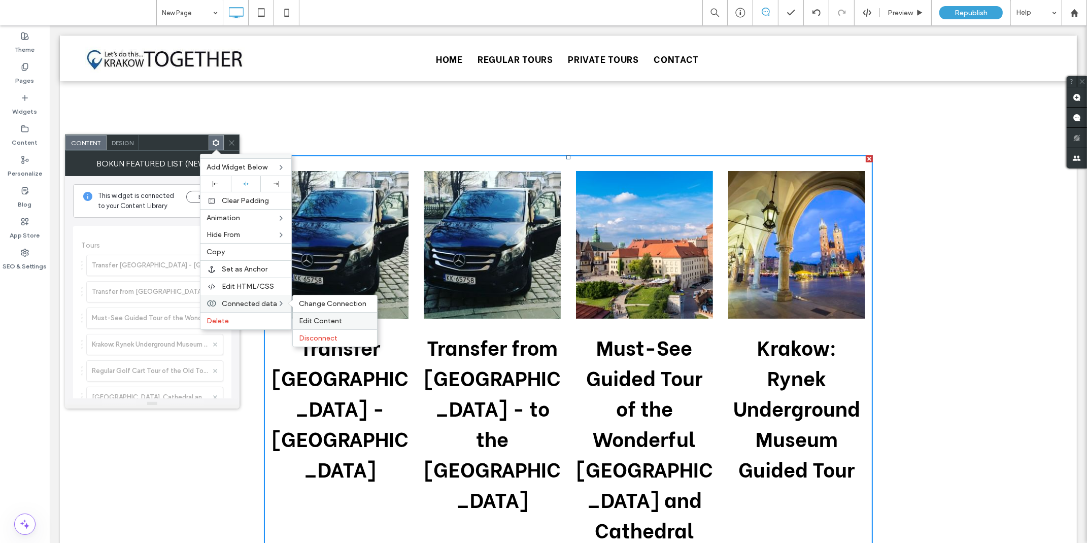
click at [320, 317] on span "Edit Content" at bounding box center [320, 321] width 43 height 9
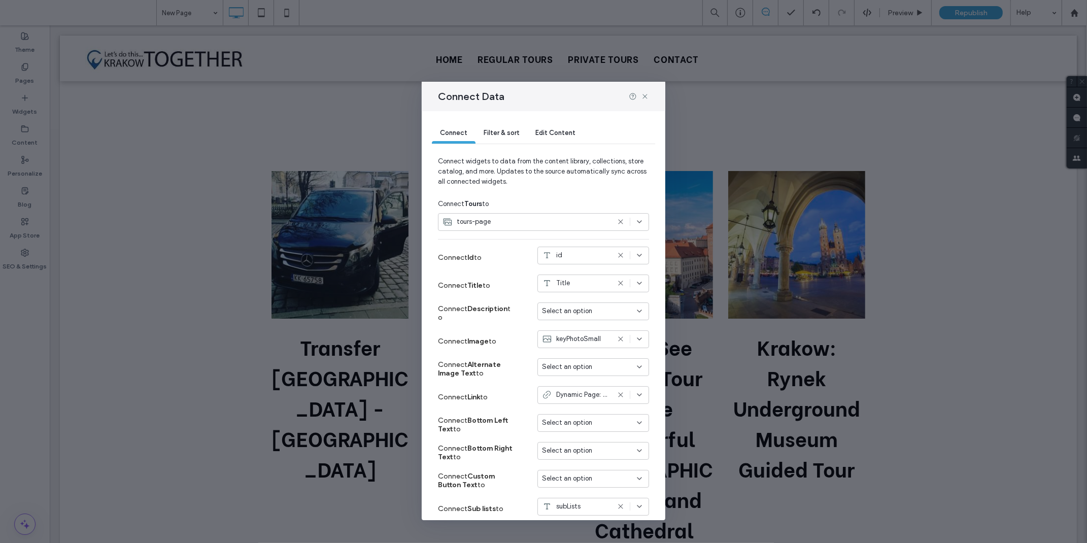
click at [502, 131] on span "Filter & sort" at bounding box center [502, 133] width 36 height 8
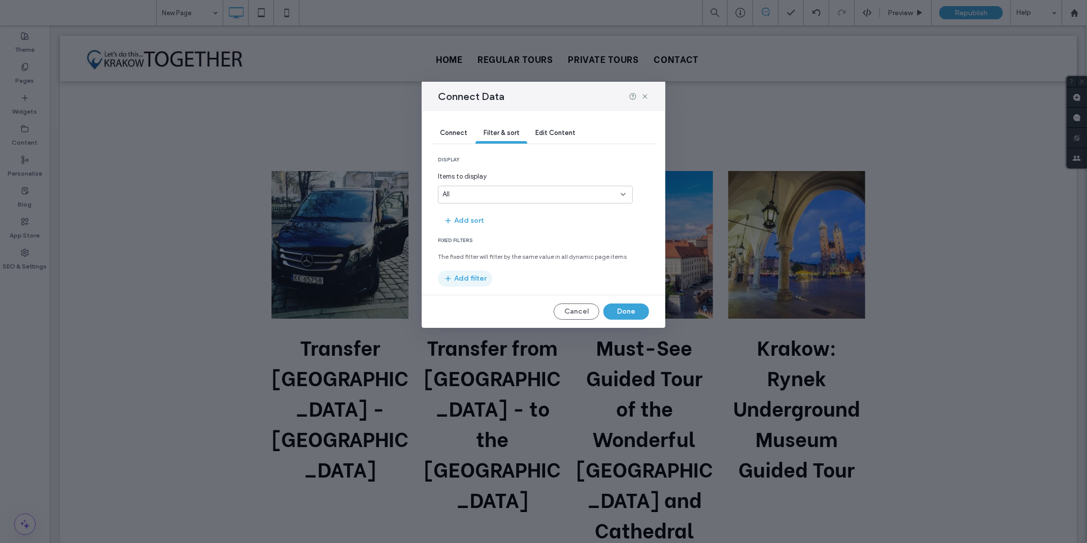
click at [471, 276] on button "Add filter" at bounding box center [465, 279] width 54 height 16
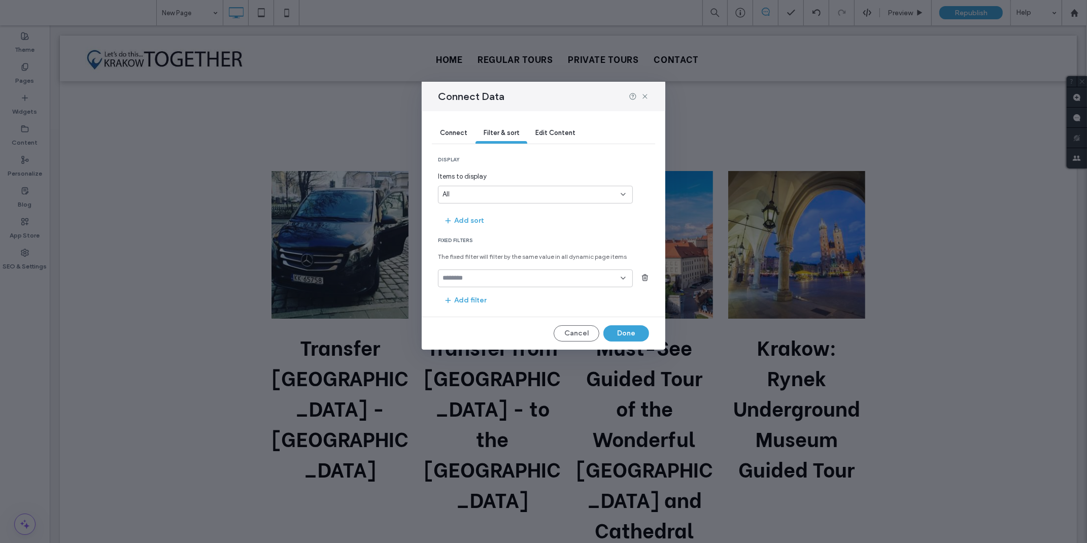
click at [471, 278] on input "fields-dropdown" at bounding box center [532, 278] width 178 height 8
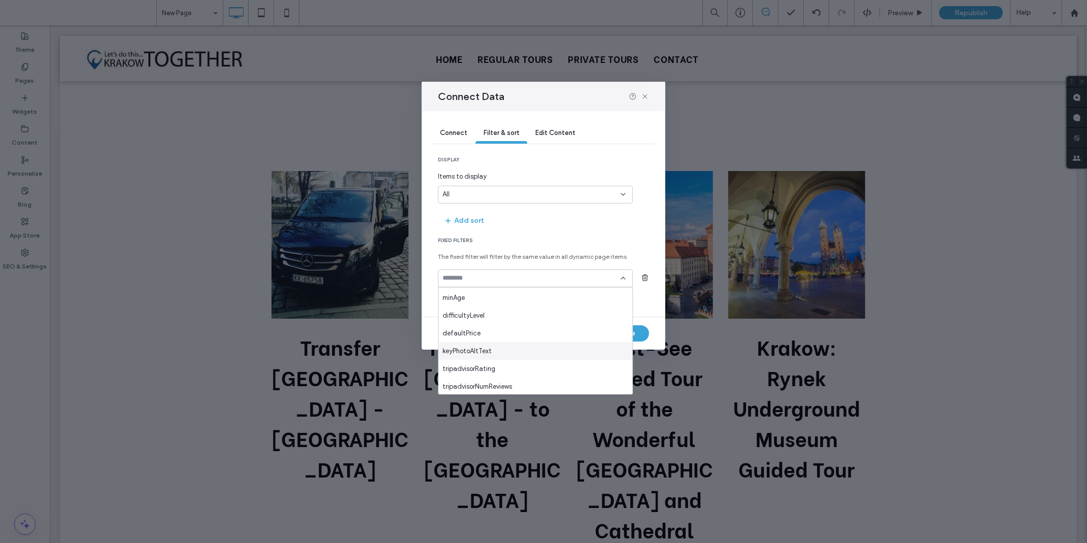
scroll to position [391, 0]
click at [472, 383] on div "subLists" at bounding box center [536, 386] width 194 height 18
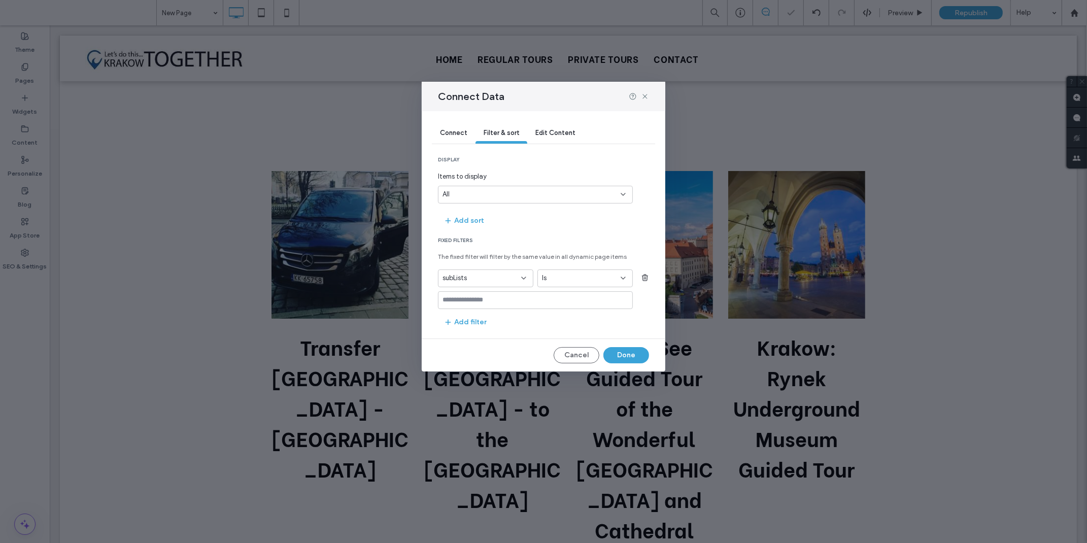
click at [565, 273] on div "Is" at bounding box center [585, 279] width 95 height 18
click at [564, 327] on span "Contains" at bounding box center [555, 332] width 27 height 10
click at [524, 305] on input at bounding box center [535, 300] width 195 height 18
paste input "**********"
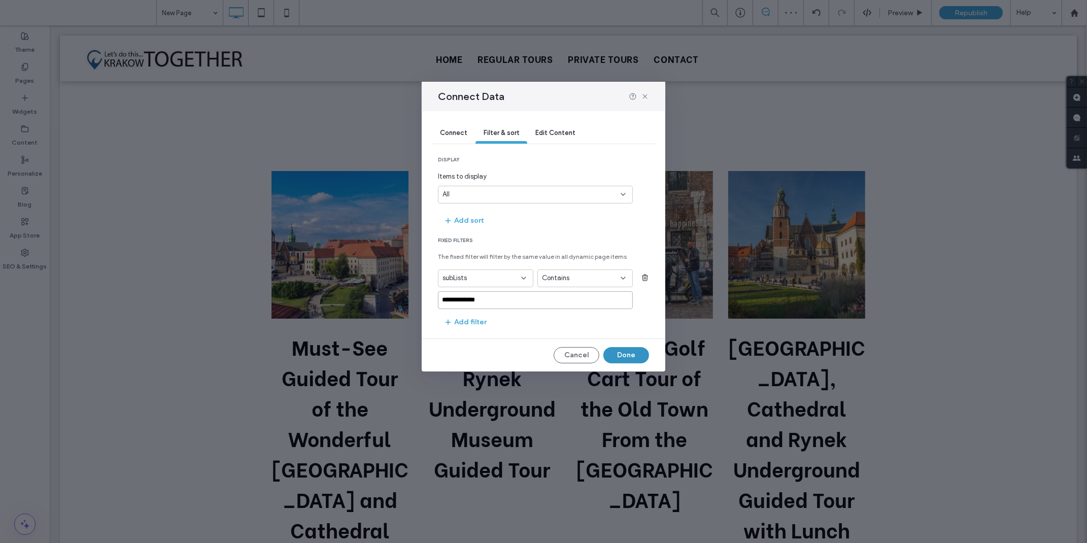
type input "**********"
click at [624, 352] on button "Done" at bounding box center [627, 355] width 46 height 16
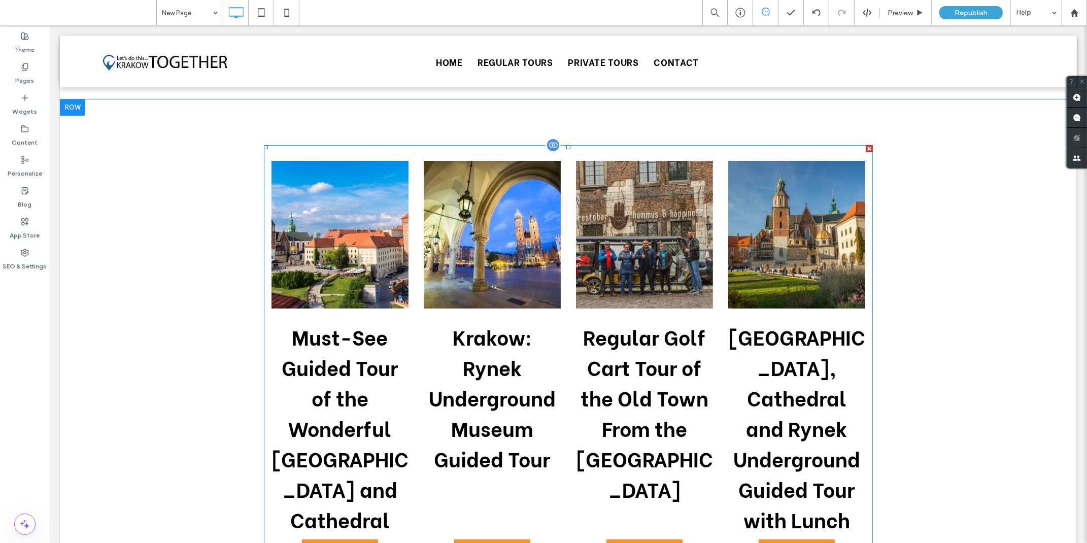
scroll to position [225, 0]
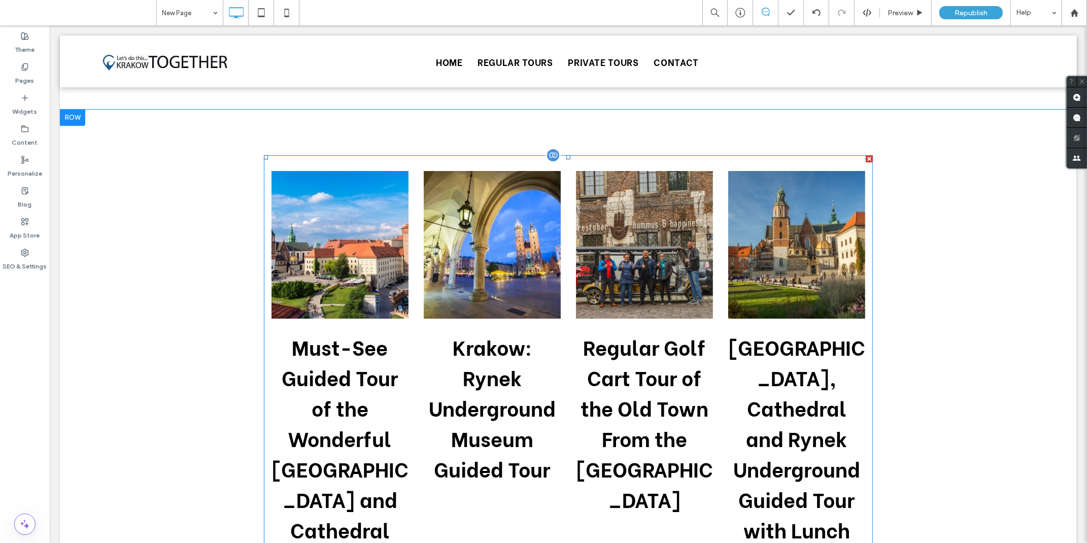
click at [548, 152] on div at bounding box center [552, 155] width 15 height 15
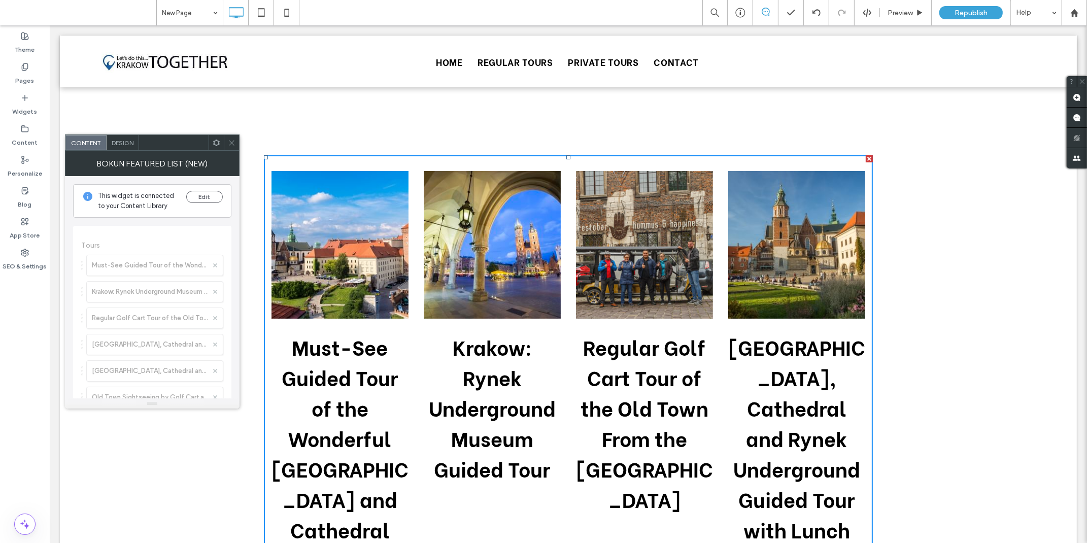
click at [217, 151] on div "Bokun Featured List (New)" at bounding box center [152, 163] width 175 height 25
click at [216, 144] on use at bounding box center [216, 142] width 7 height 7
click at [218, 141] on use at bounding box center [216, 142] width 7 height 7
click at [218, 145] on icon at bounding box center [217, 143] width 8 height 8
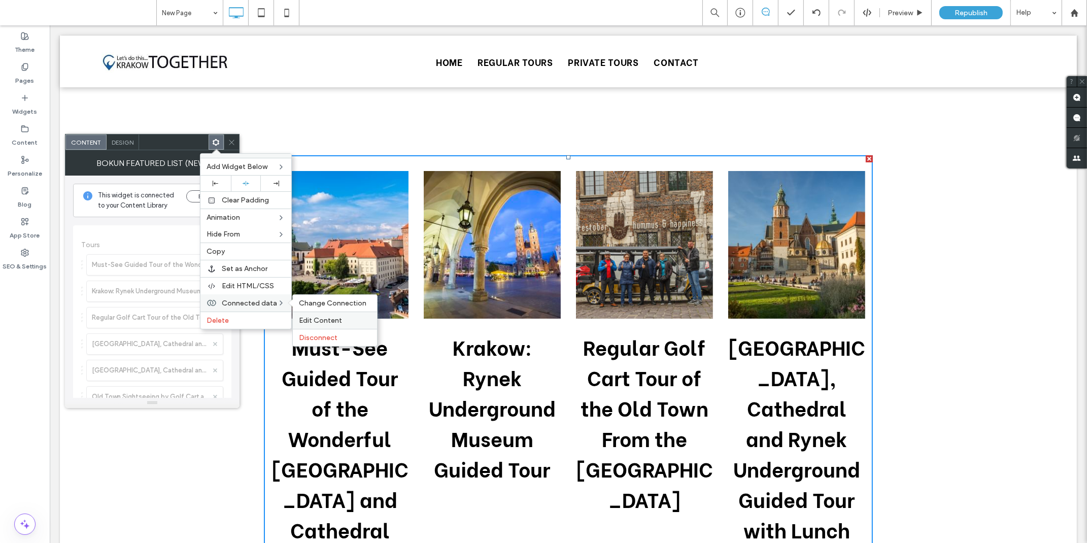
click at [308, 320] on span "Edit Content" at bounding box center [320, 320] width 43 height 9
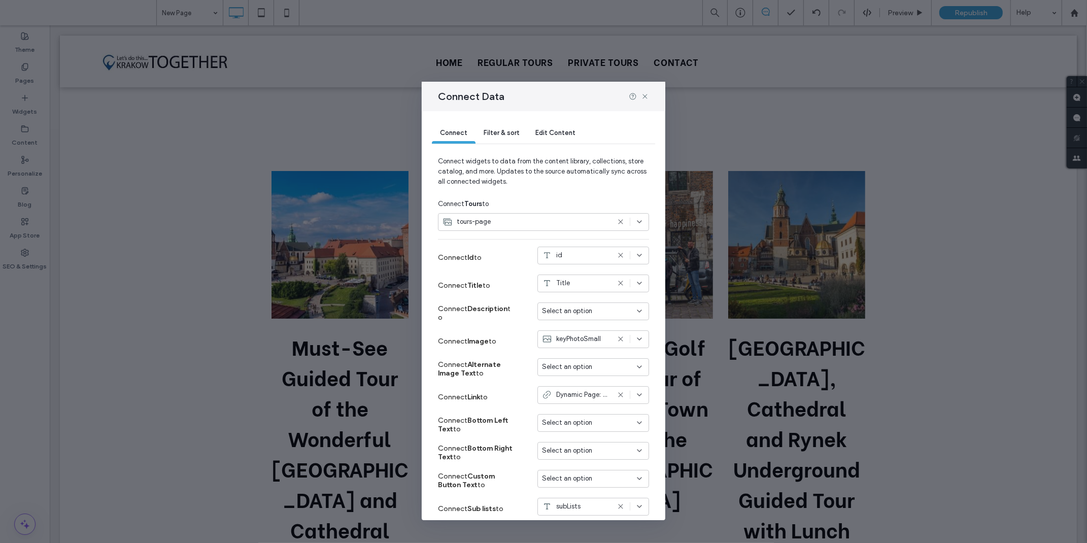
click at [508, 125] on div "Filter & sort" at bounding box center [502, 133] width 52 height 20
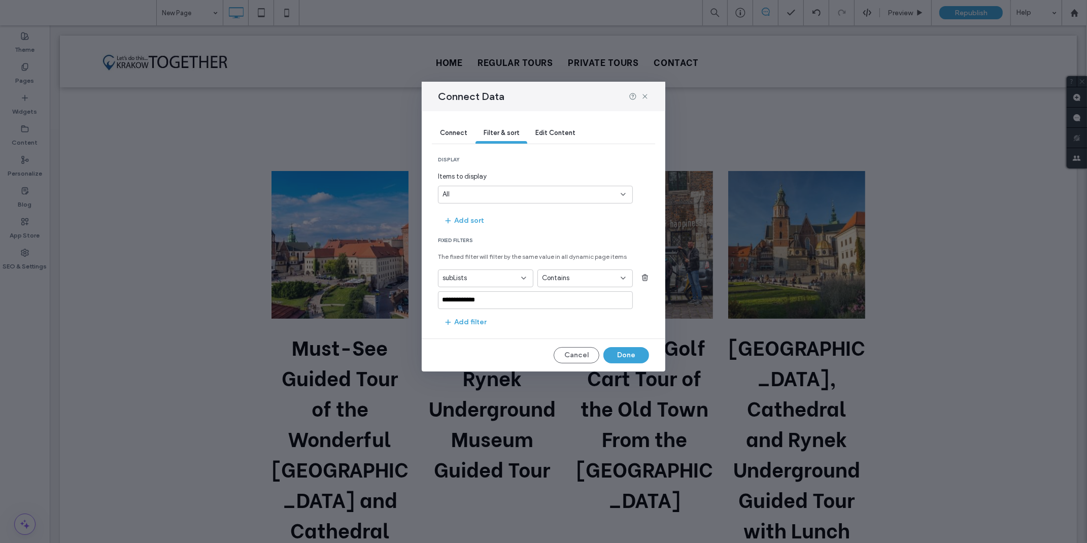
click at [575, 280] on div "Contains" at bounding box center [579, 278] width 74 height 10
click at [494, 298] on input "**********" at bounding box center [535, 300] width 195 height 18
drag, startPoint x: 502, startPoint y: 296, endPoint x: 413, endPoint y: 298, distance: 88.9
click at [418, 297] on div "**********" at bounding box center [543, 271] width 1087 height 543
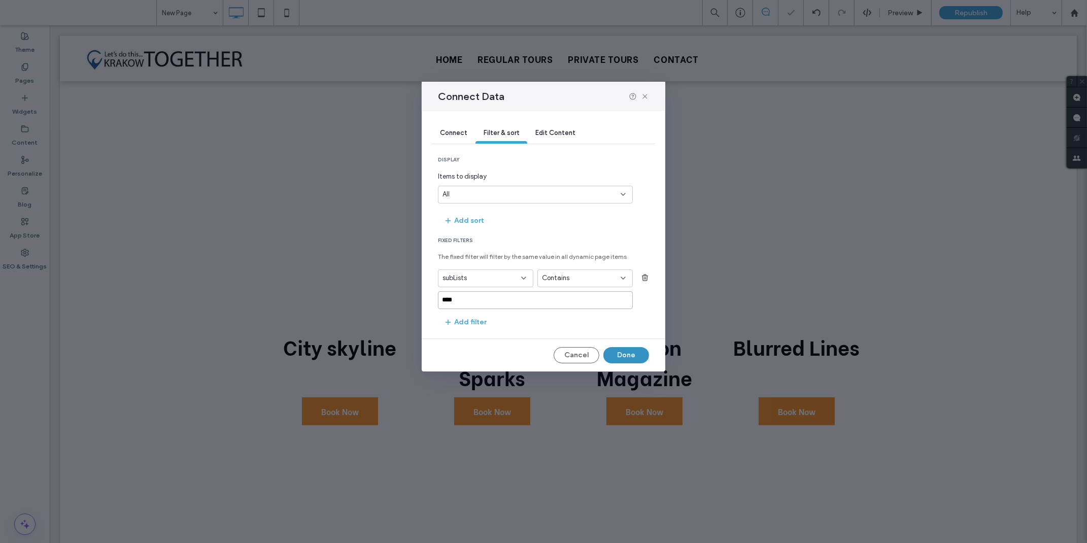
type input "****"
click at [625, 356] on button "Done" at bounding box center [627, 355] width 46 height 16
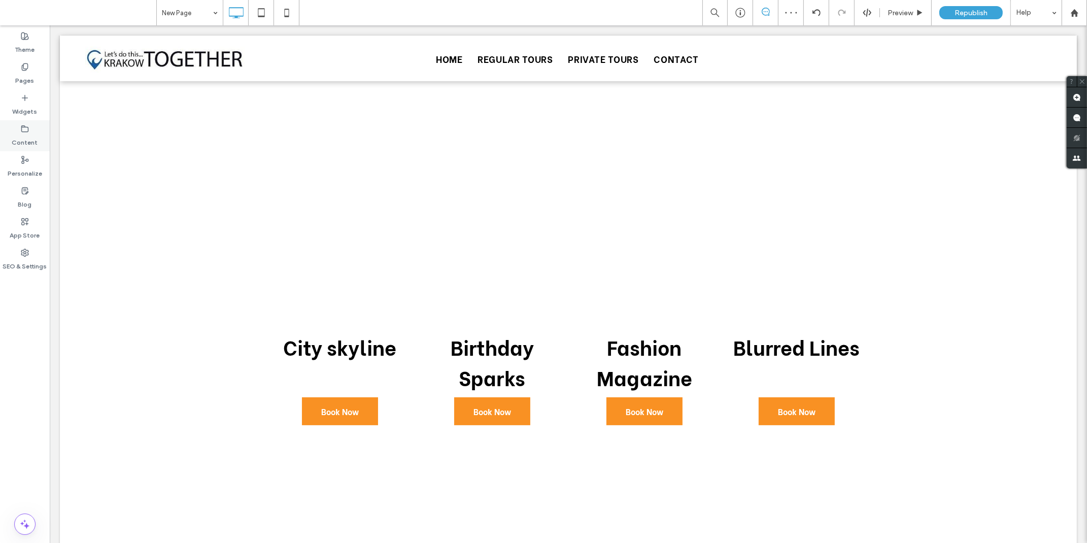
click at [17, 135] on label "Content" at bounding box center [25, 140] width 26 height 14
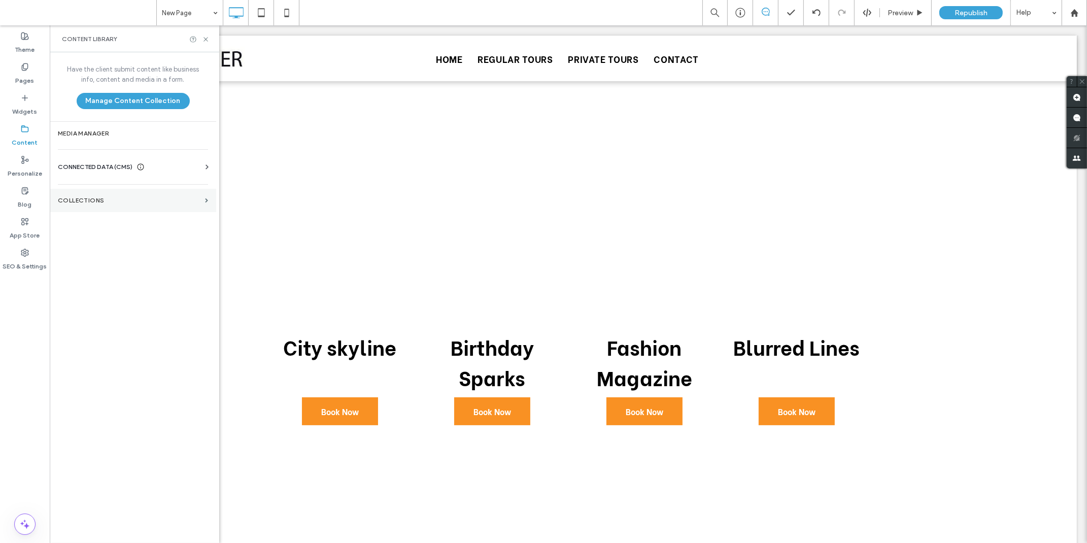
click at [102, 191] on section "Collections" at bounding box center [133, 200] width 167 height 23
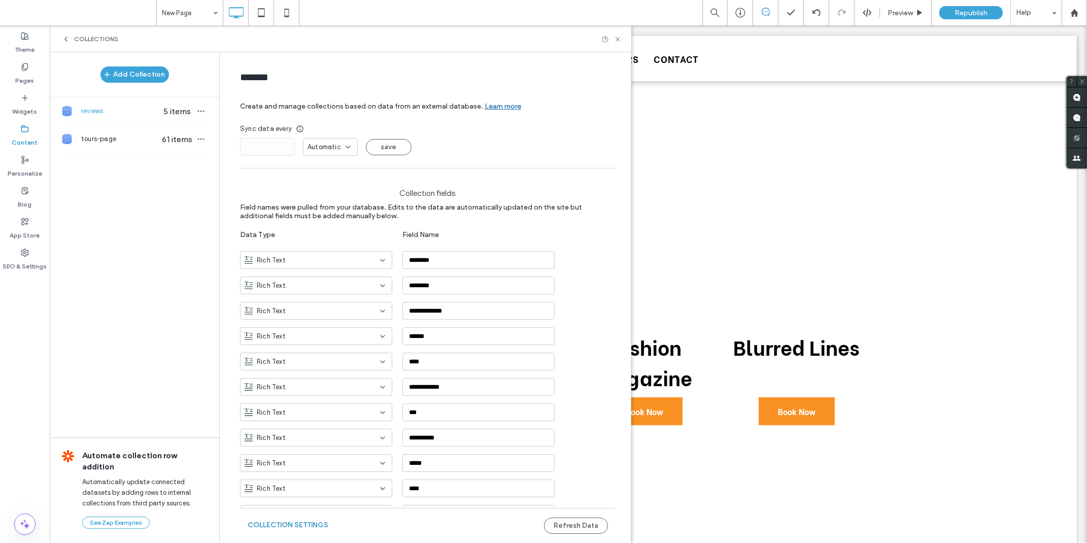
click at [300, 527] on button "Collection Settings" at bounding box center [288, 525] width 81 height 16
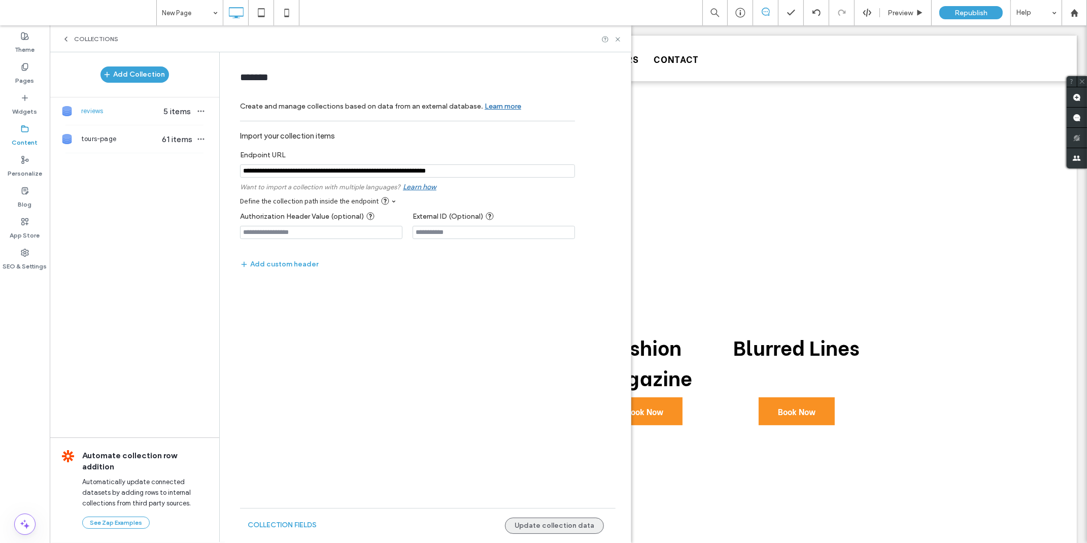
click at [546, 528] on button "Update collection data" at bounding box center [554, 526] width 99 height 16
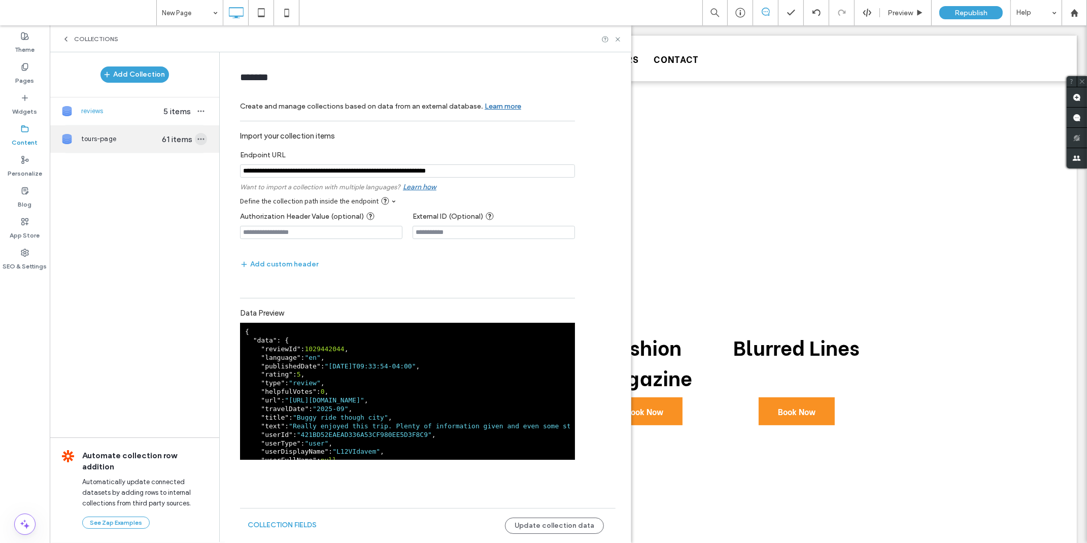
click at [200, 139] on icon "button" at bounding box center [201, 139] width 8 height 8
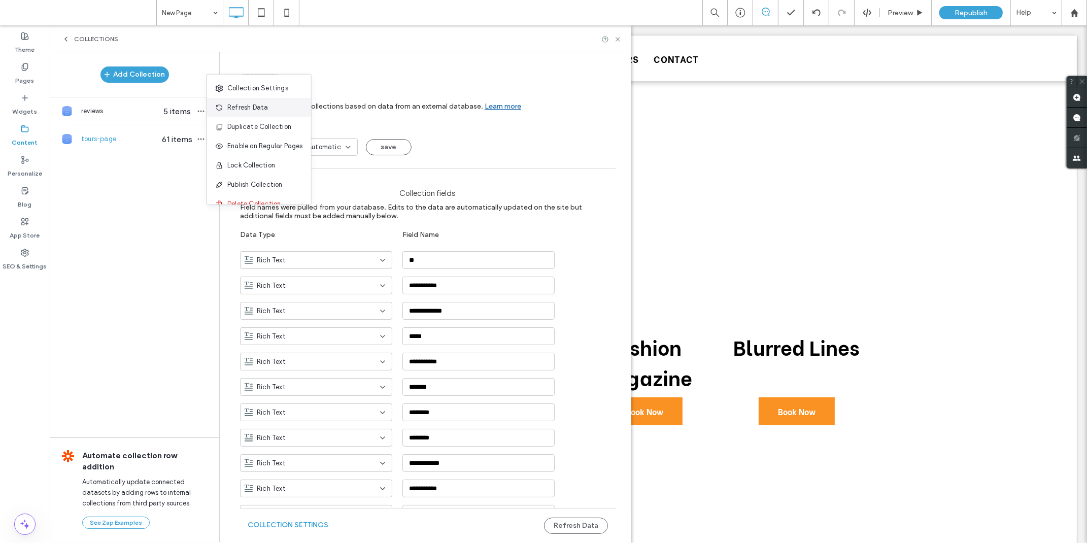
click at [225, 107] on span at bounding box center [221, 107] width 12 height 11
click at [620, 41] on icon at bounding box center [618, 40] width 8 height 8
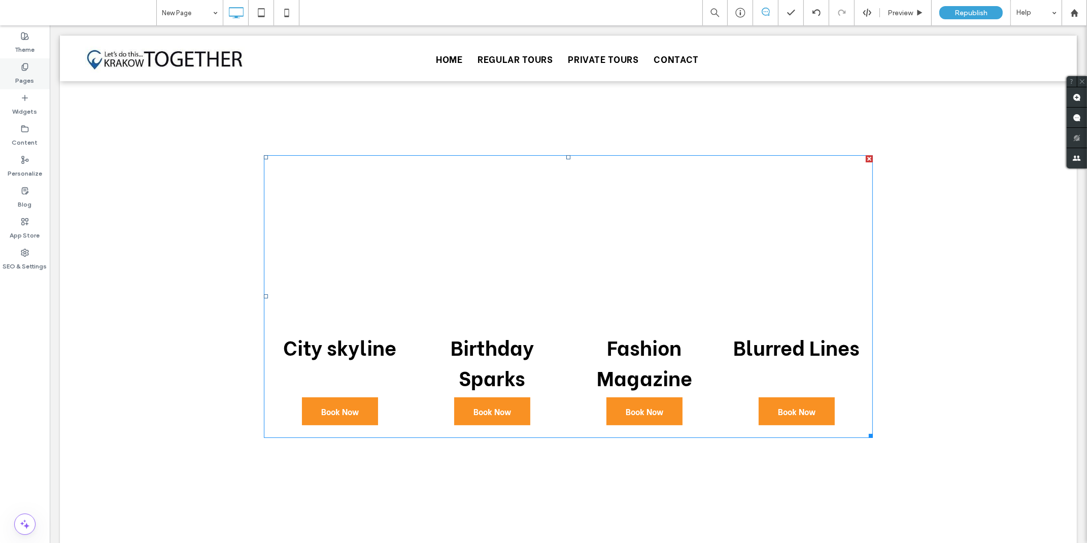
click at [26, 80] on label "Pages" at bounding box center [25, 78] width 19 height 14
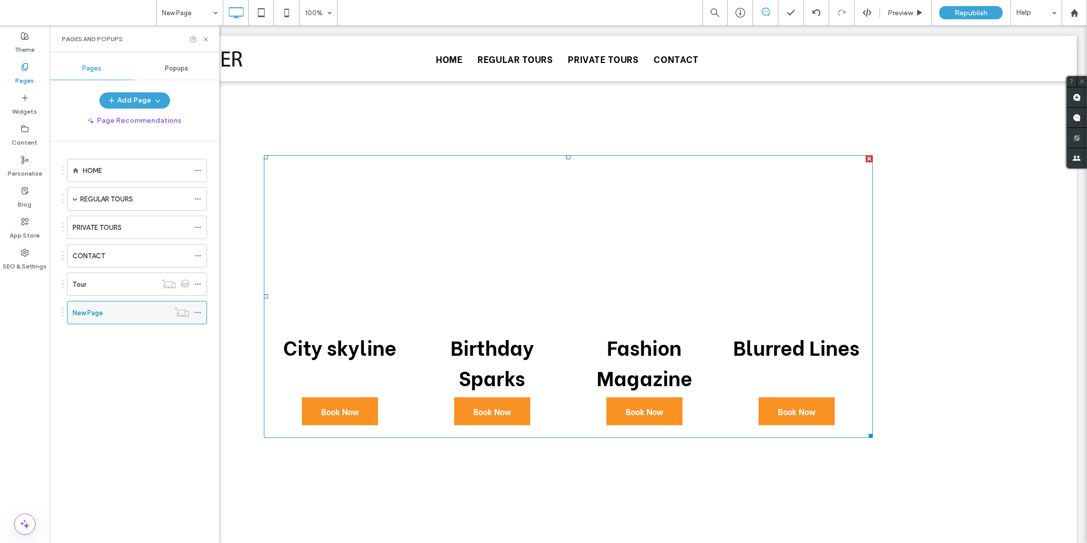
click at [201, 315] on icon at bounding box center [197, 312] width 7 height 7
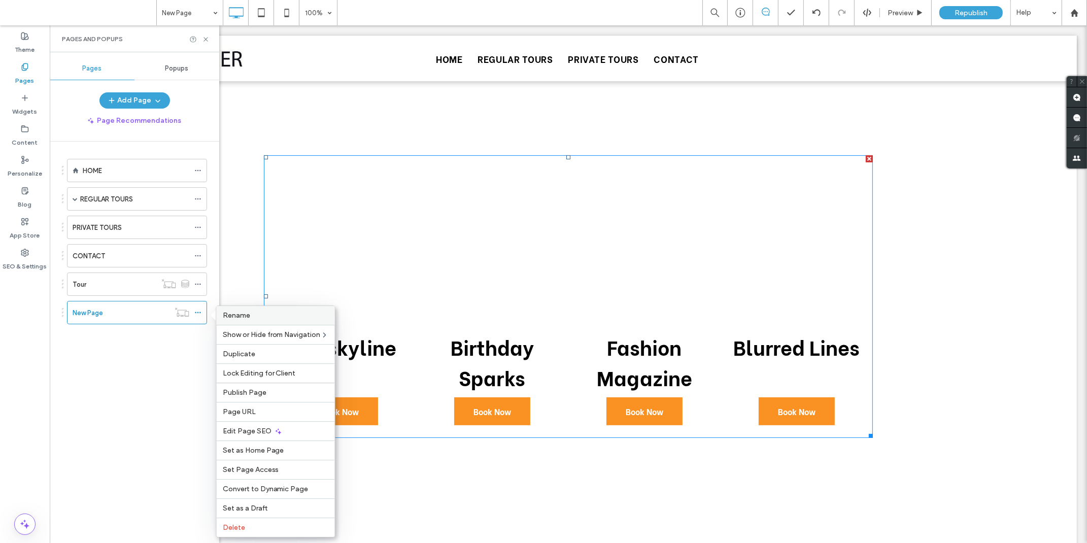
click at [264, 316] on label "Rename" at bounding box center [276, 315] width 106 height 9
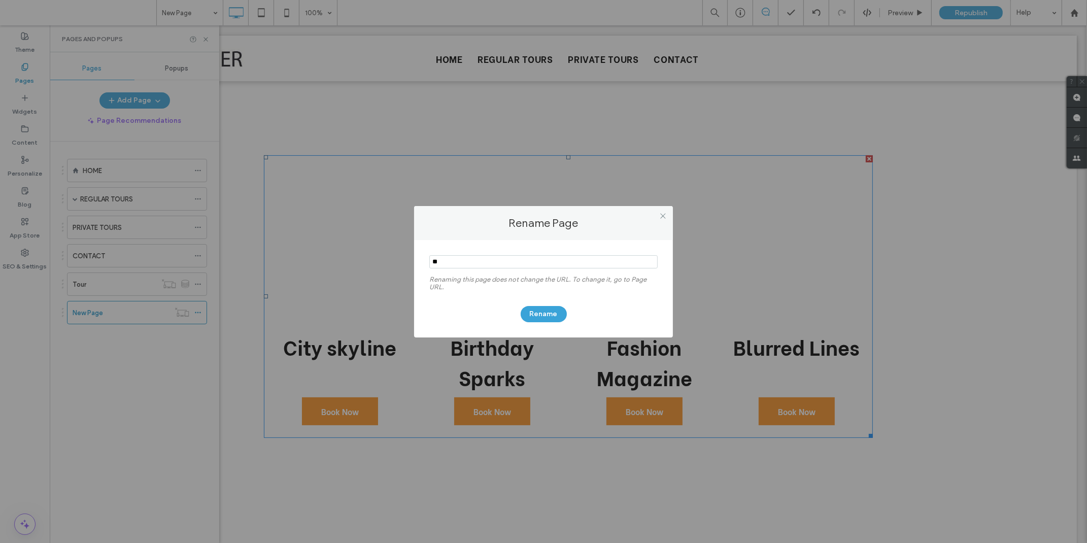
type input "*"
type input "**********"
click at [540, 314] on button "Rename" at bounding box center [544, 314] width 46 height 16
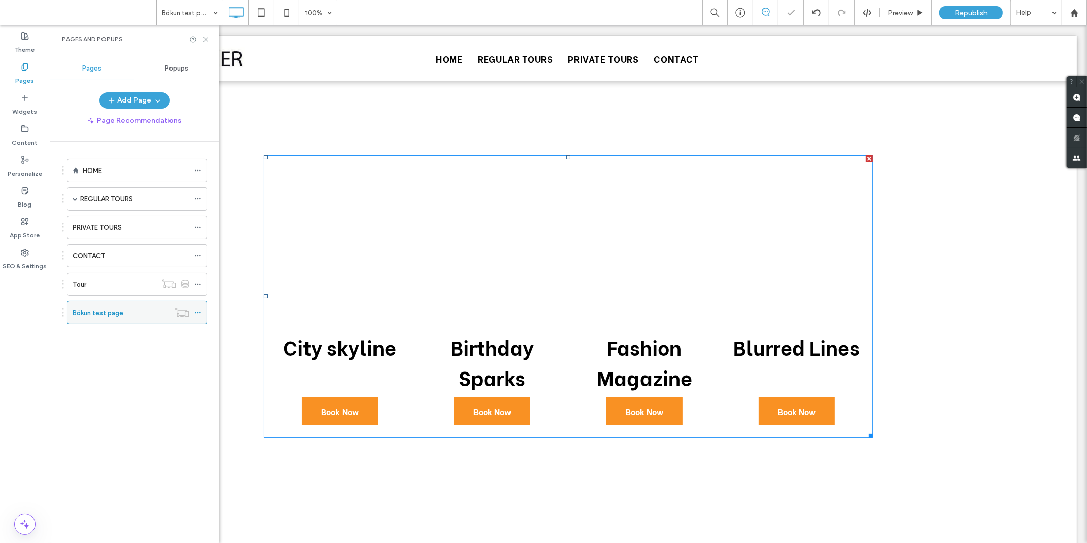
click at [200, 312] on icon at bounding box center [197, 312] width 7 height 7
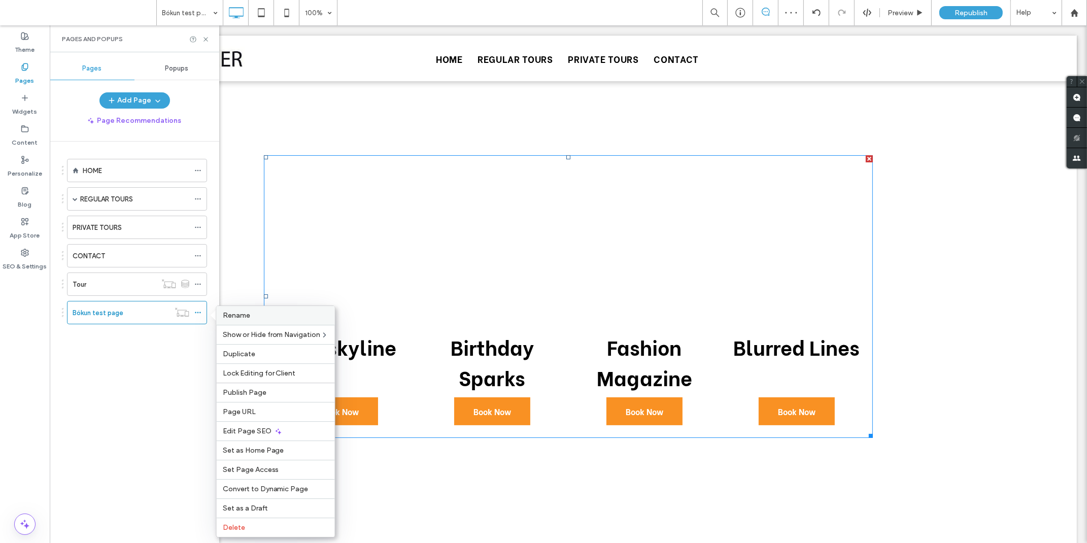
click at [248, 313] on span "Rename" at bounding box center [236, 315] width 27 height 9
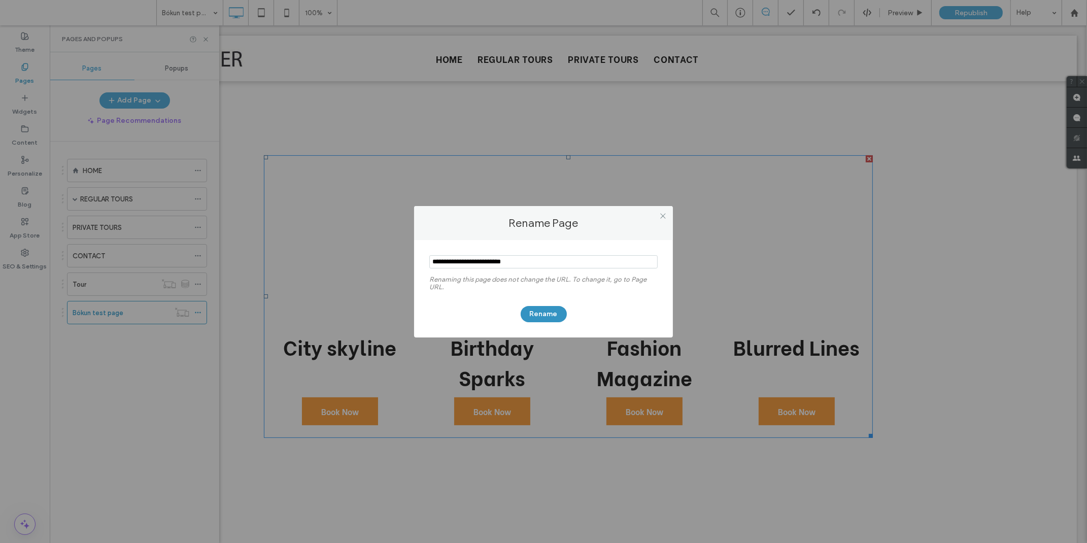
type input "**********"
click at [535, 310] on button "Rename" at bounding box center [544, 314] width 46 height 16
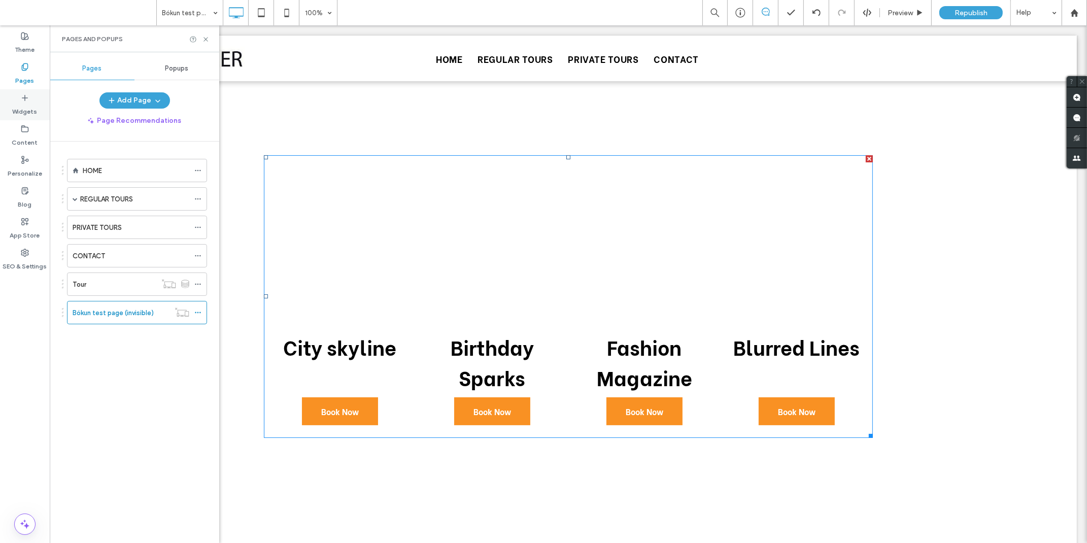
click at [12, 103] on div "Widgets" at bounding box center [25, 104] width 50 height 31
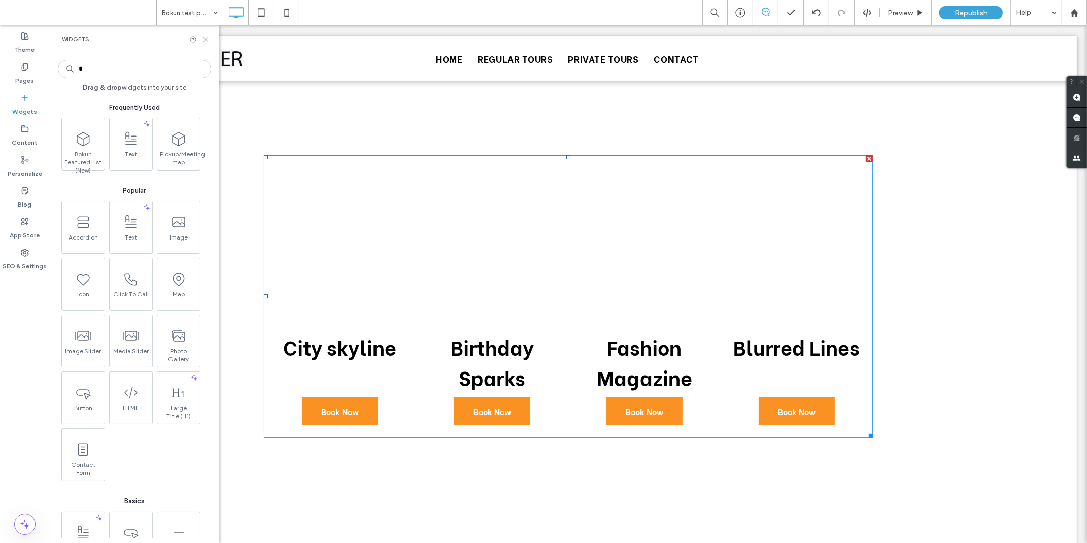
type input "*"
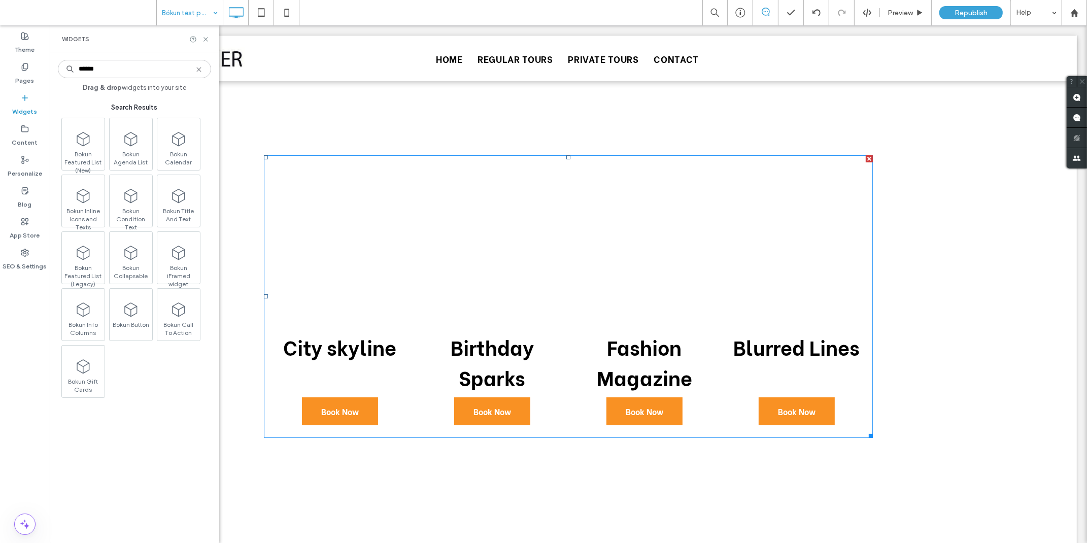
type input "*****"
